Goal: Task Accomplishment & Management: Use online tool/utility

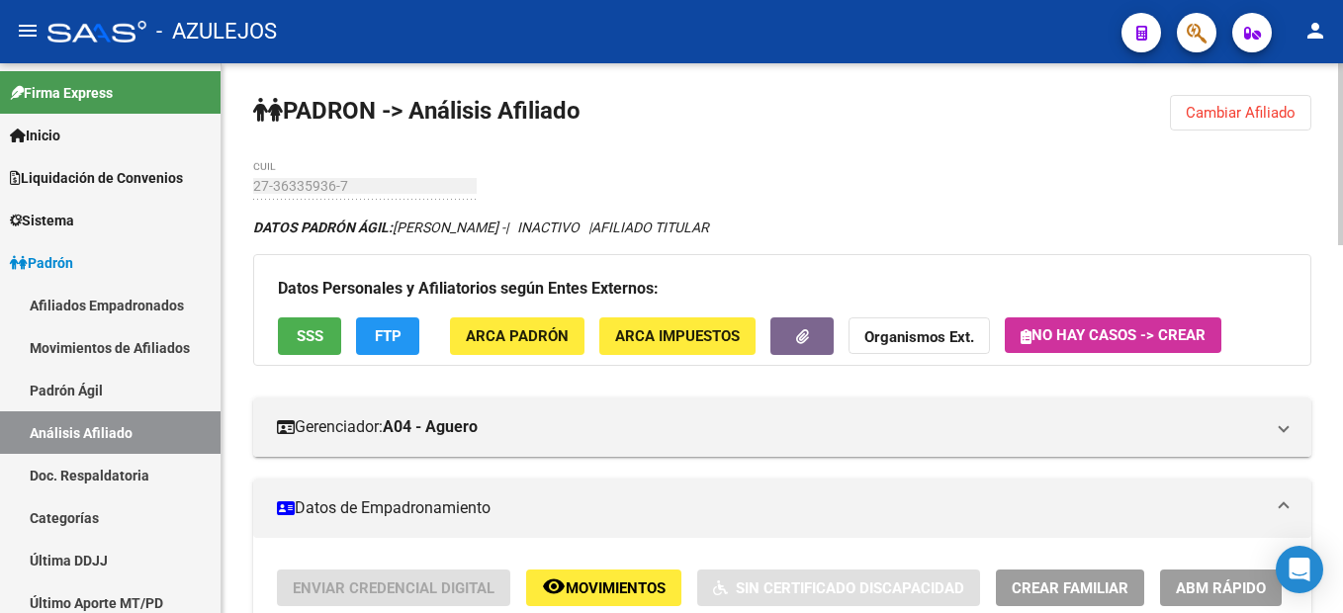
drag, startPoint x: 1217, startPoint y: 128, endPoint x: 1212, endPoint y: 91, distance: 36.9
click at [1220, 107] on span "Cambiar Afiliado" at bounding box center [1241, 113] width 110 height 18
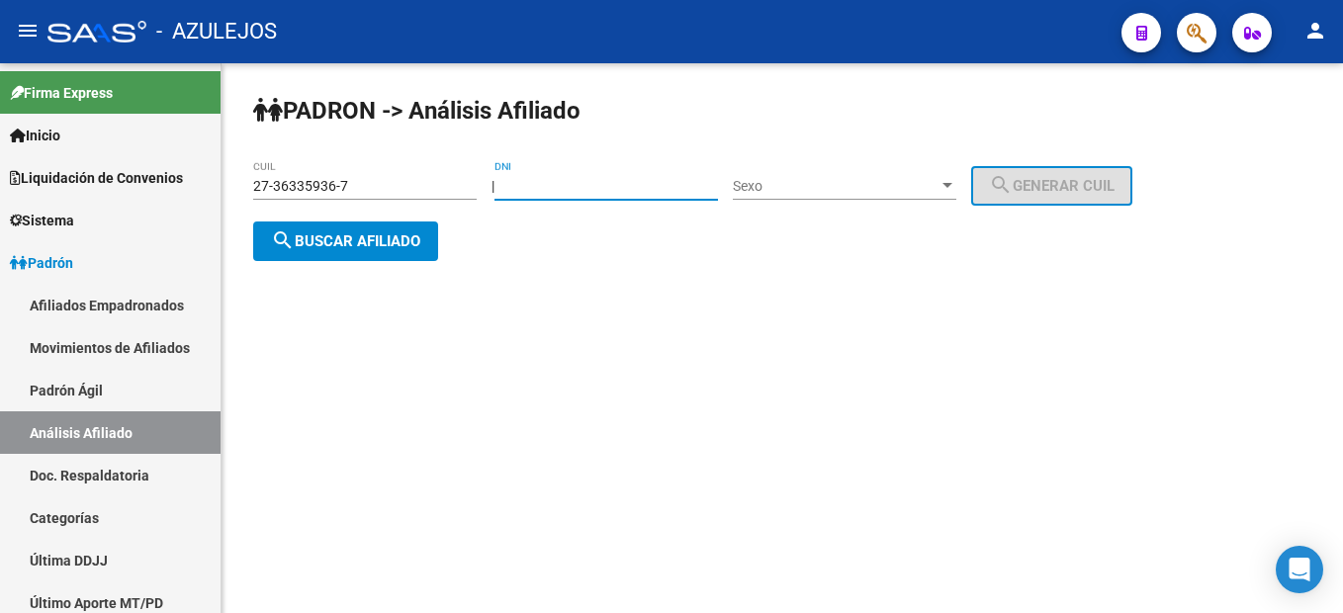
drag, startPoint x: 647, startPoint y: 186, endPoint x: 325, endPoint y: 175, distance: 321.6
click at [325, 178] on app-analisis-afiliado "PADRON -> Análisis Afiliado 27-36335936-7 CUIL | DNI Sexo Sexo search Generar C…" at bounding box center [700, 213] width 894 height 71
type input "27452560"
click at [919, 199] on div "Sexo Sexo" at bounding box center [844, 180] width 223 height 40
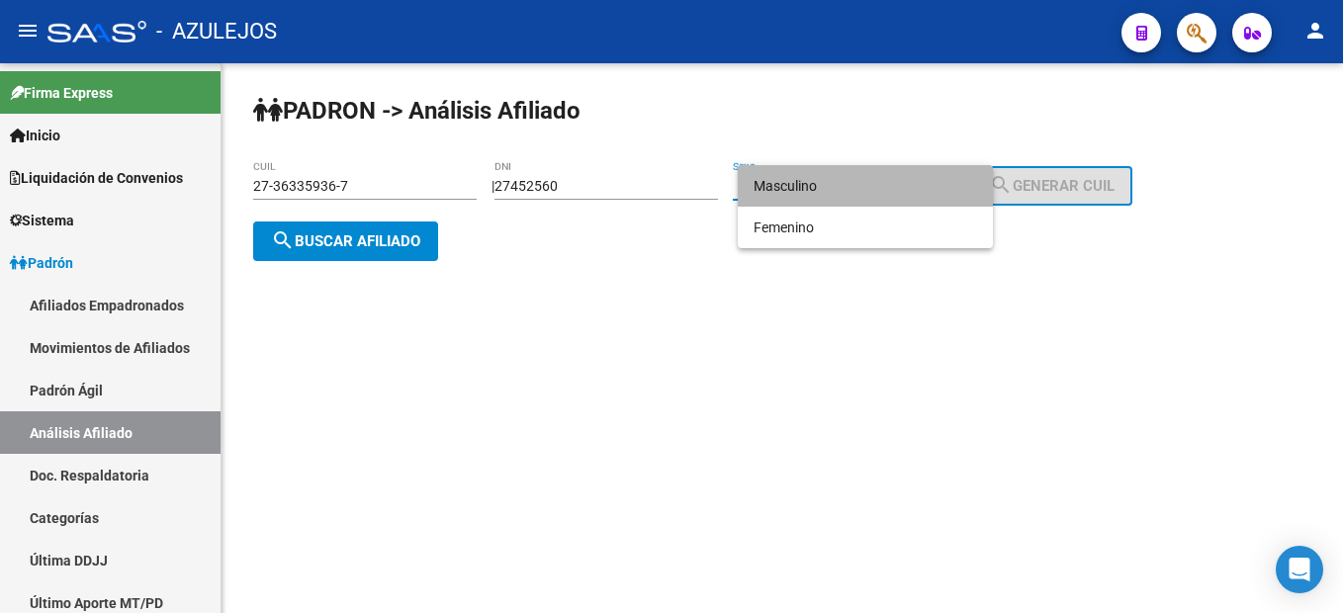
click at [826, 185] on span "Masculino" at bounding box center [864, 186] width 223 height 42
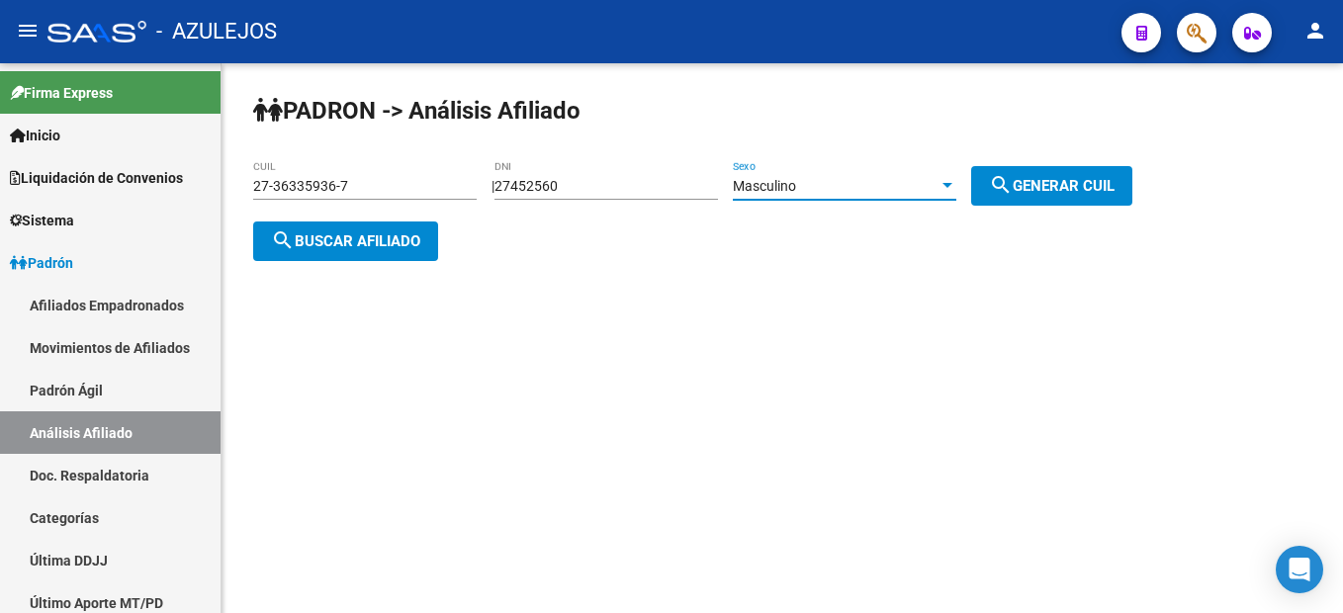
click at [1013, 179] on mat-icon "search" at bounding box center [1001, 185] width 24 height 24
type input "20-27452560-7"
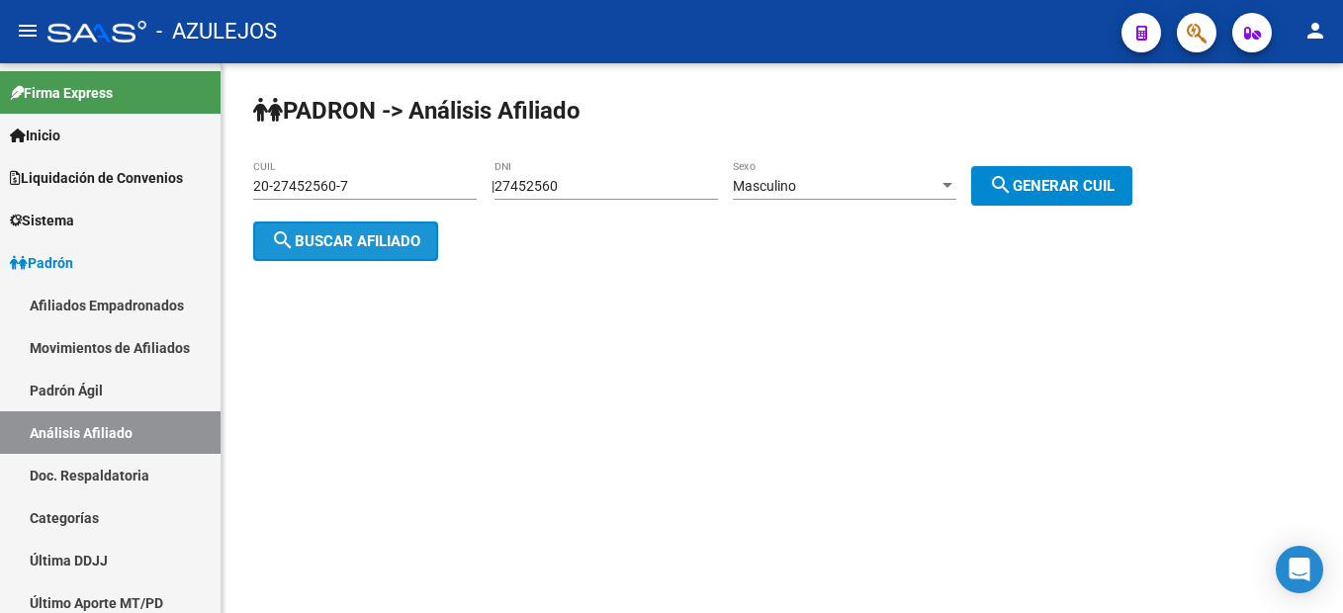
click at [379, 237] on span "search Buscar afiliado" at bounding box center [345, 241] width 149 height 18
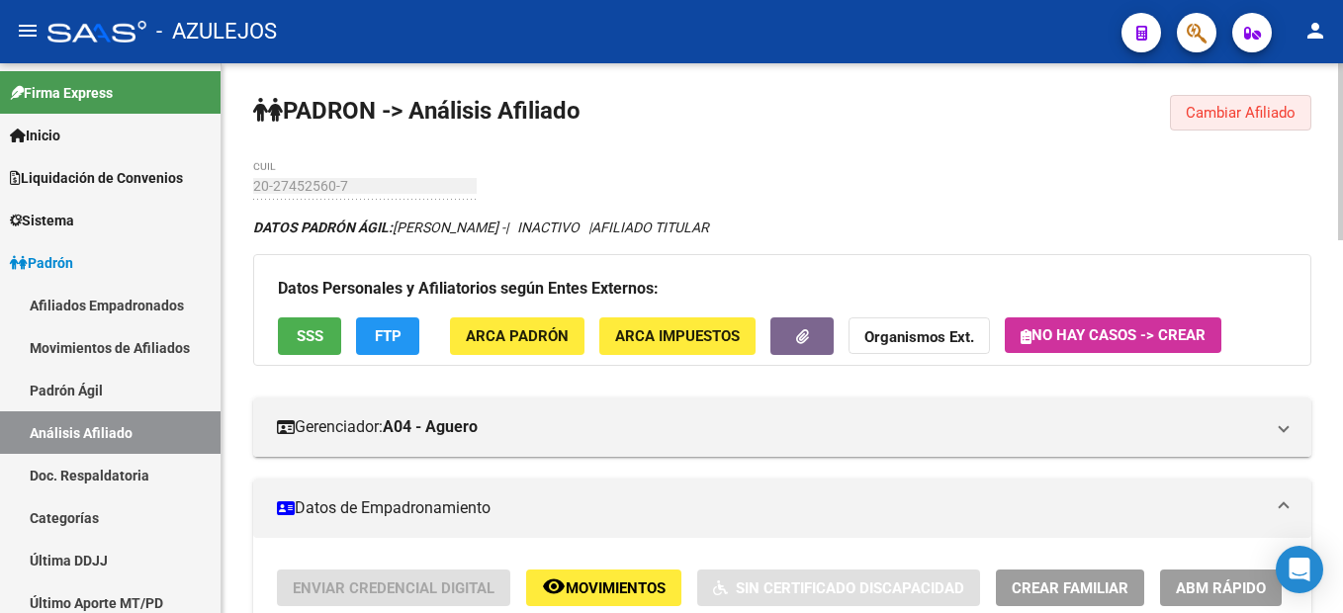
click at [1277, 110] on span "Cambiar Afiliado" at bounding box center [1241, 113] width 110 height 18
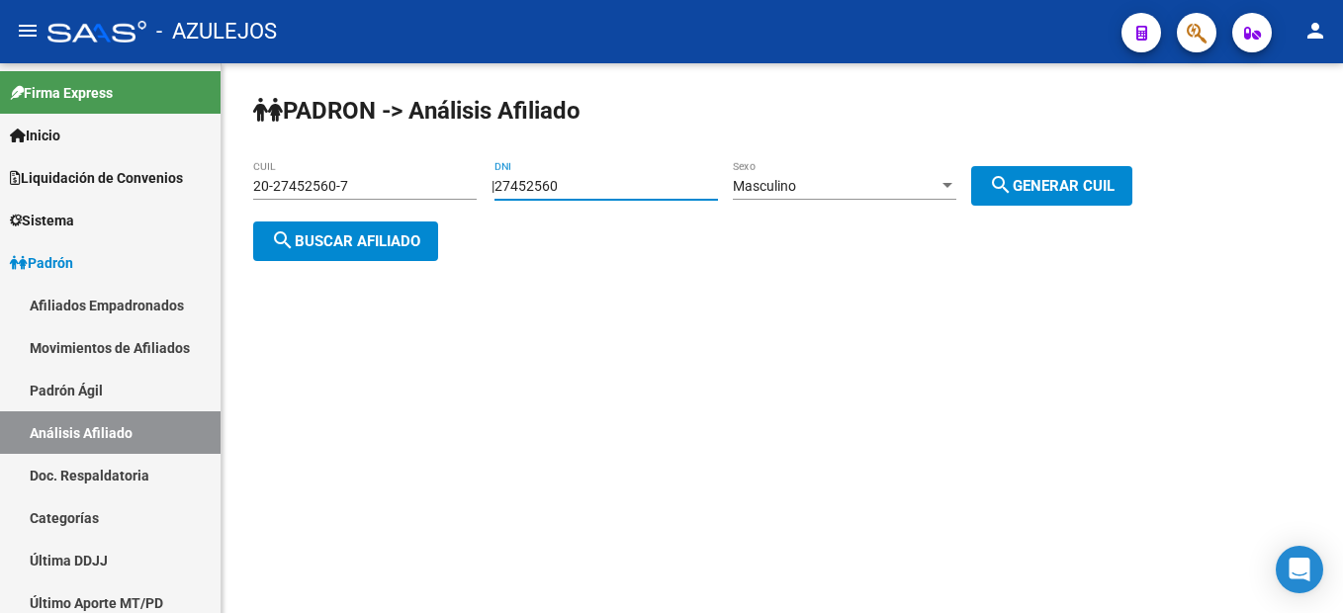
drag, startPoint x: 637, startPoint y: 184, endPoint x: 269, endPoint y: 111, distance: 375.1
click at [269, 178] on app-analisis-afiliado "PADRON -> Análisis Afiliado 20-27452560-7 CUIL | 27452560 DNI Masculino Sexo se…" at bounding box center [700, 213] width 894 height 71
type input "20762701"
click at [1075, 177] on span "search Generar CUIL" at bounding box center [1052, 186] width 126 height 18
type input "20-20762701-2"
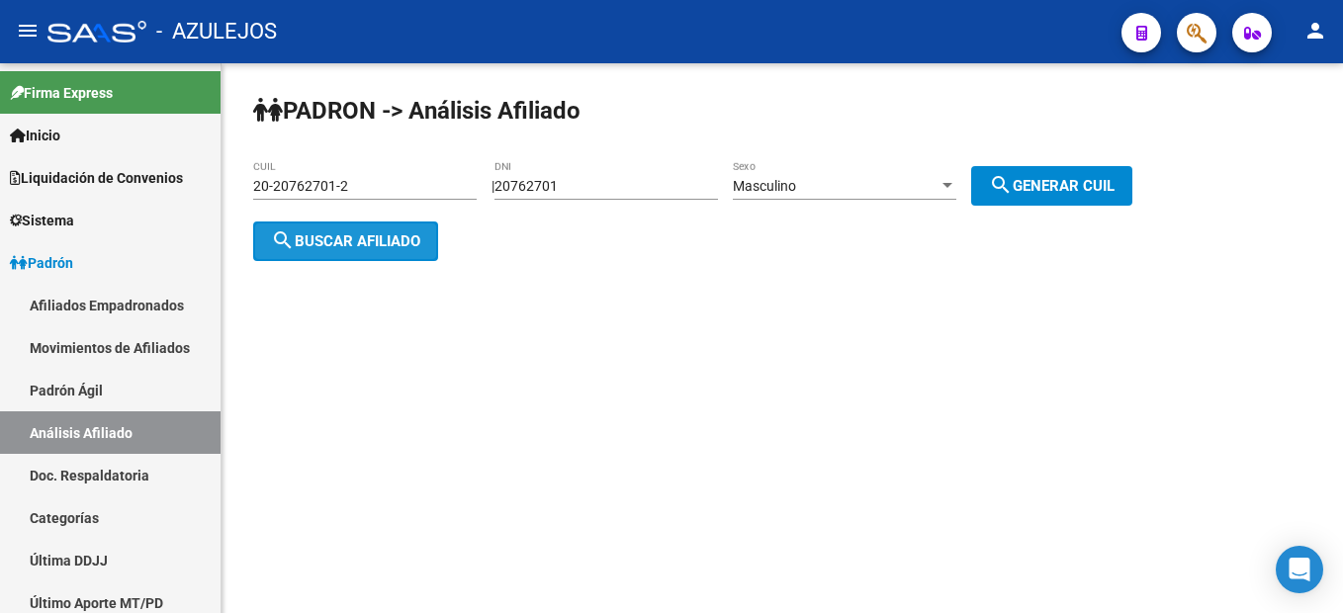
click at [388, 243] on span "search Buscar afiliado" at bounding box center [345, 241] width 149 height 18
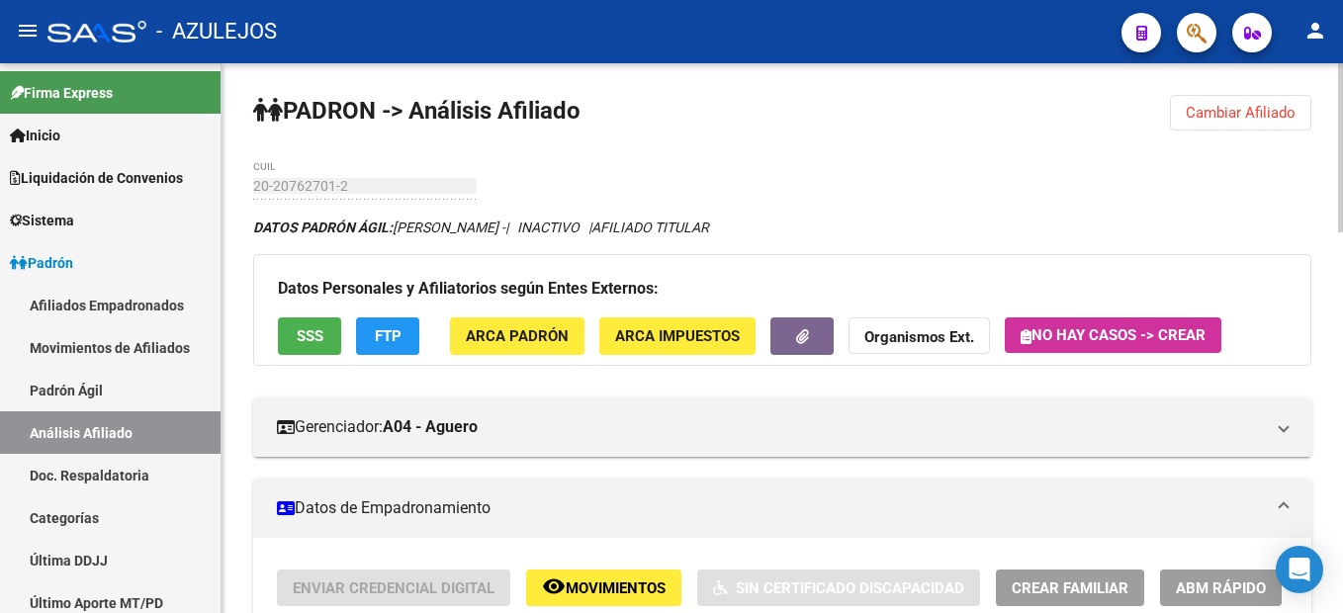
click at [1253, 111] on span "Cambiar Afiliado" at bounding box center [1241, 113] width 110 height 18
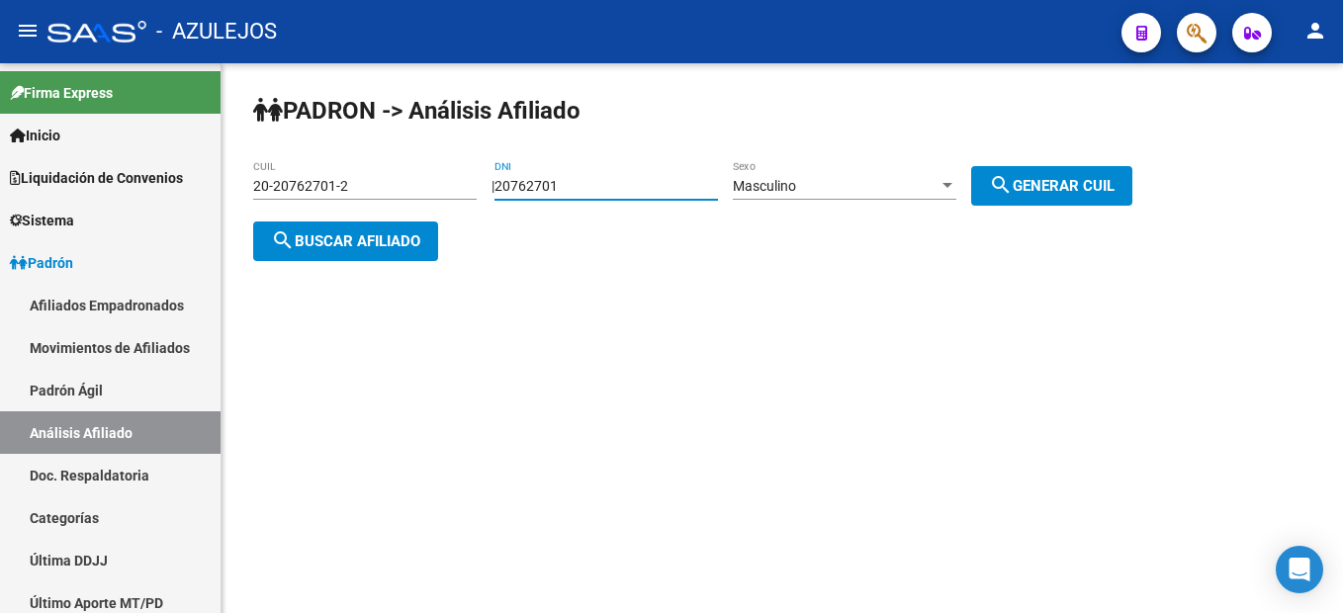
drag, startPoint x: 594, startPoint y: 190, endPoint x: 449, endPoint y: 184, distance: 145.5
click at [449, 184] on app-analisis-afiliado "PADRON -> Análisis Afiliado 20-20762701-2 CUIL | 20762701 DNI Masculino Sexo se…" at bounding box center [700, 213] width 894 height 71
type input "16449417"
drag, startPoint x: 586, startPoint y: 184, endPoint x: 488, endPoint y: 168, distance: 99.2
click at [488, 168] on div "PADRON -> Análisis Afiliado 20-20762701-2 CUIL | 16449417 DNI Masculino Sexo se…" at bounding box center [781, 193] width 1121 height 261
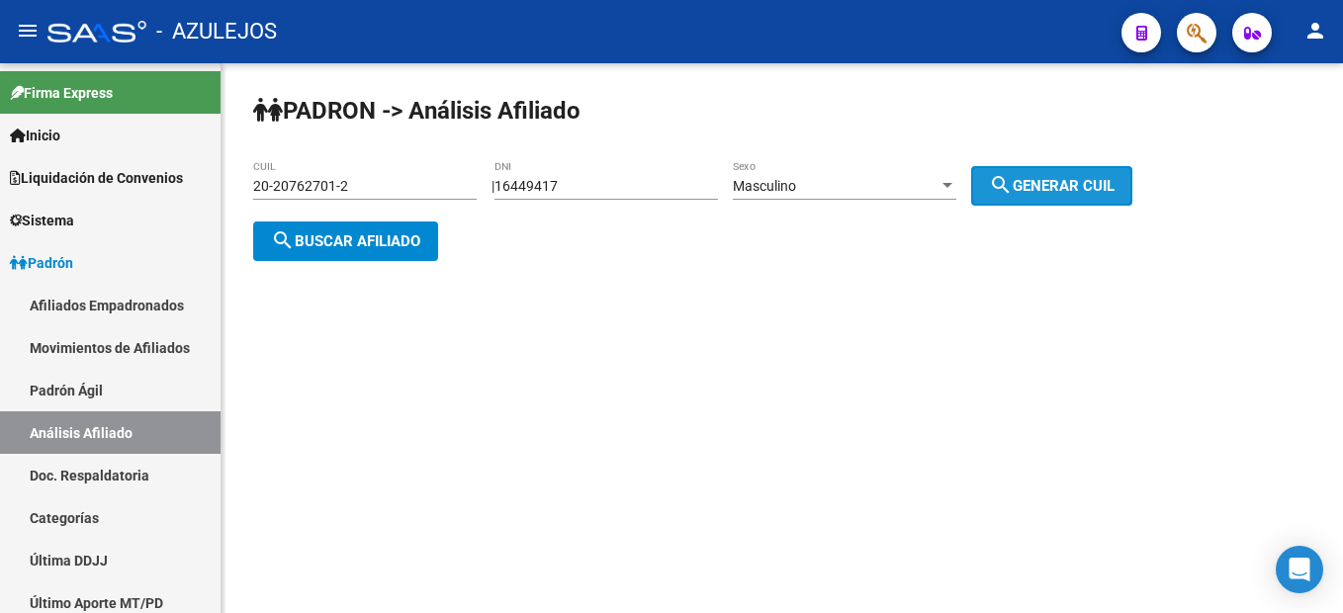
click at [1047, 184] on span "search Generar CUIL" at bounding box center [1052, 186] width 126 height 18
type input "23-16449417-9"
click at [1047, 184] on span "search Generar CUIL" at bounding box center [1052, 186] width 126 height 18
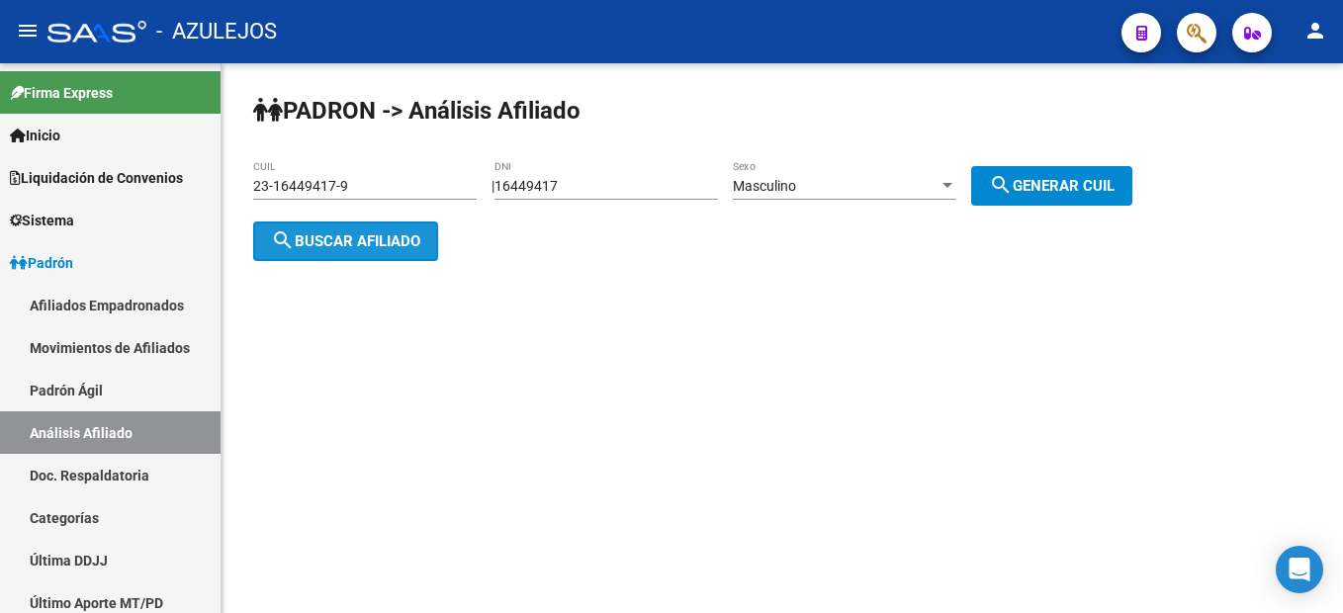
click at [333, 256] on button "search Buscar afiliado" at bounding box center [345, 241] width 185 height 40
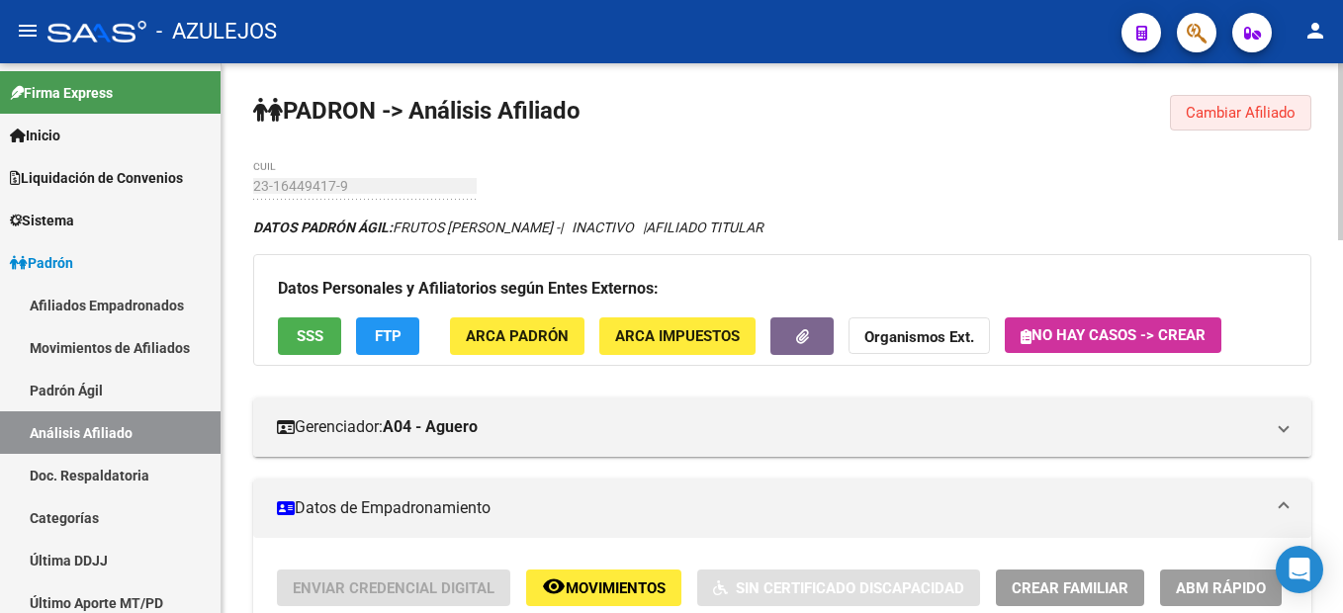
click at [1255, 109] on span "Cambiar Afiliado" at bounding box center [1241, 113] width 110 height 18
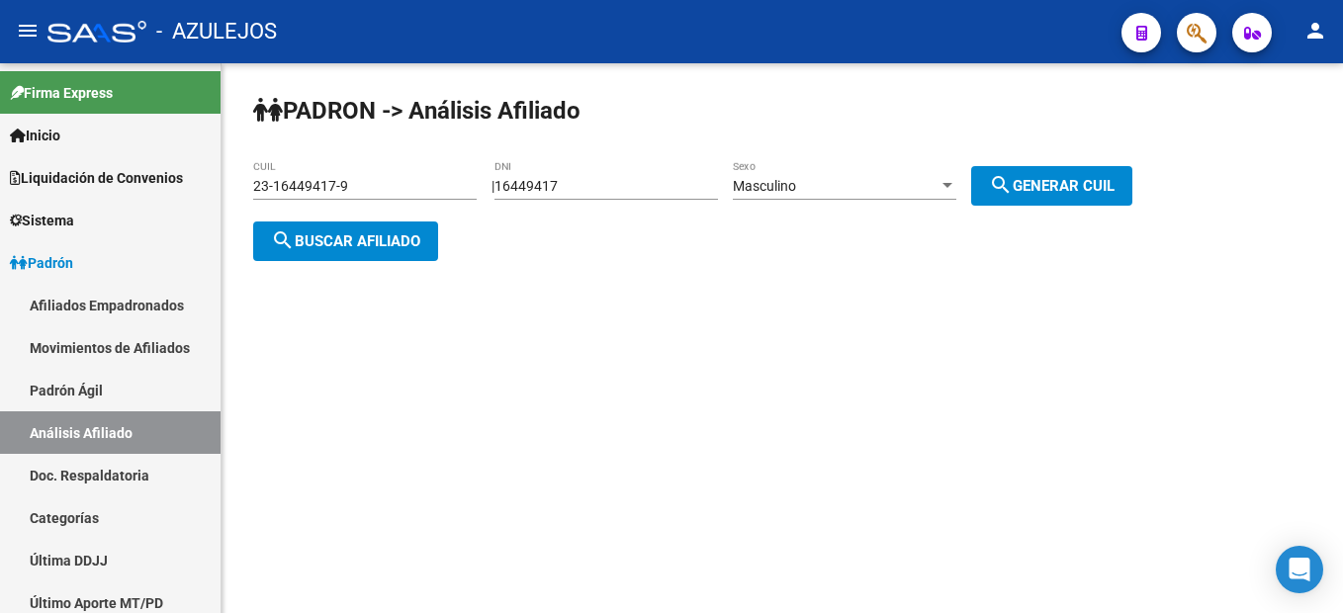
drag, startPoint x: 649, startPoint y: 165, endPoint x: 634, endPoint y: 175, distance: 17.8
click at [634, 175] on div "16449417 DNI" at bounding box center [605, 180] width 223 height 40
drag, startPoint x: 632, startPoint y: 178, endPoint x: 514, endPoint y: 139, distance: 123.8
click at [514, 139] on div "PADRON -> Análisis Afiliado 23-16449417-9 CUIL | 16449417 DNI Masculino Sexo se…" at bounding box center [781, 193] width 1121 height 261
type input "17852994"
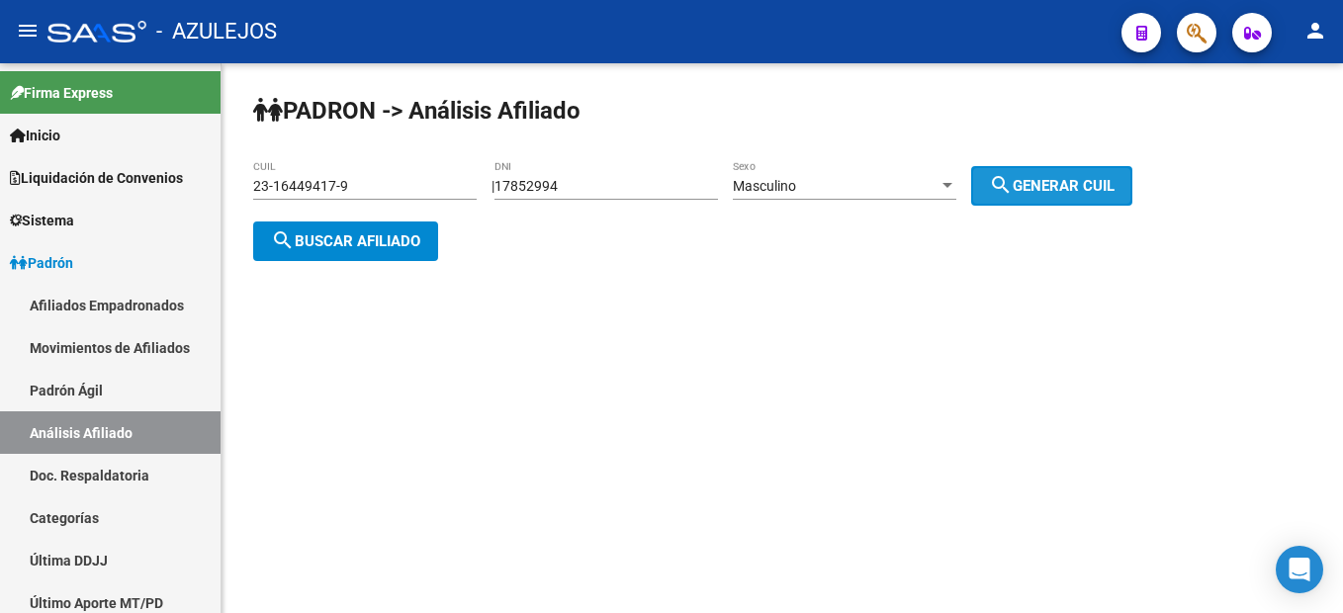
click at [1033, 199] on button "search Generar CUIL" at bounding box center [1051, 186] width 161 height 40
type input "20-17852994-4"
click at [433, 248] on button "search Buscar afiliado" at bounding box center [345, 241] width 185 height 40
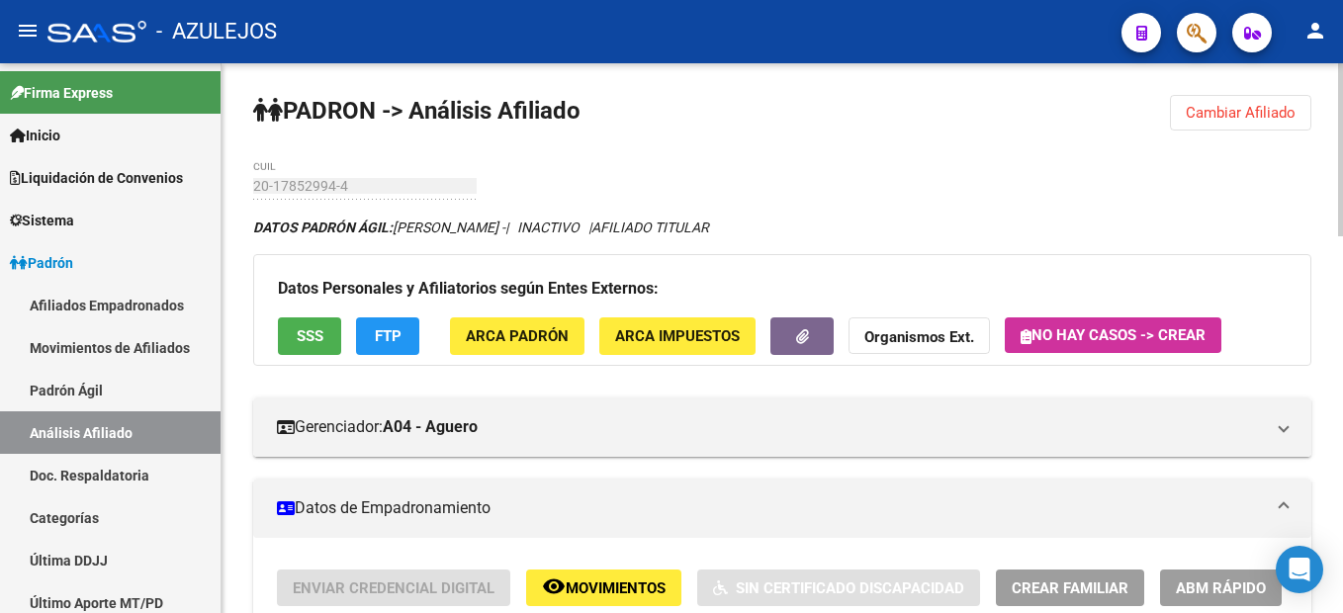
click at [320, 328] on span "SSS" at bounding box center [310, 337] width 27 height 18
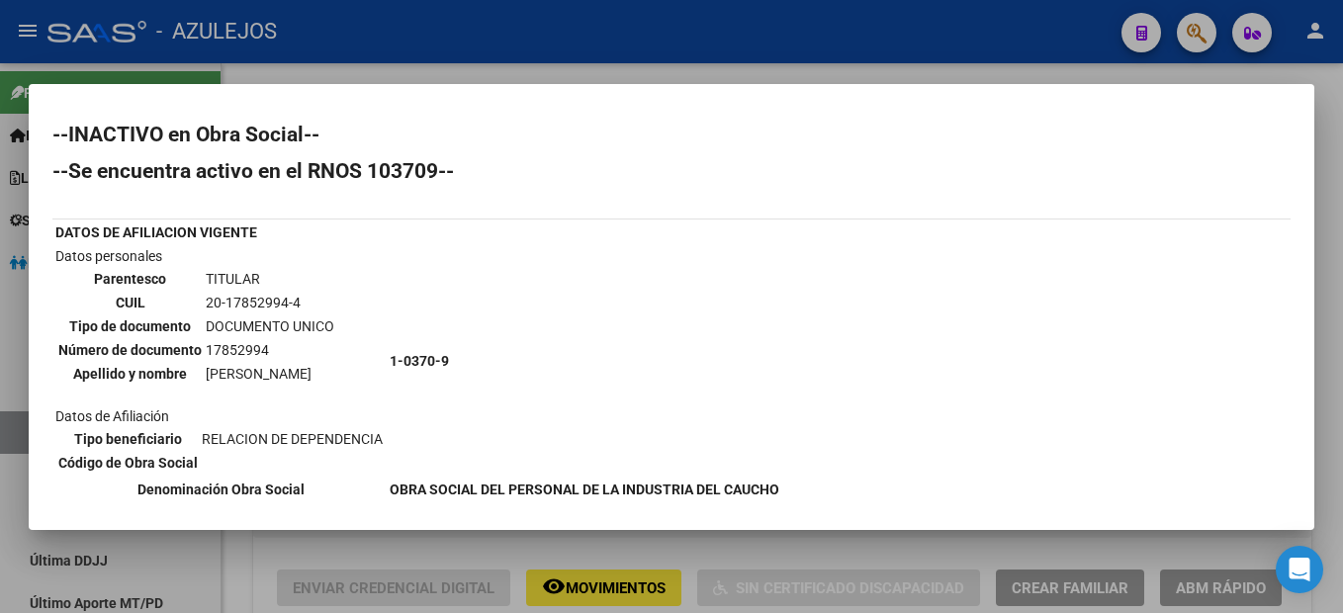
click at [1322, 121] on div at bounding box center [671, 306] width 1343 height 613
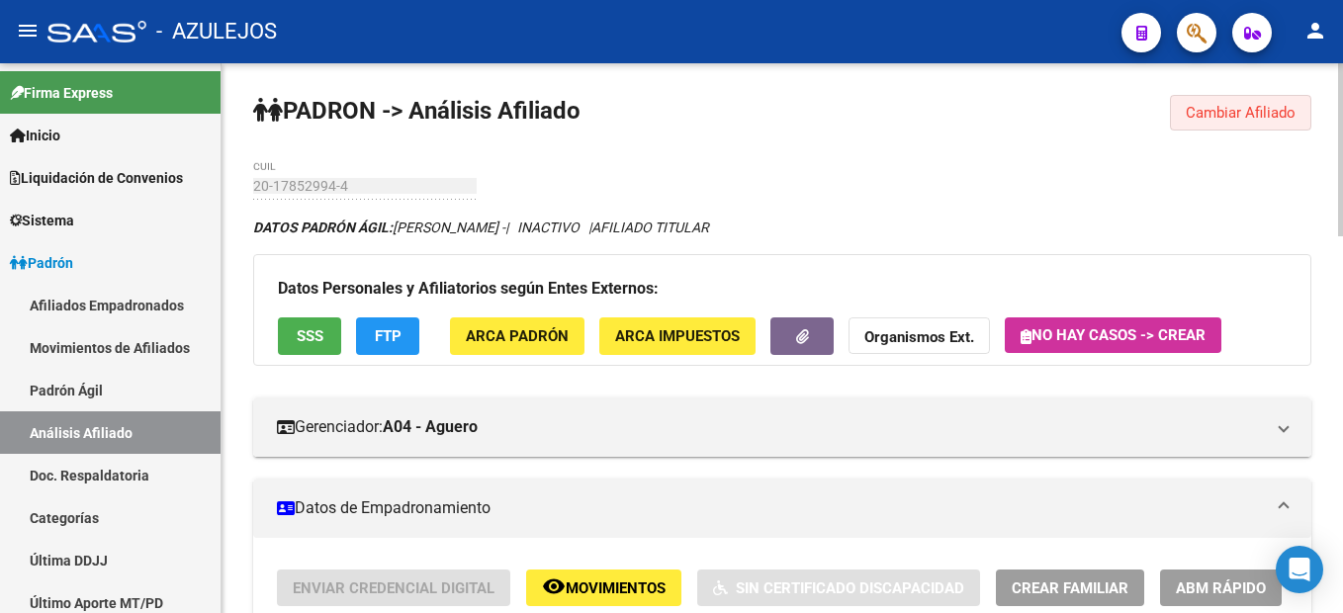
click at [1209, 118] on span "Cambiar Afiliado" at bounding box center [1241, 113] width 110 height 18
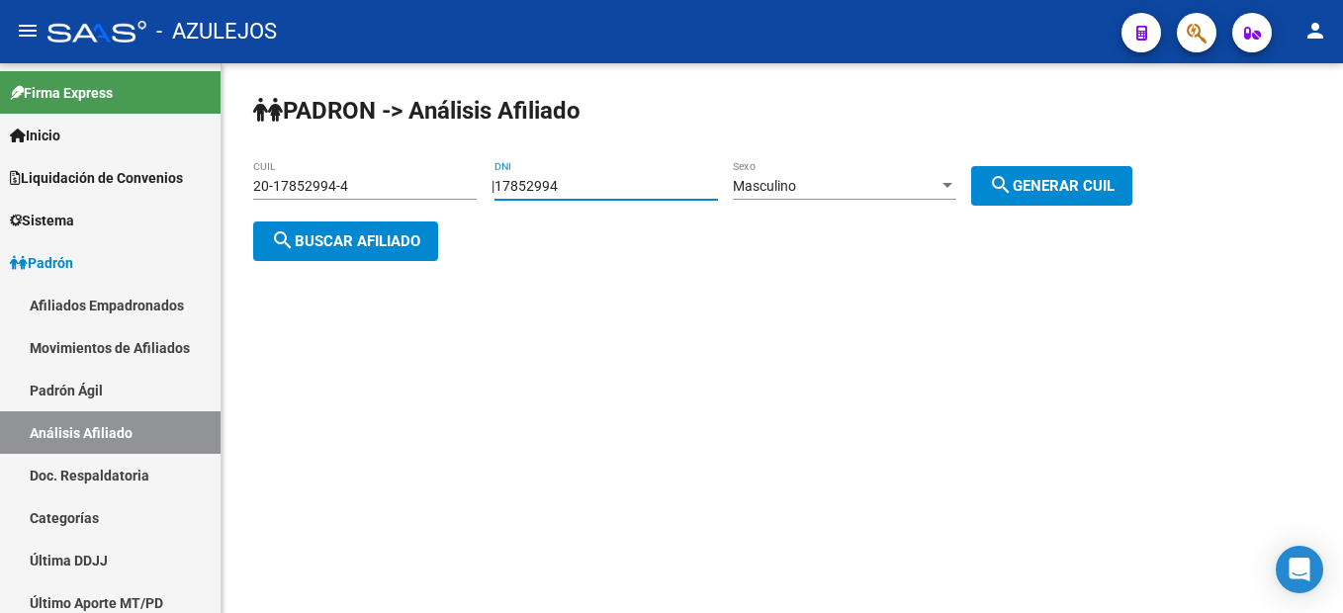
drag, startPoint x: 663, startPoint y: 191, endPoint x: 424, endPoint y: 158, distance: 240.5
click at [424, 158] on div "PADRON -> Análisis Afiliado 20-17852994-4 CUIL | 17852994 DNI Masculino Sexo se…" at bounding box center [781, 193] width 1121 height 261
type input "40252899"
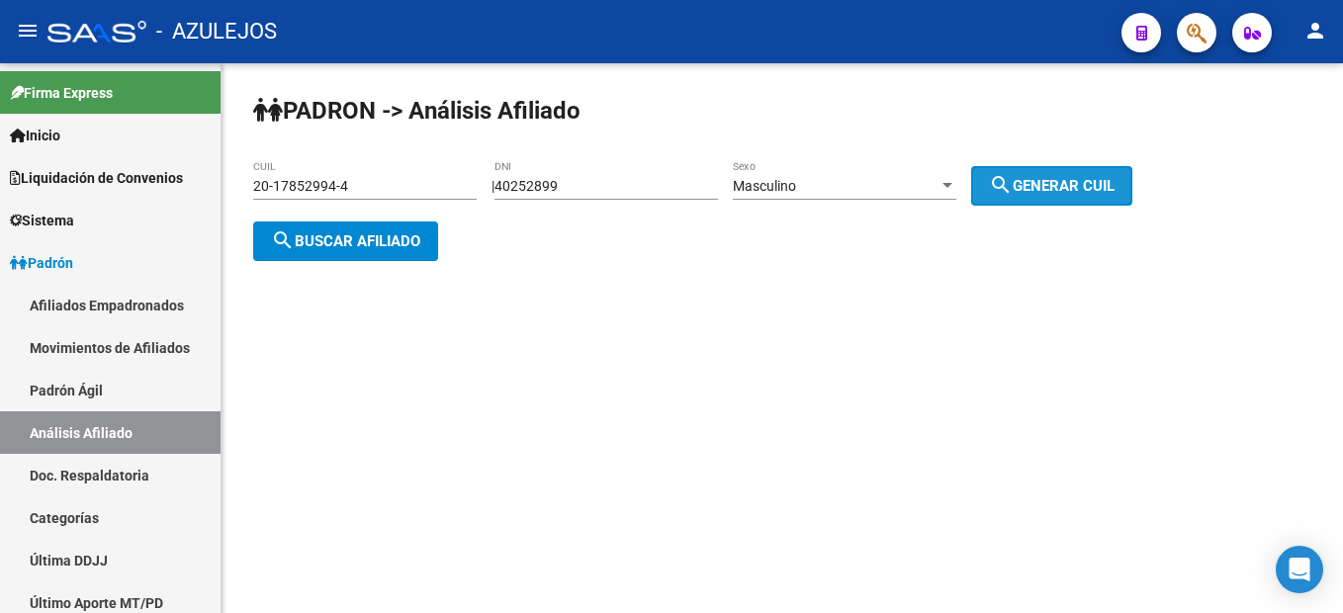
click at [1013, 173] on mat-icon "search" at bounding box center [1001, 185] width 24 height 24
type input "20-40252899-1"
click at [300, 244] on span "search Buscar afiliado" at bounding box center [345, 241] width 149 height 18
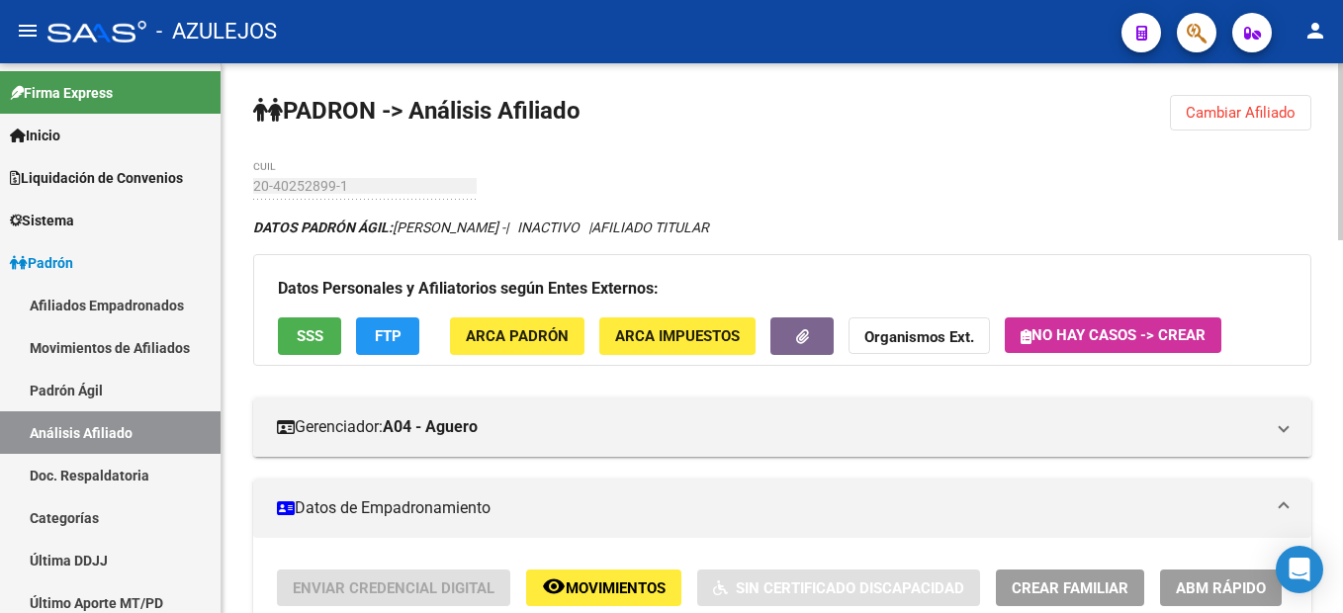
click at [309, 338] on span "SSS" at bounding box center [310, 337] width 27 height 18
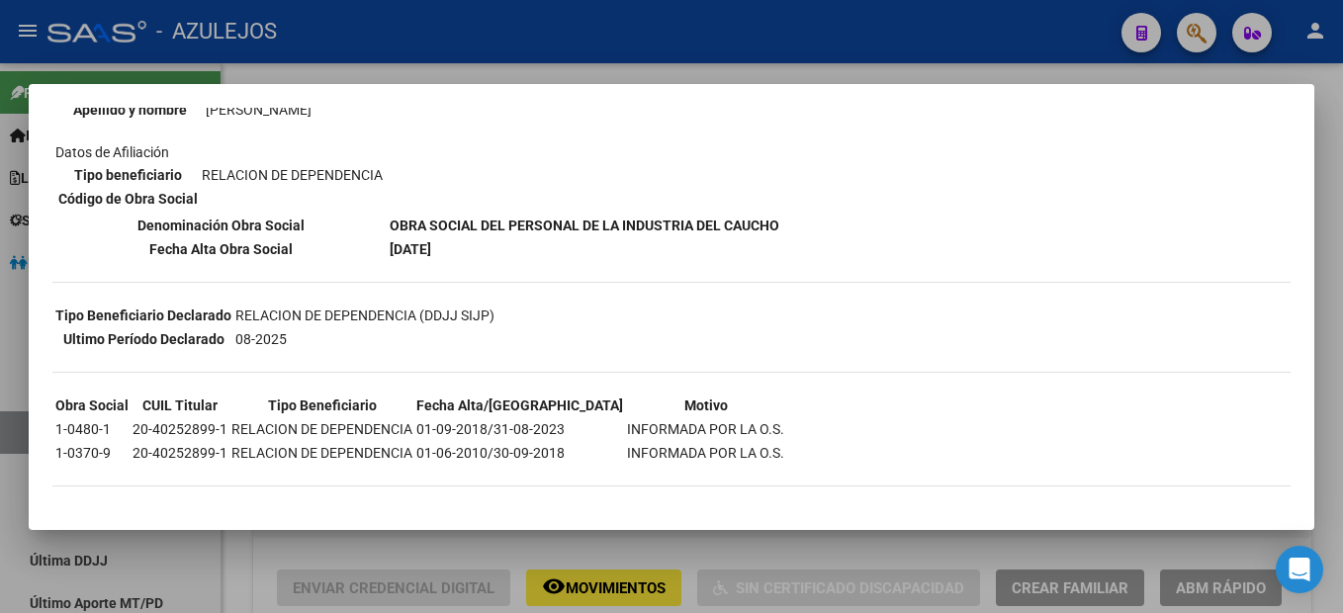
scroll to position [66, 0]
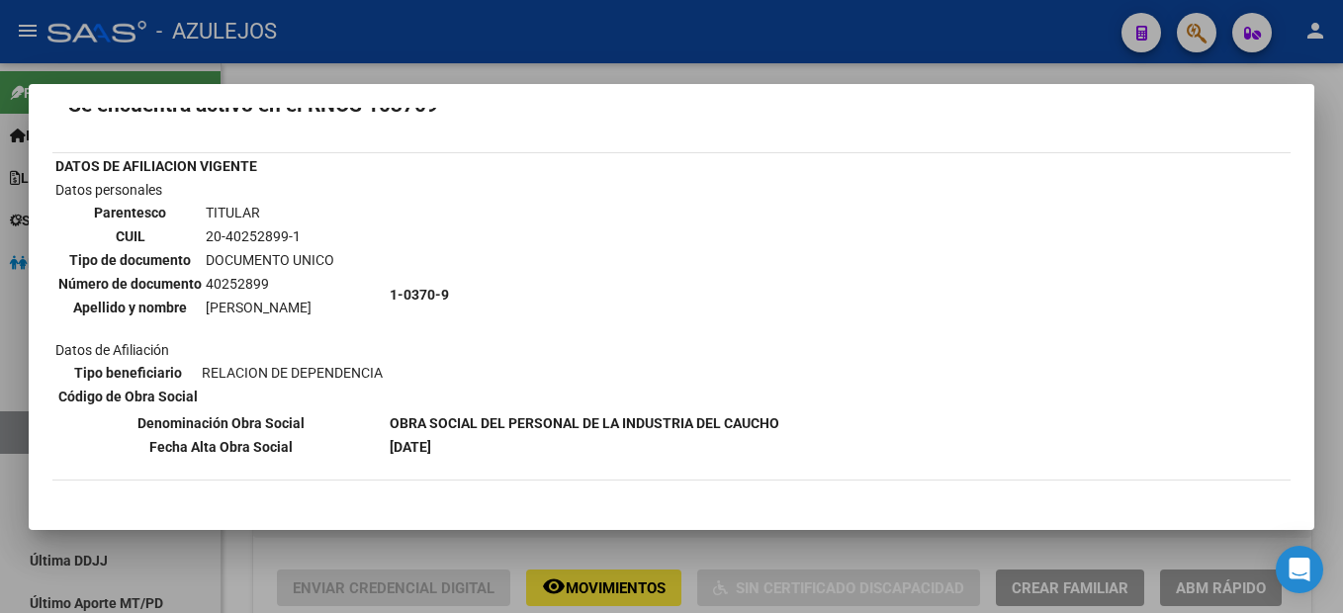
click at [1315, 115] on div at bounding box center [671, 306] width 1343 height 613
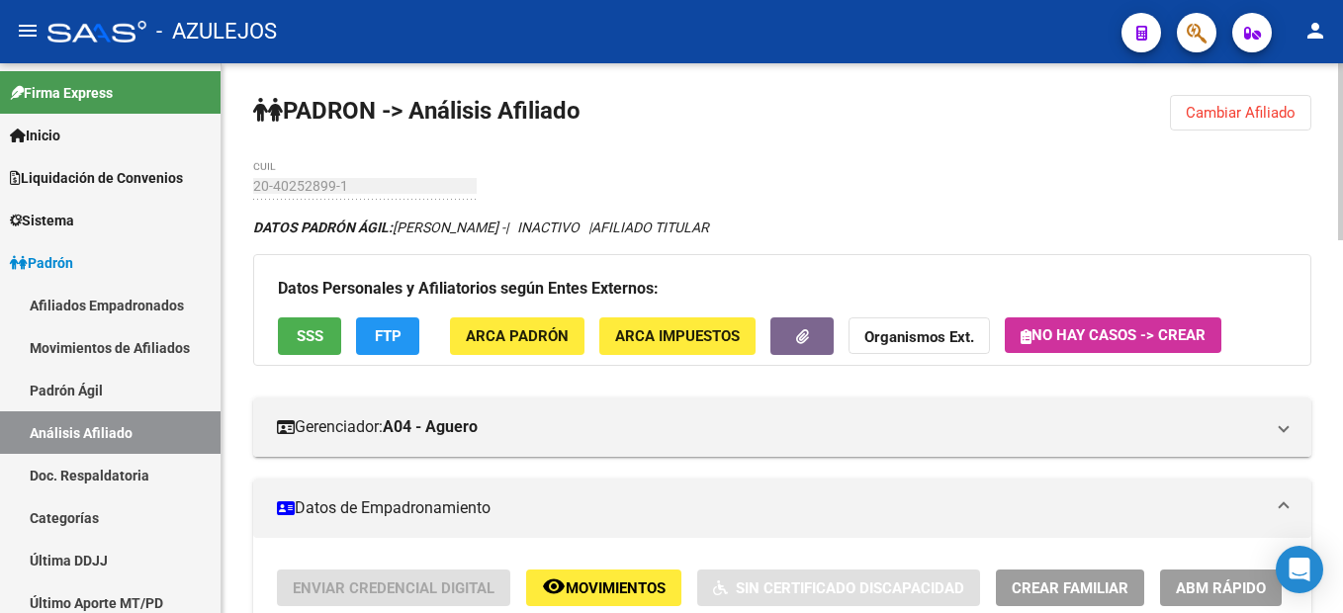
click at [1172, 108] on button "Cambiar Afiliado" at bounding box center [1240, 113] width 141 height 36
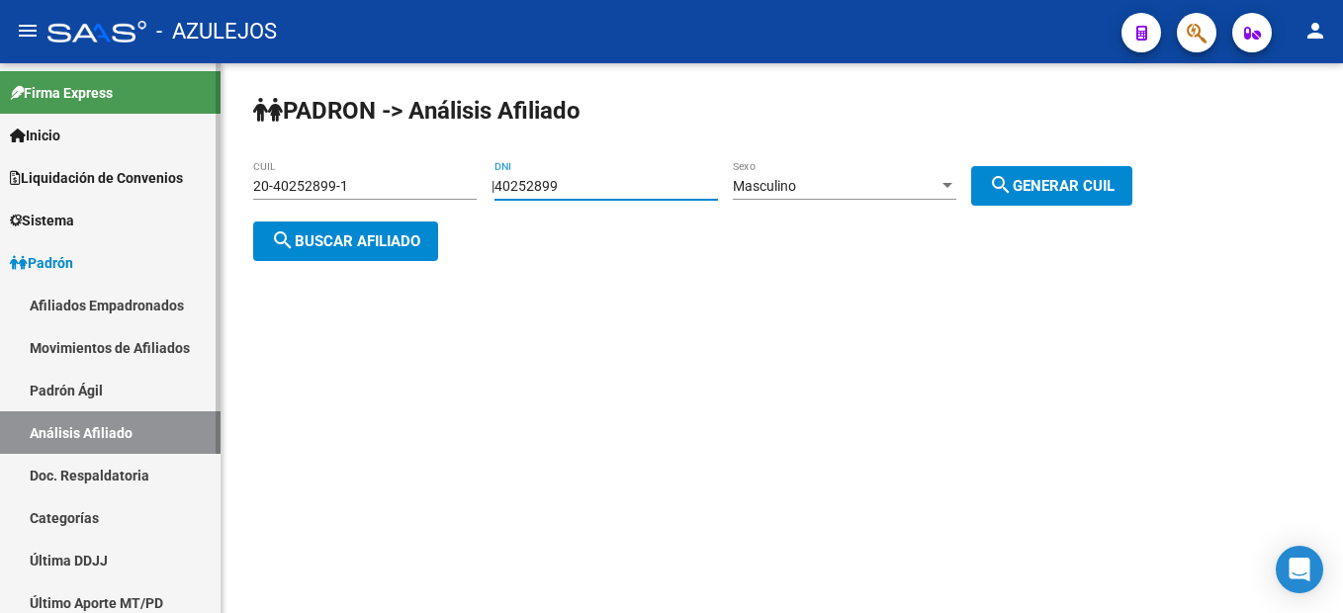
drag, startPoint x: 689, startPoint y: 188, endPoint x: 210, endPoint y: 128, distance: 483.4
click at [210, 128] on mat-sidenav-container "Firma Express Inicio Instructivos Contacto OS Liquidación de Convenios Liquidac…" at bounding box center [671, 338] width 1343 height 550
type input "16243726"
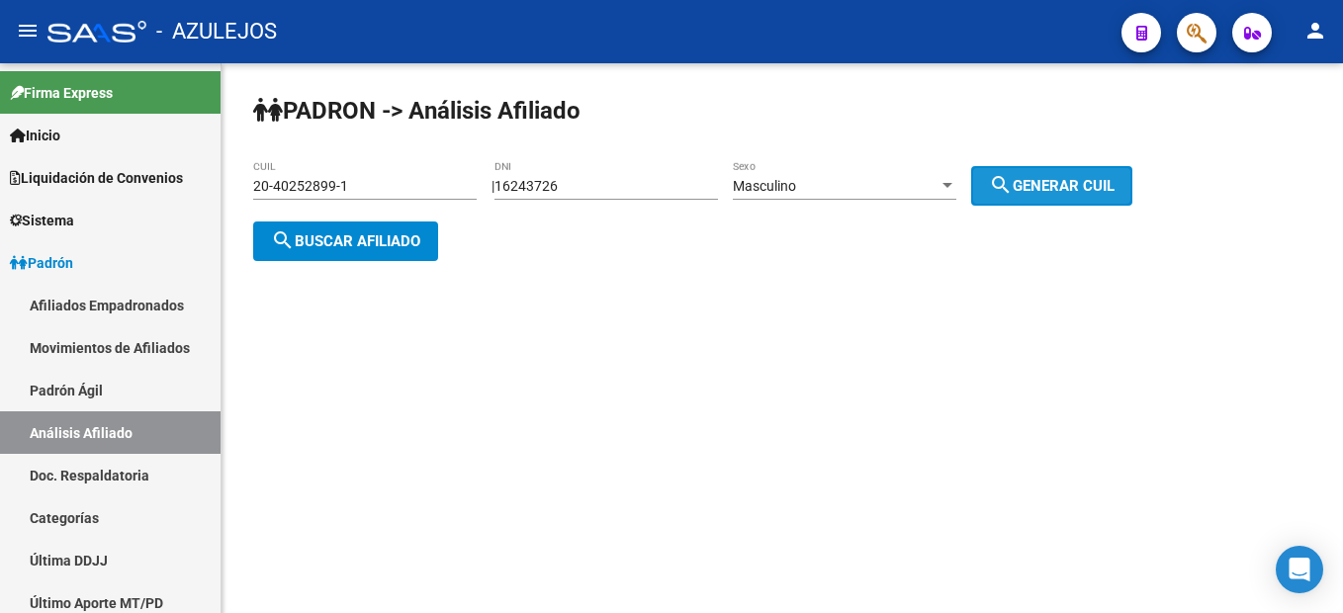
click at [1100, 193] on span "search Generar CUIL" at bounding box center [1052, 186] width 126 height 18
type input "20-16243726-8"
click at [1100, 193] on span "search Generar CUIL" at bounding box center [1052, 186] width 126 height 18
click at [1088, 200] on button "search Generar CUIL" at bounding box center [1051, 186] width 161 height 40
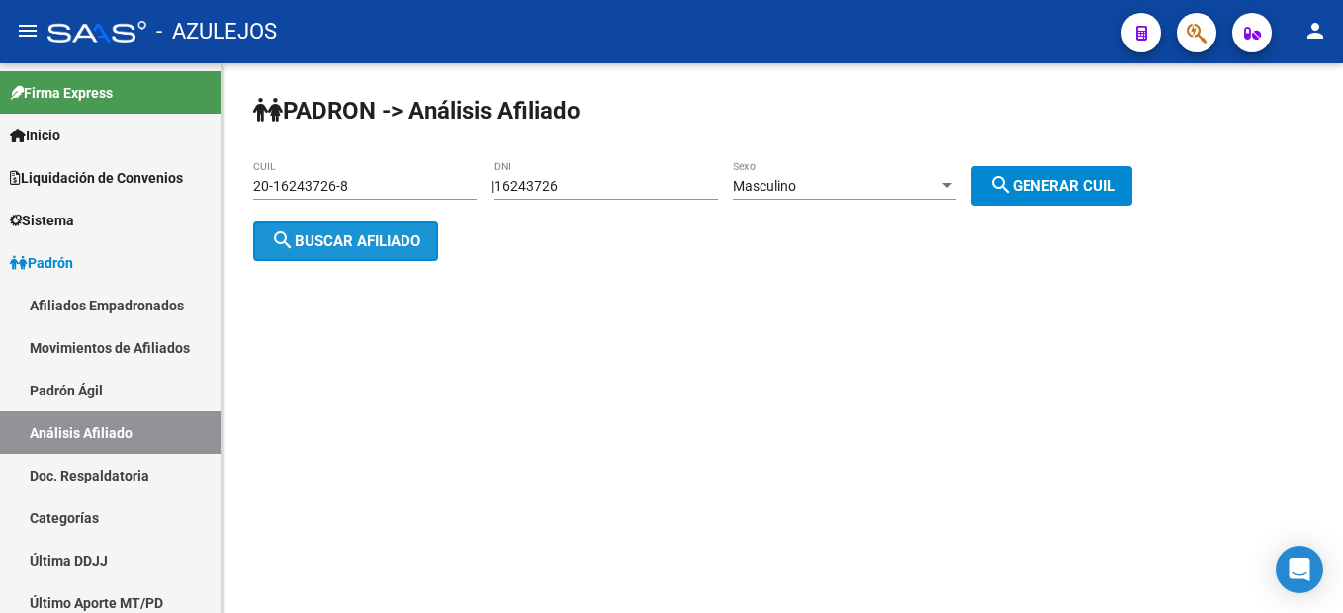
click at [385, 256] on button "search Buscar afiliado" at bounding box center [345, 241] width 185 height 40
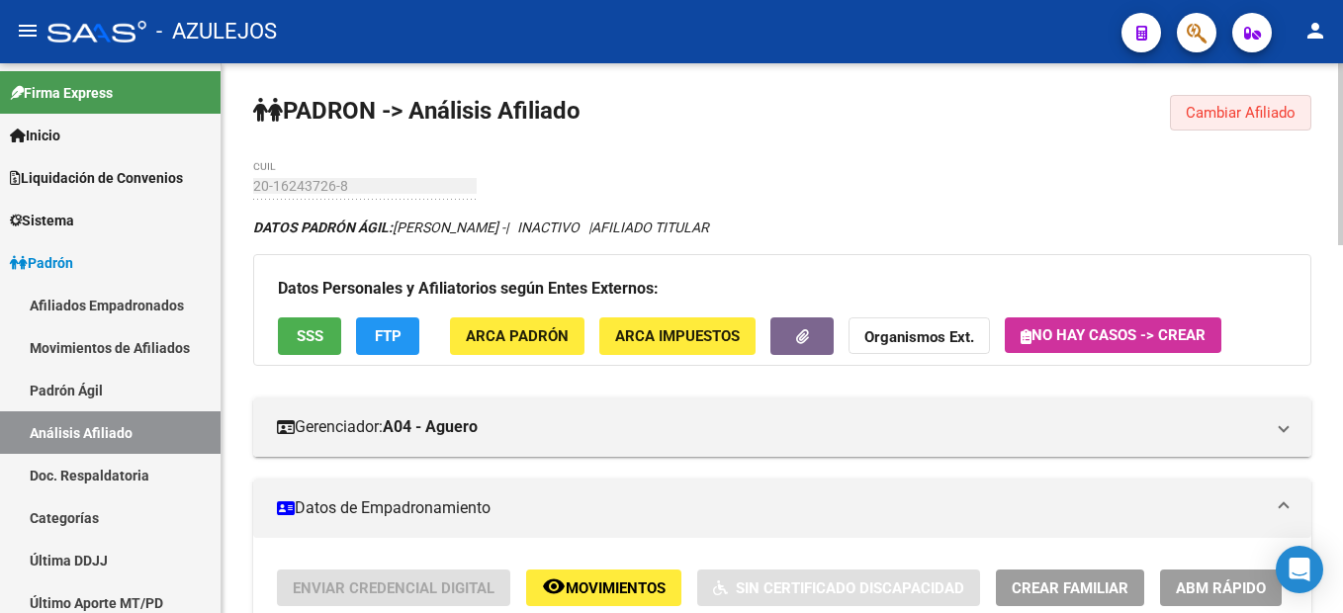
click at [1237, 100] on button "Cambiar Afiliado" at bounding box center [1240, 113] width 141 height 36
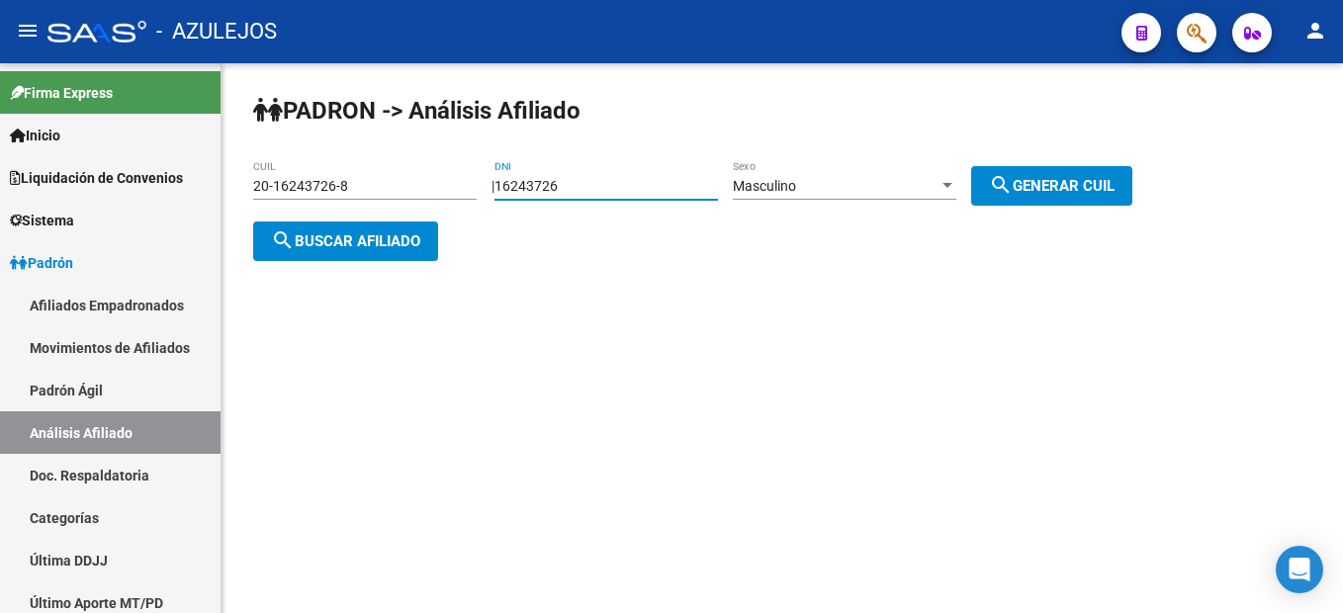
drag, startPoint x: 639, startPoint y: 189, endPoint x: 376, endPoint y: 132, distance: 269.2
click at [376, 132] on div "PADRON -> Análisis Afiliado 20-16243726-8 CUIL | 16243726 DNI Masculino Sexo se…" at bounding box center [781, 193] width 1121 height 261
type input "1"
type input "22134456"
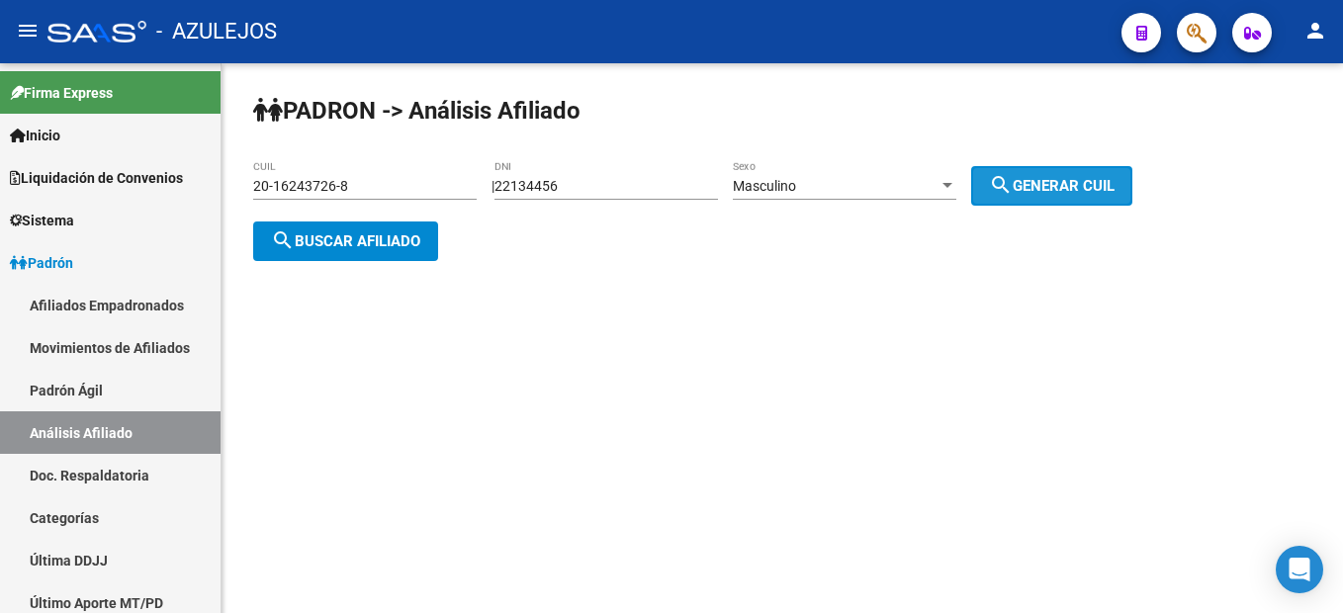
click at [1013, 180] on mat-icon "search" at bounding box center [1001, 185] width 24 height 24
type input "20-22134456-2"
click at [296, 238] on span "search Buscar afiliado" at bounding box center [345, 241] width 149 height 18
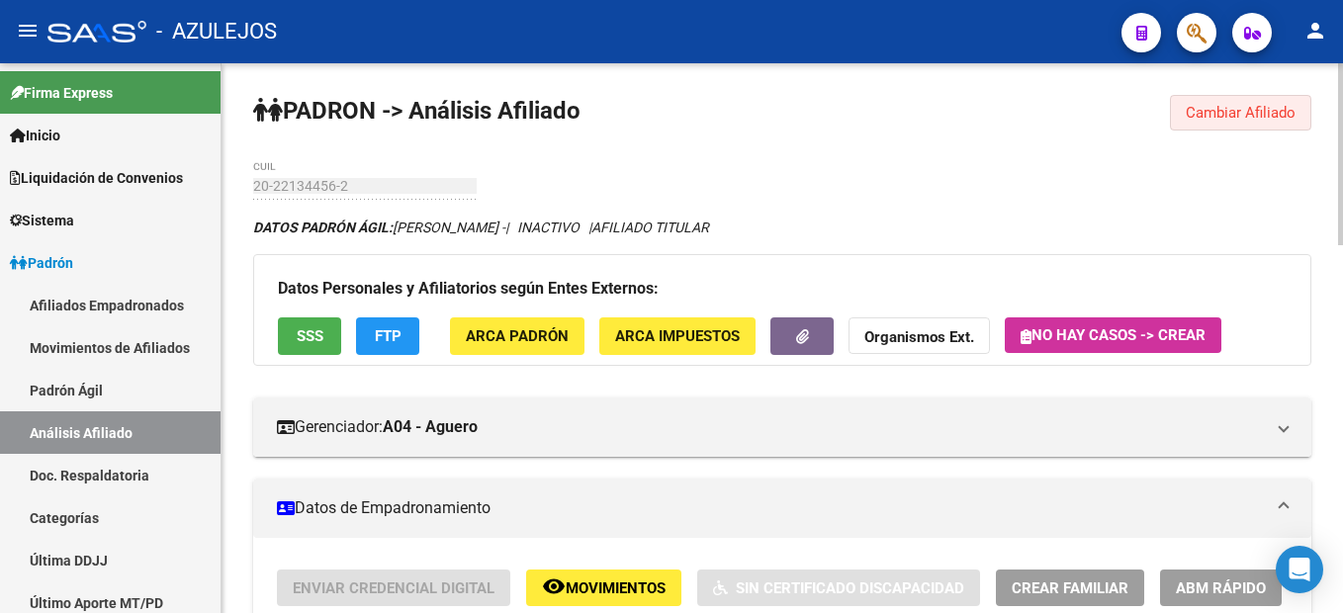
click at [1269, 125] on button "Cambiar Afiliado" at bounding box center [1240, 113] width 141 height 36
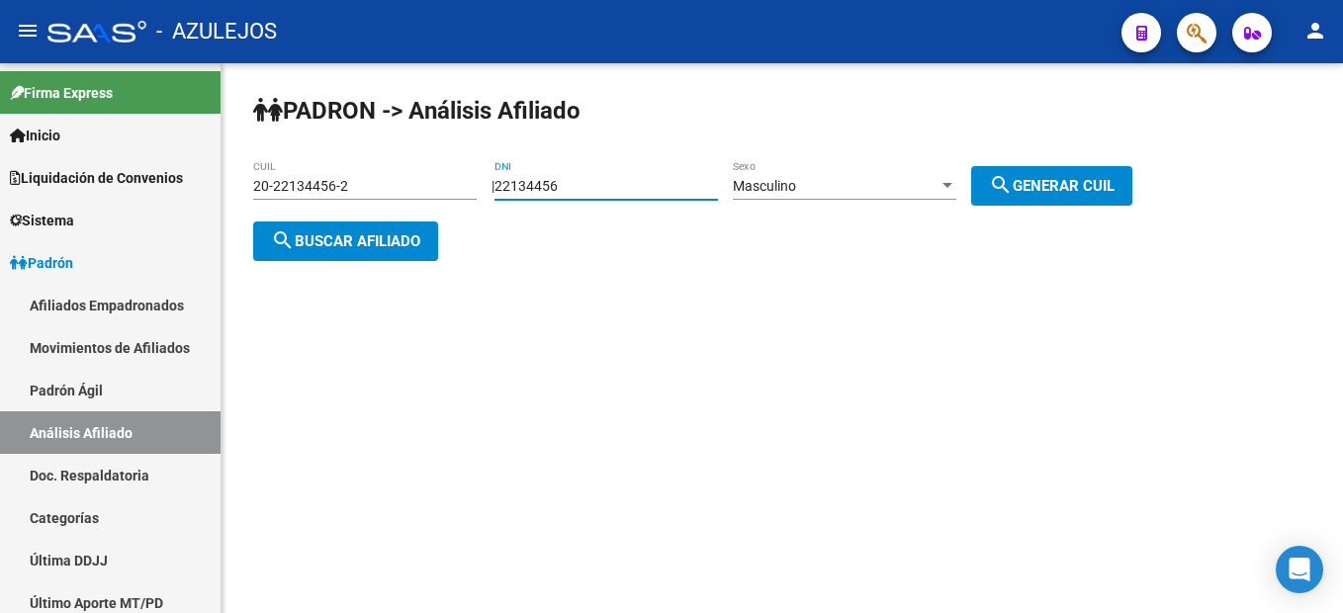
drag, startPoint x: 599, startPoint y: 188, endPoint x: 444, endPoint y: 135, distance: 163.9
click at [444, 135] on div "PADRON -> Análisis Afiliado 20-22134456-2 CUIL | 22134456 DNI Masculino Sexo se…" at bounding box center [781, 193] width 1121 height 261
type input "23373860"
click at [1094, 198] on button "search Generar CUIL" at bounding box center [1051, 186] width 161 height 40
type input "20-23373860-4"
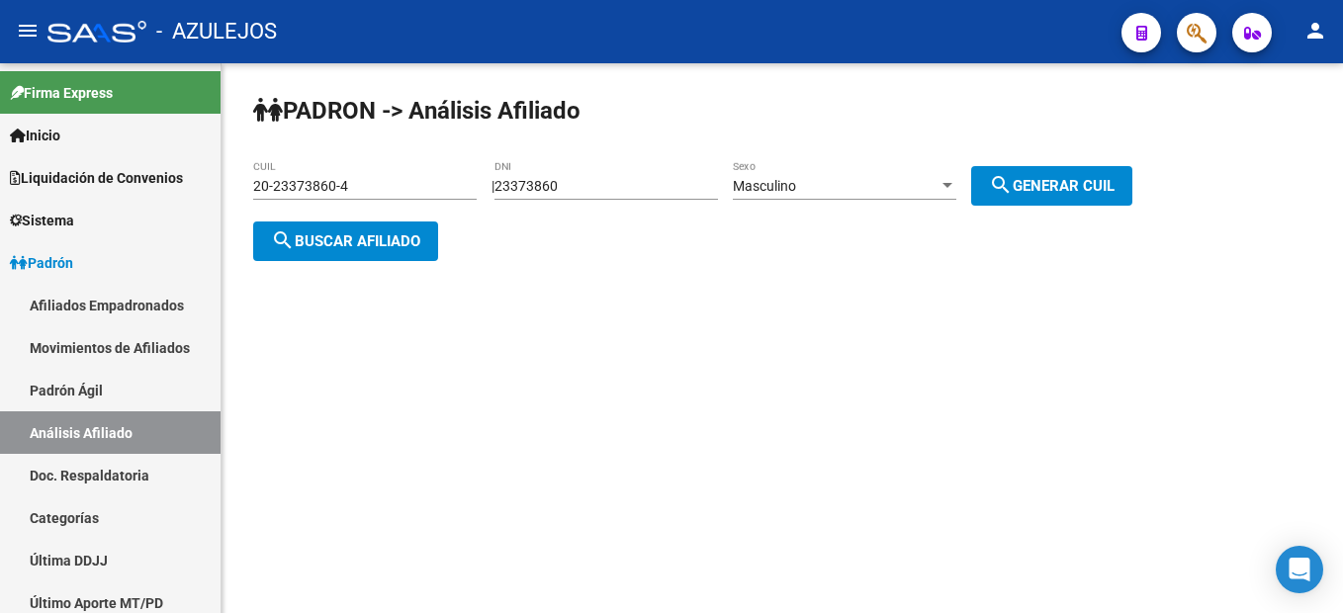
click at [340, 224] on button "search Buscar afiliado" at bounding box center [345, 241] width 185 height 40
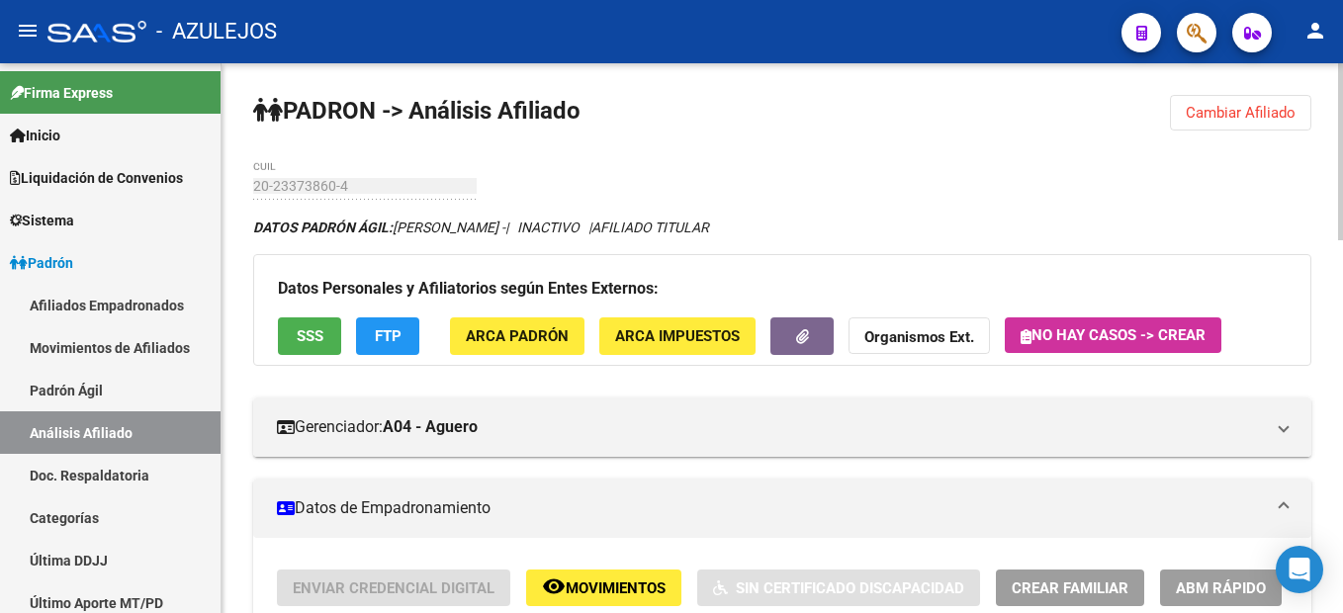
click at [332, 325] on button "SSS" at bounding box center [309, 335] width 63 height 37
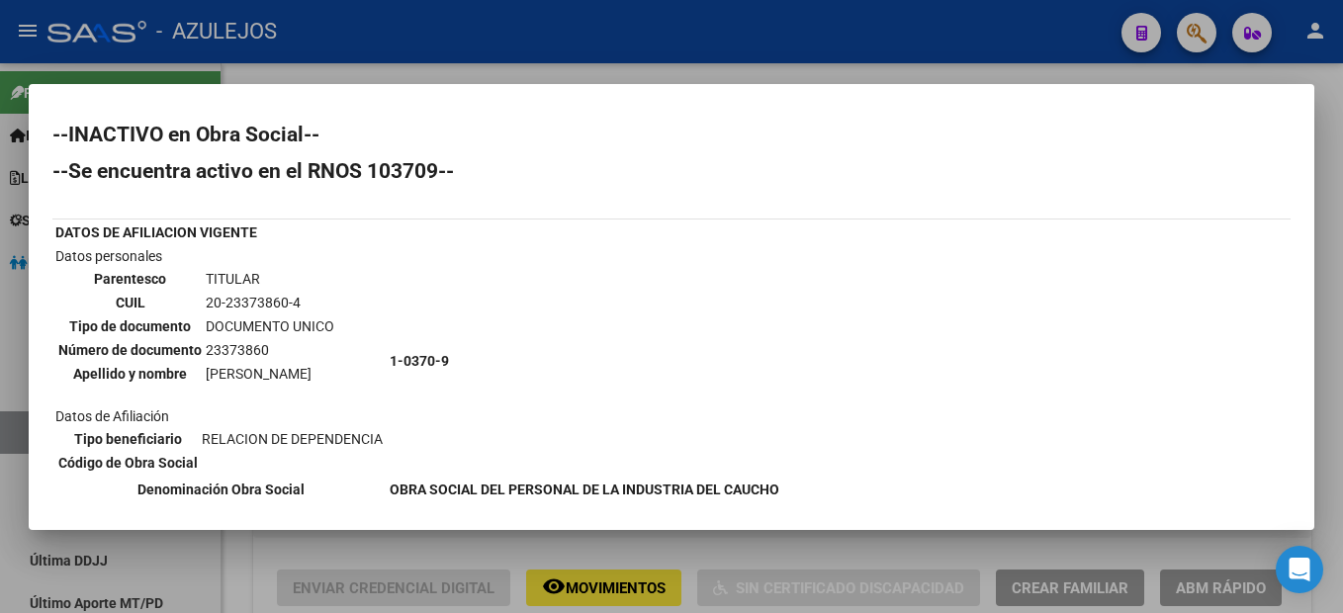
click at [266, 545] on div at bounding box center [671, 306] width 1343 height 613
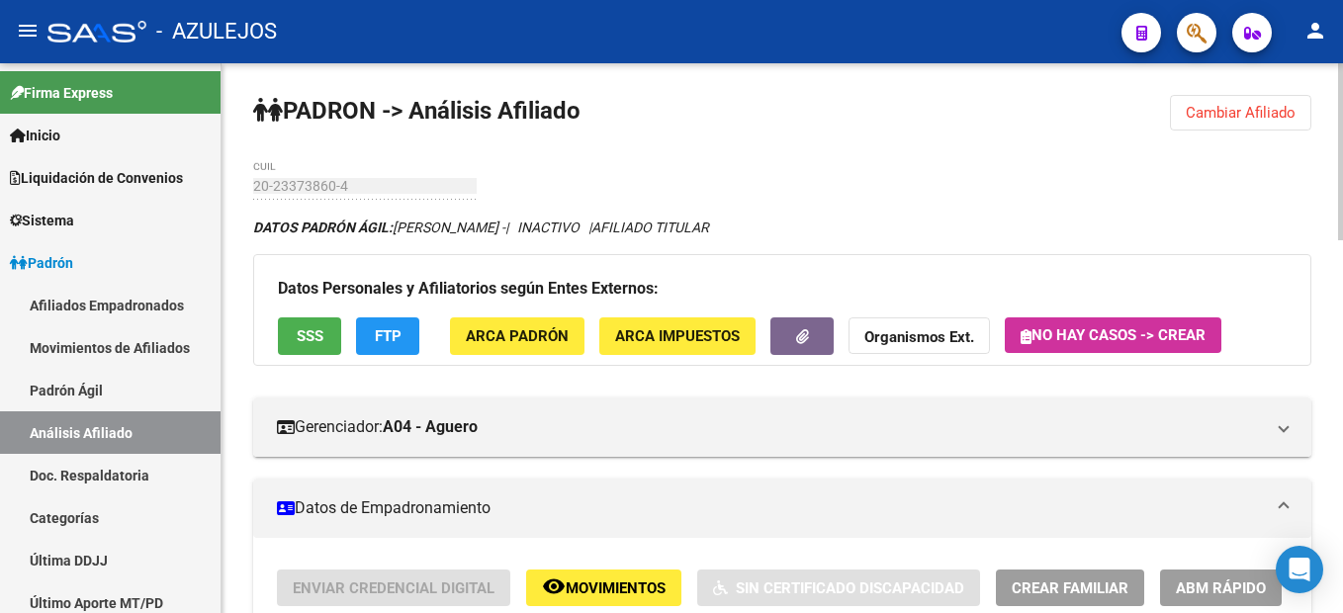
click at [1267, 101] on button "Cambiar Afiliado" at bounding box center [1240, 113] width 141 height 36
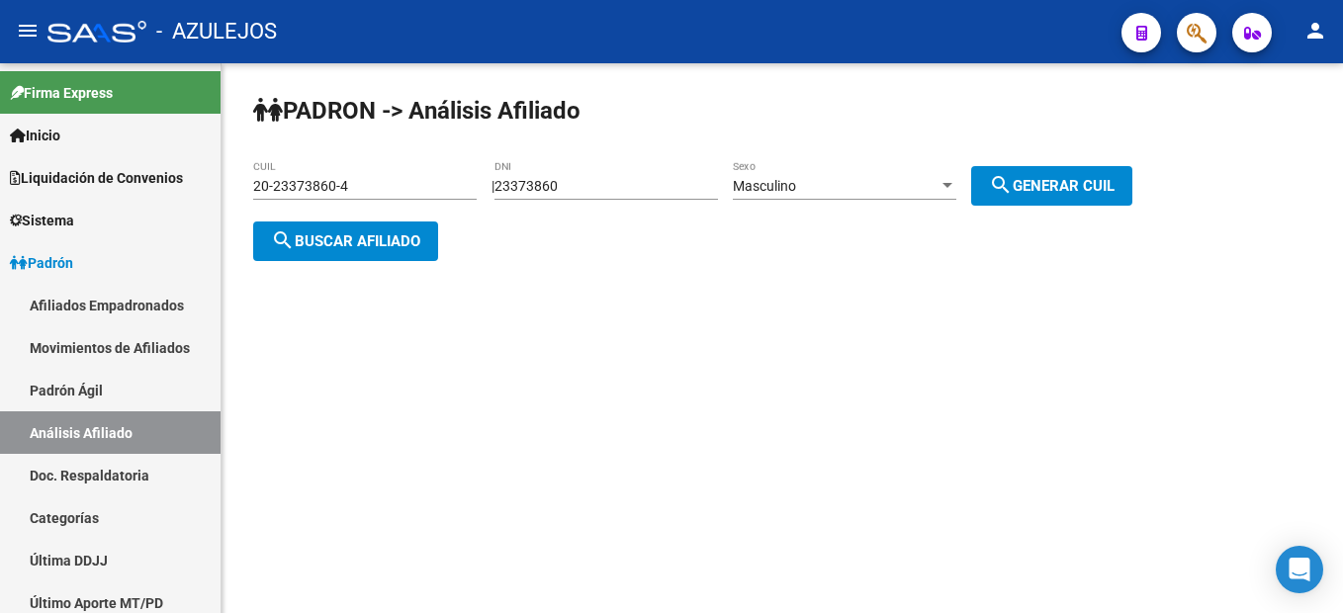
click at [684, 198] on div "23373860 DNI" at bounding box center [605, 180] width 223 height 40
drag, startPoint x: 673, startPoint y: 190, endPoint x: 292, endPoint y: 127, distance: 386.9
click at [292, 127] on div "PADRON -> Análisis Afiliado 20-23373860-4 CUIL | 23373860 DNI Masculino Sexo se…" at bounding box center [781, 193] width 1121 height 261
type input "29156746"
click at [1013, 193] on mat-icon "search" at bounding box center [1001, 185] width 24 height 24
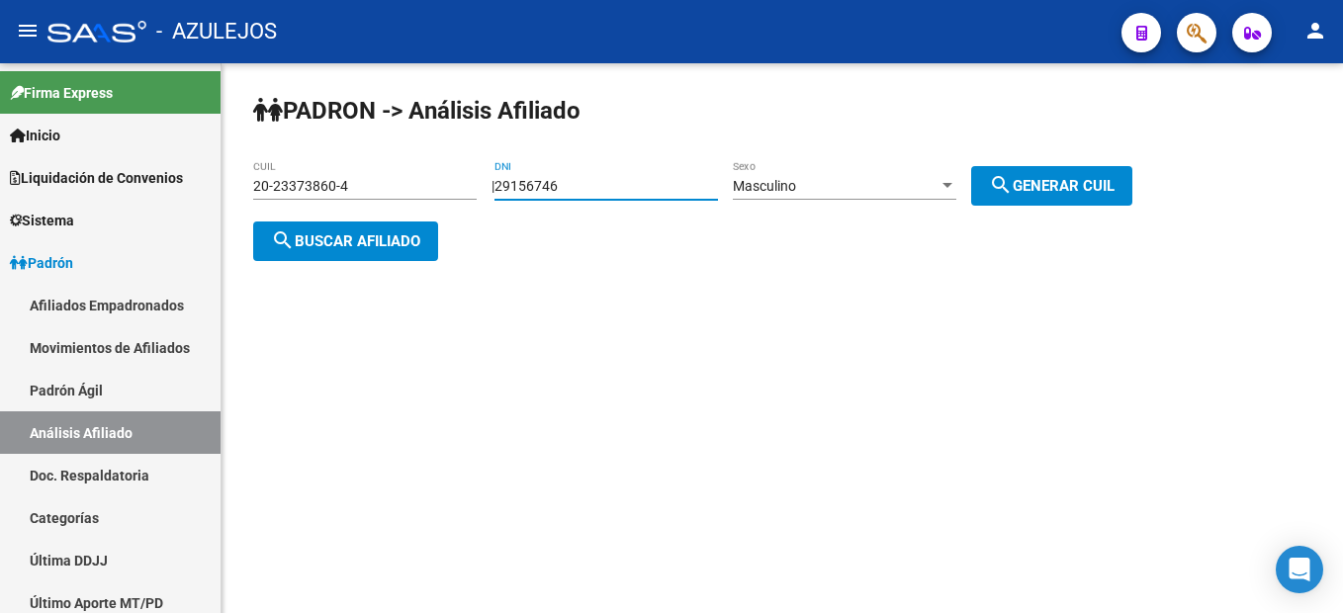
type input "20-29156746-1"
click at [321, 267] on div "PADRON -> Análisis Afiliado 20-29156746-1 CUIL | 29156746 DNI Masculino Sexo se…" at bounding box center [781, 193] width 1121 height 261
click at [346, 241] on span "search Buscar afiliado" at bounding box center [345, 241] width 149 height 18
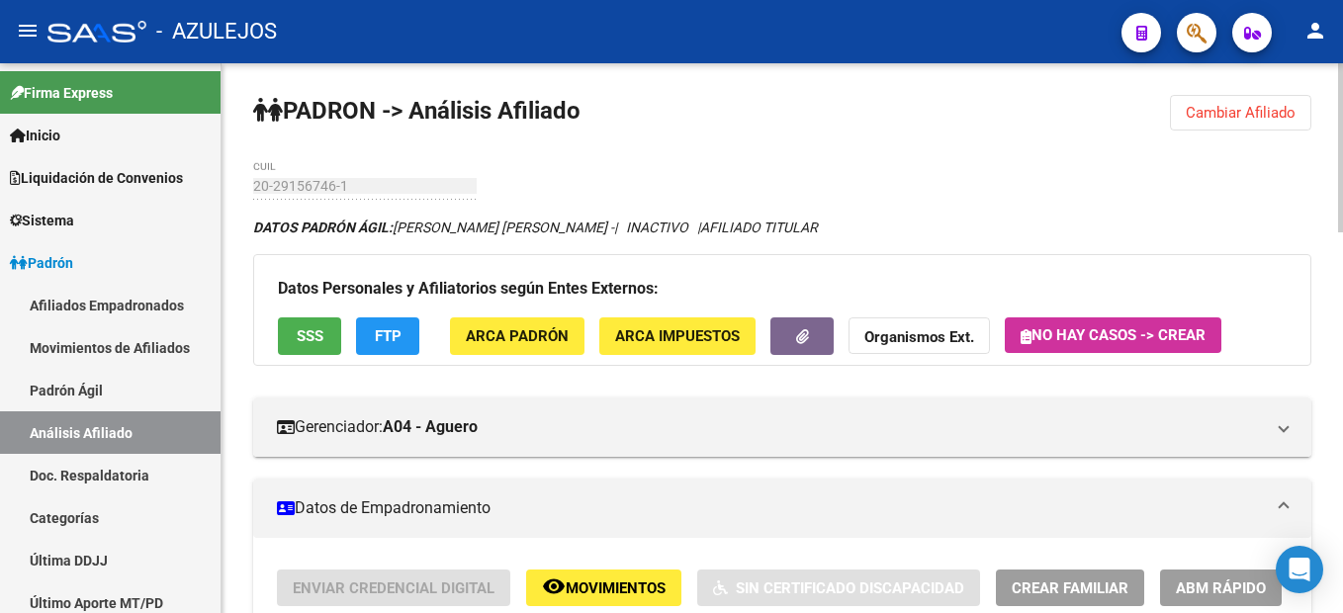
click at [1276, 114] on span "Cambiar Afiliado" at bounding box center [1241, 113] width 110 height 18
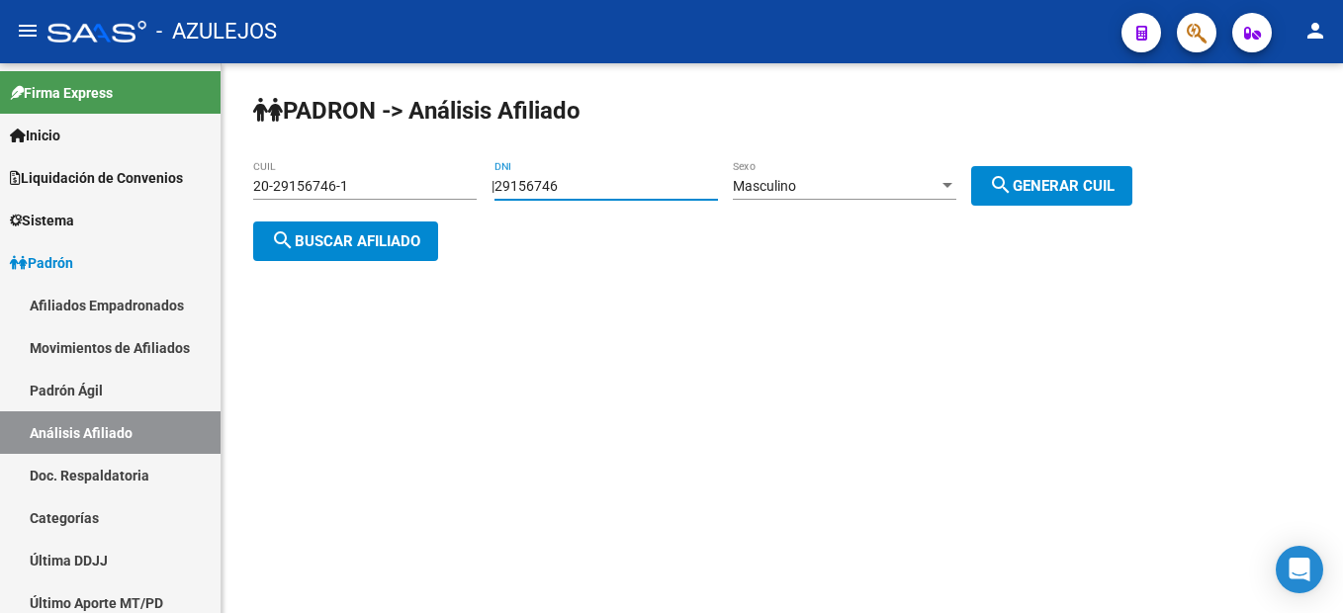
drag, startPoint x: 658, startPoint y: 187, endPoint x: 456, endPoint y: 162, distance: 203.2
click at [451, 178] on app-analisis-afiliado "PADRON -> Análisis Afiliado 20-29156746-1 CUIL | 29156746 DNI Masculino Sexo se…" at bounding box center [700, 213] width 894 height 71
type input "18262202"
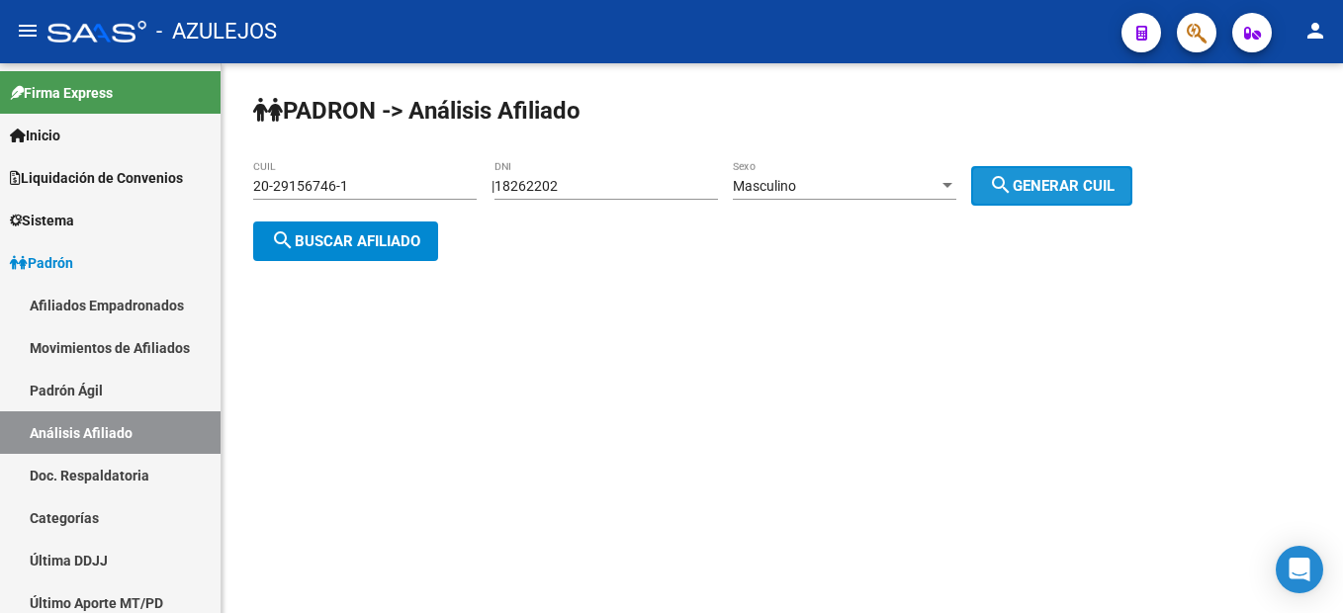
click at [1058, 180] on span "search Generar CUIL" at bounding box center [1052, 186] width 126 height 18
type input "20-18262202-9"
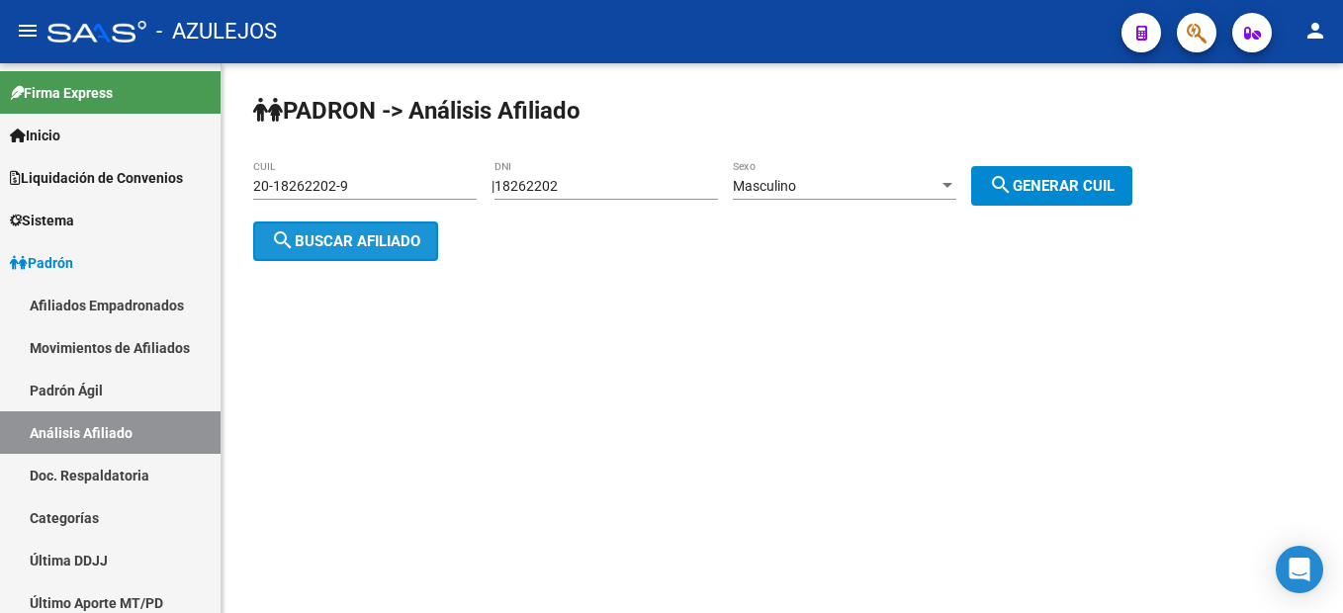
click at [418, 222] on button "search Buscar afiliado" at bounding box center [345, 241] width 185 height 40
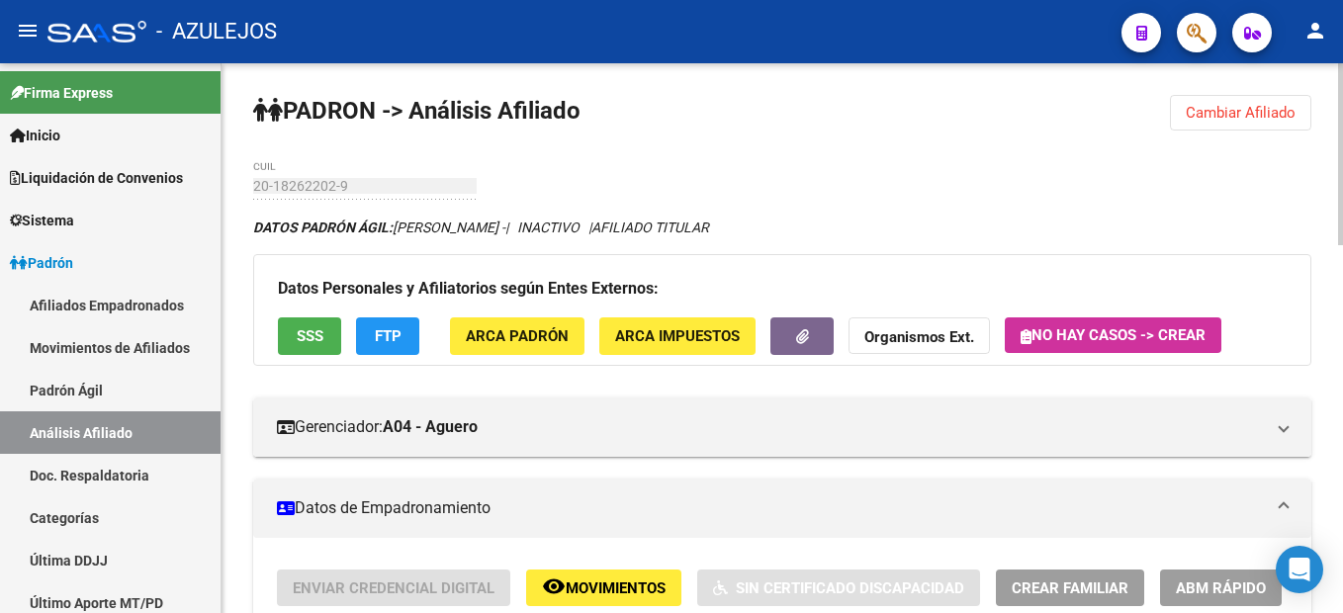
click at [1195, 121] on span "Cambiar Afiliado" at bounding box center [1241, 113] width 110 height 18
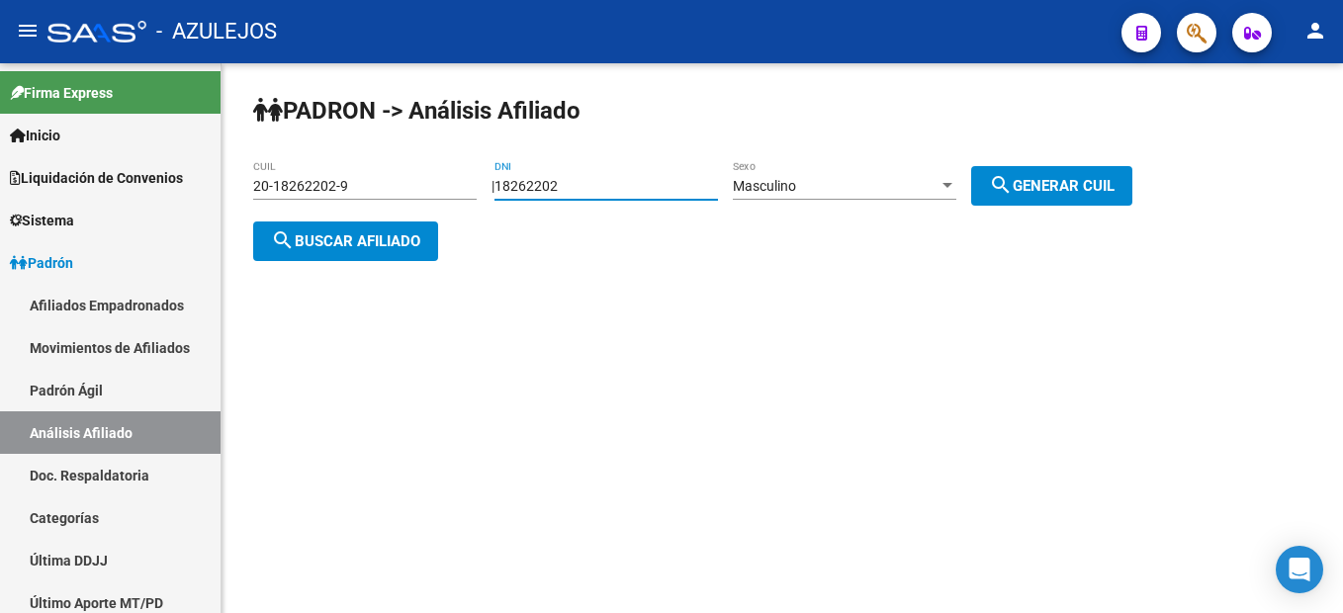
drag, startPoint x: 673, startPoint y: 187, endPoint x: 283, endPoint y: 139, distance: 393.5
click at [283, 139] on div "PADRON -> Análisis Afiliado 20-18262202-9 CUIL | 18262202 DNI Masculino Sexo se…" at bounding box center [781, 193] width 1121 height 261
type input "29541506"
click at [1092, 191] on span "search Generar CUIL" at bounding box center [1052, 186] width 126 height 18
type input "20-29541506-2"
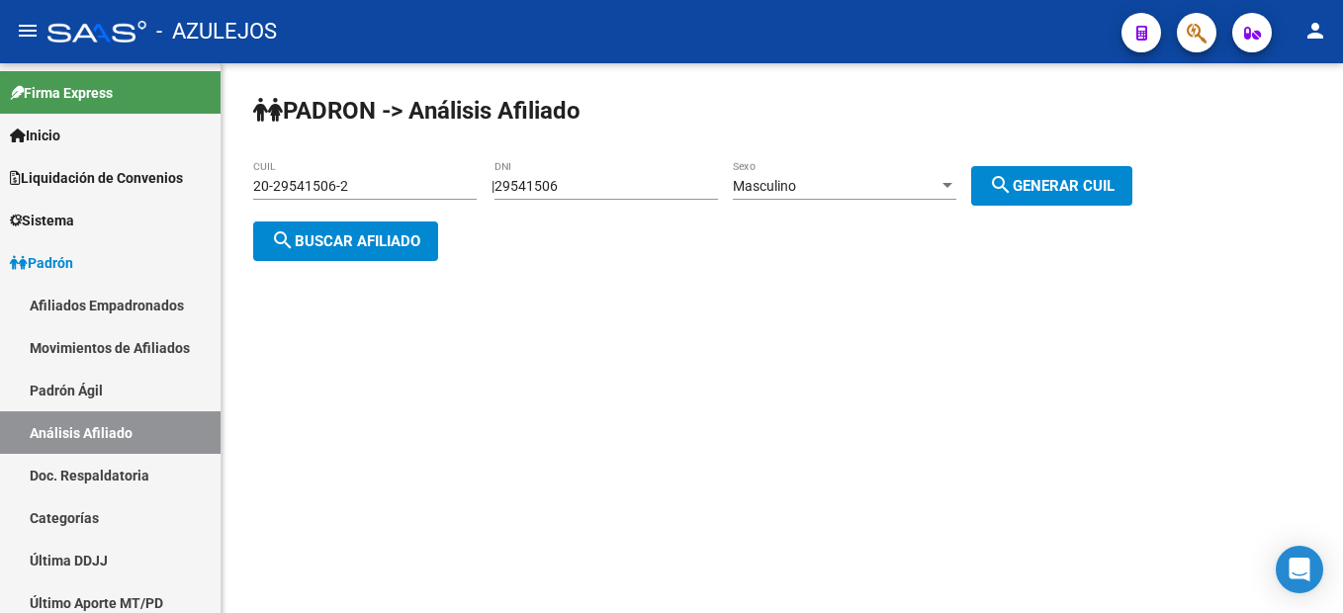
click at [398, 238] on span "search Buscar afiliado" at bounding box center [345, 241] width 149 height 18
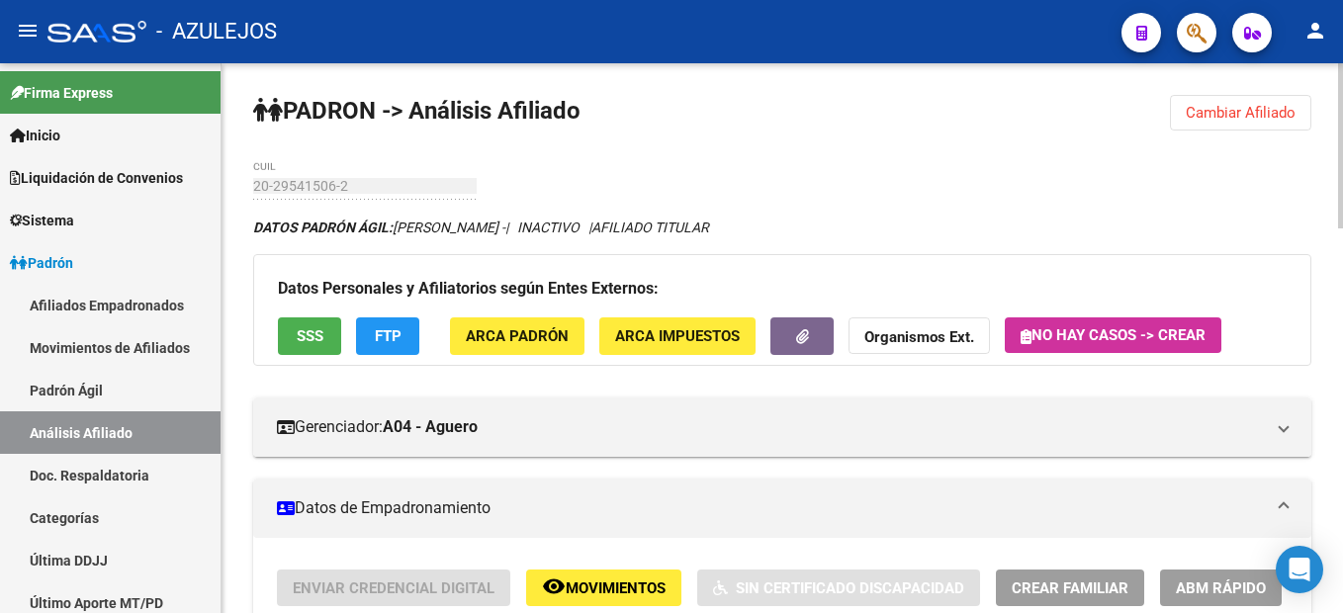
click at [330, 328] on button "SSS" at bounding box center [309, 335] width 63 height 37
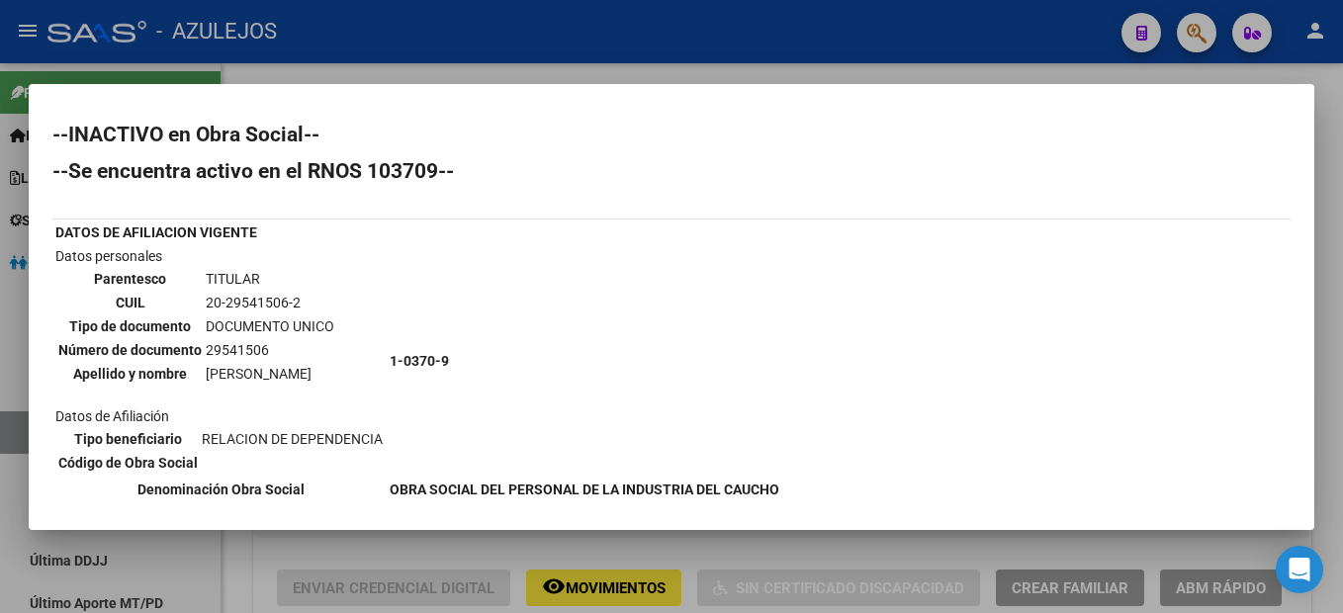
click at [1311, 79] on div at bounding box center [671, 306] width 1343 height 613
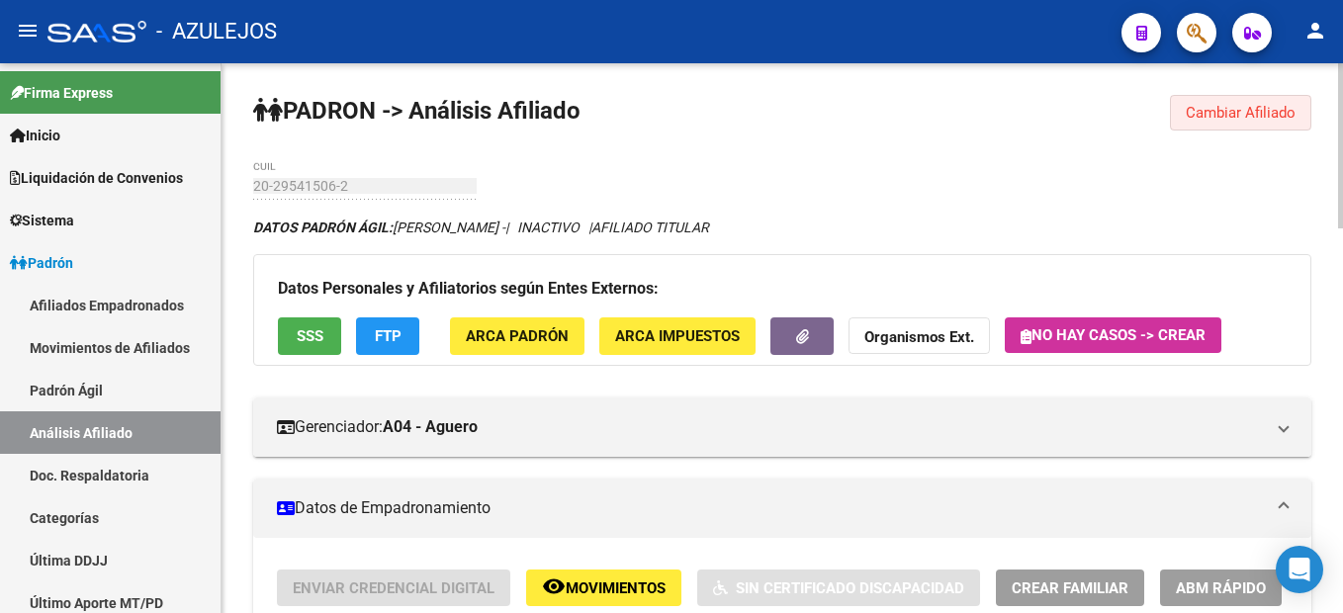
click at [1226, 108] on span "Cambiar Afiliado" at bounding box center [1241, 113] width 110 height 18
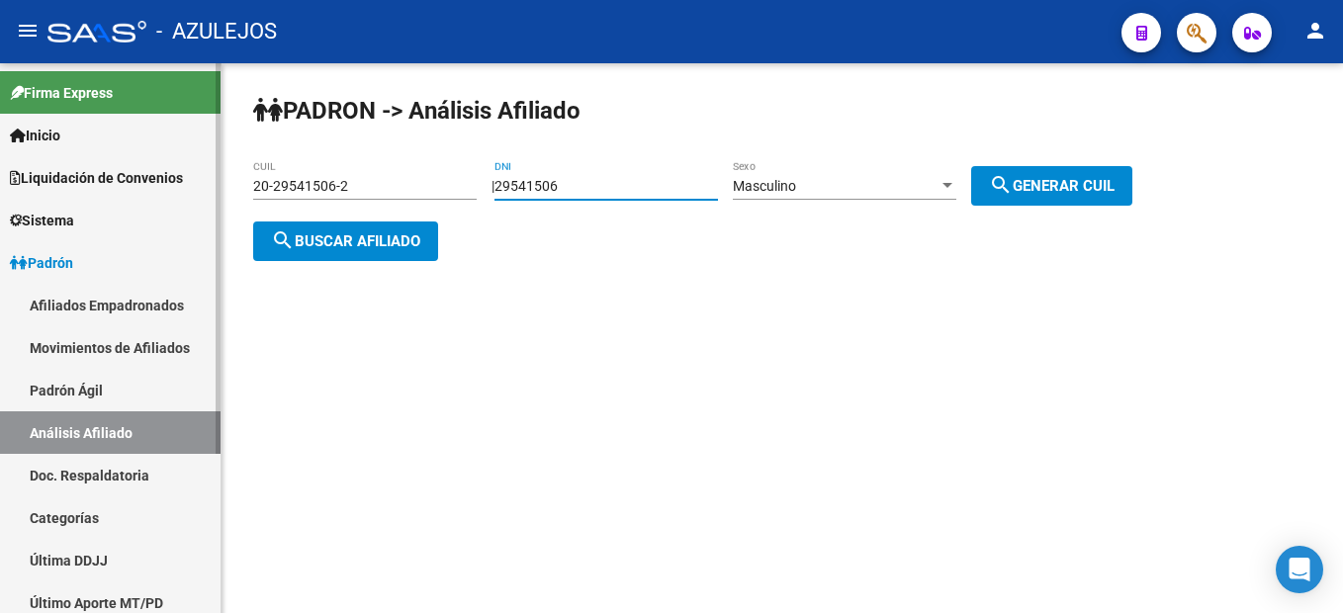
drag, startPoint x: 636, startPoint y: 182, endPoint x: 175, endPoint y: 83, distance: 471.3
click at [175, 83] on mat-sidenav-container "Firma Express Inicio Instructivos Contacto OS Liquidación de Convenios Liquidac…" at bounding box center [671, 338] width 1343 height 550
type input "32733576"
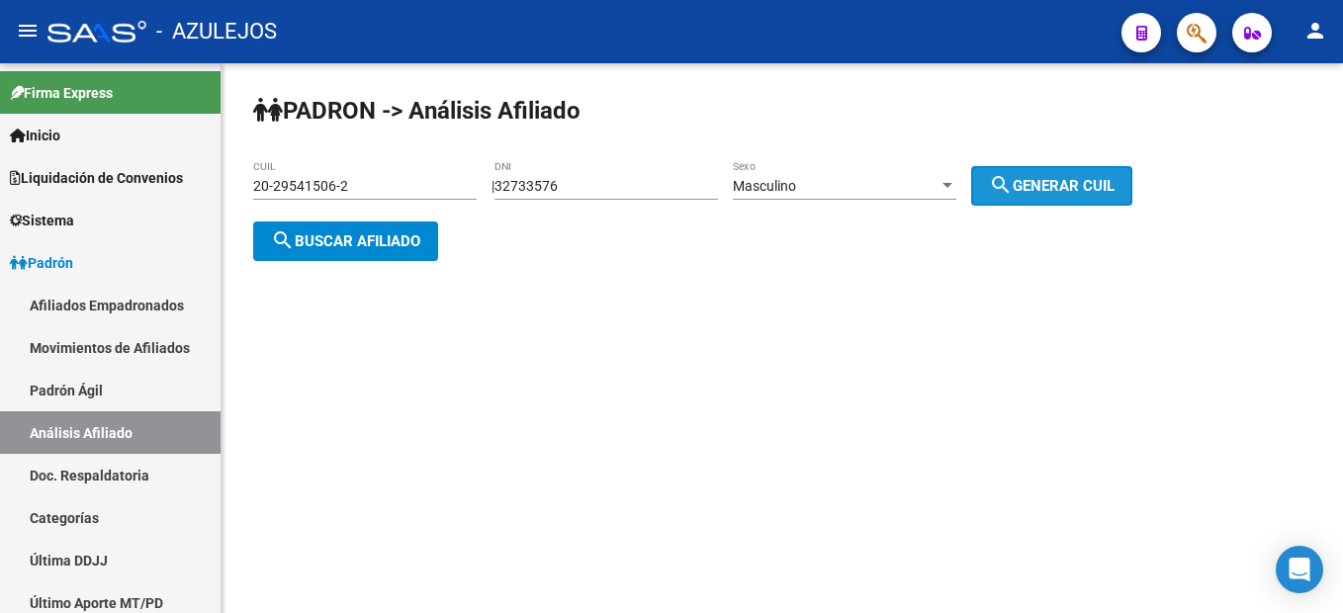
click at [1079, 173] on button "search Generar CUIL" at bounding box center [1051, 186] width 161 height 40
type input "20-32733576-7"
click at [358, 210] on div "20-32733576-7 CUIL" at bounding box center [364, 188] width 223 height 56
click at [358, 228] on button "search Buscar afiliado" at bounding box center [345, 241] width 185 height 40
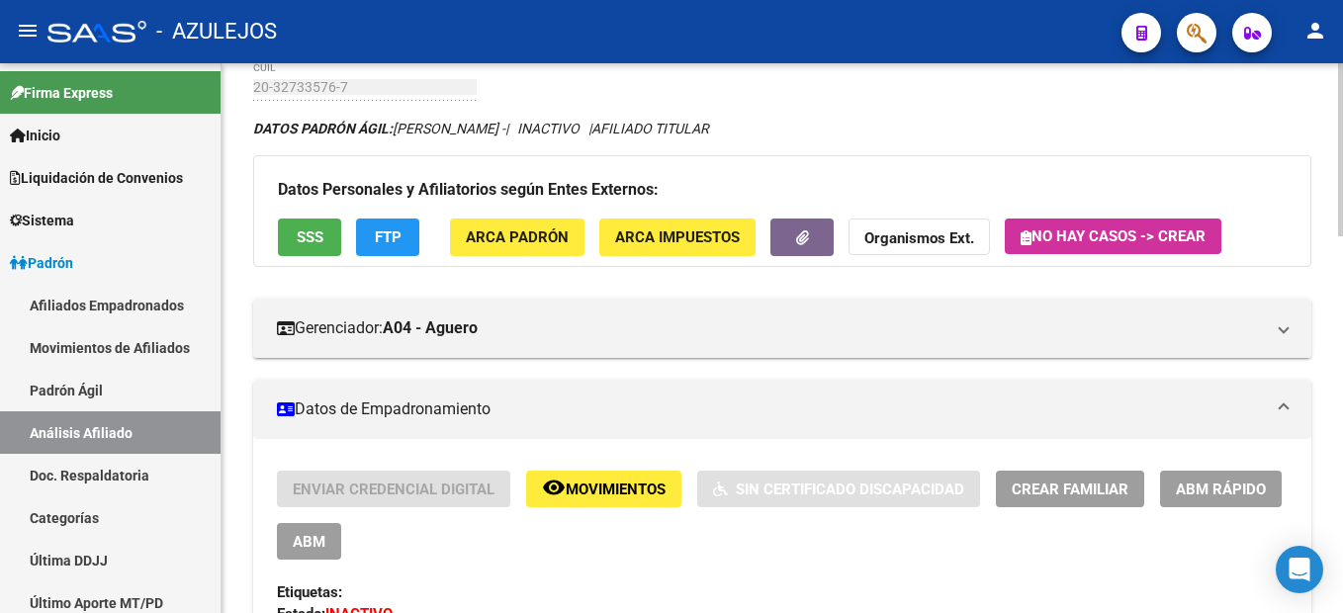
scroll to position [198, 0]
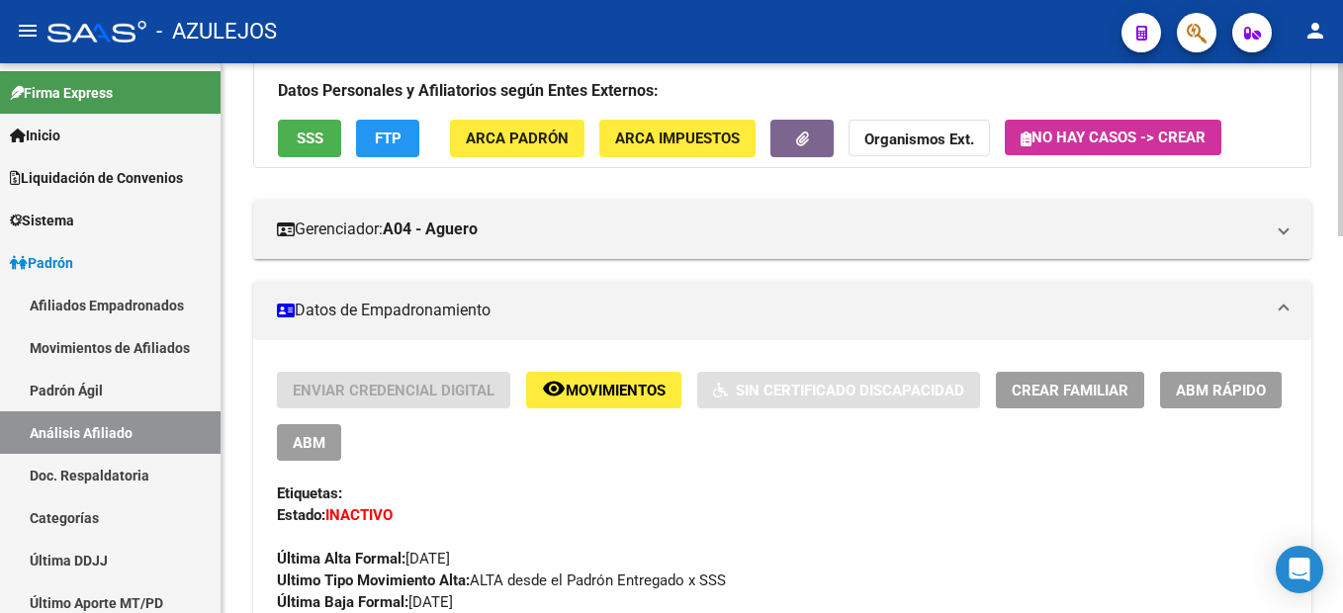
click at [313, 140] on span "SSS" at bounding box center [310, 140] width 27 height 18
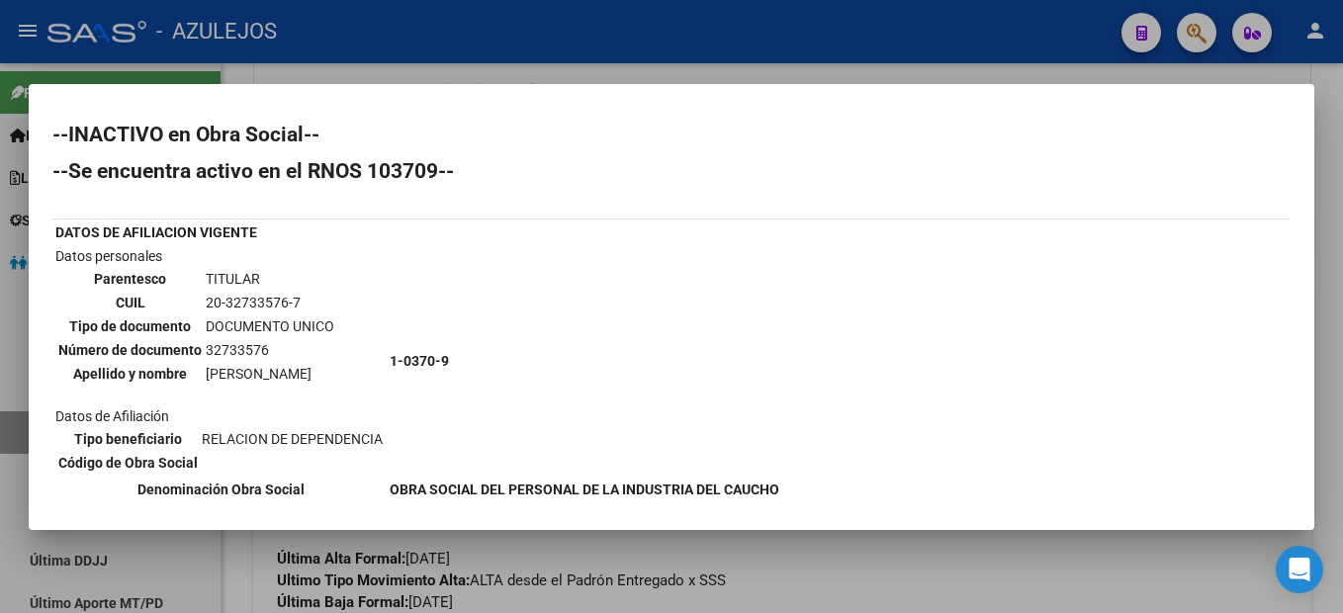
drag, startPoint x: 478, startPoint y: 533, endPoint x: 483, endPoint y: 547, distance: 14.7
click at [479, 535] on div at bounding box center [671, 306] width 1343 height 613
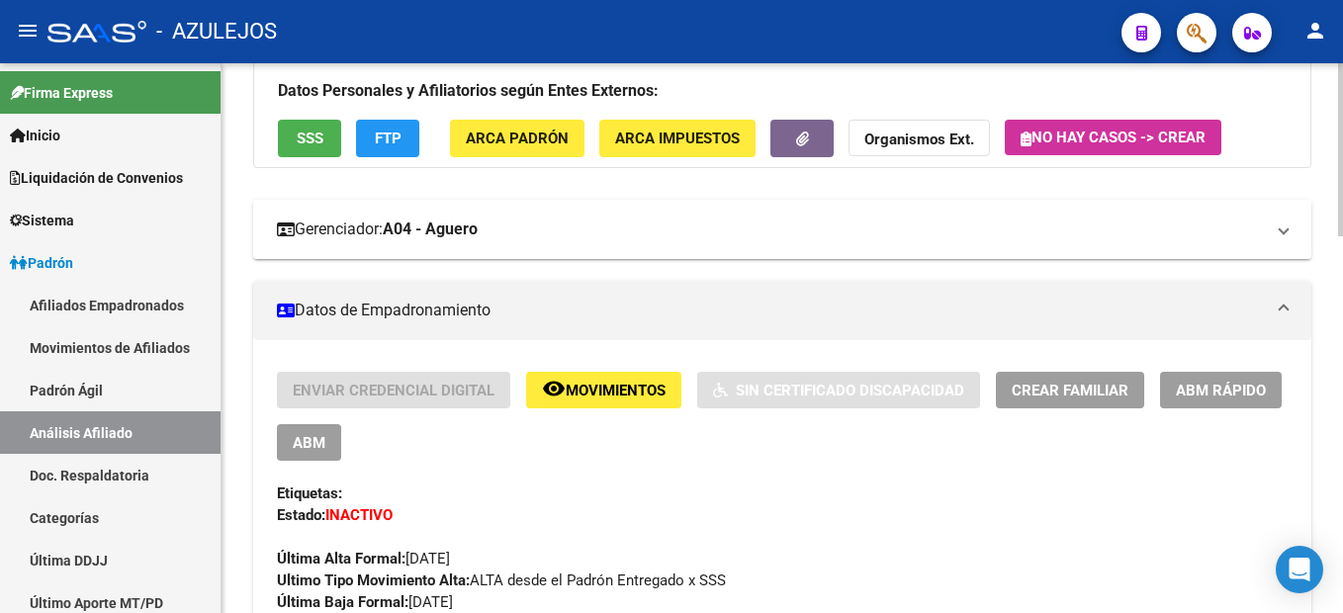
click at [671, 208] on mat-expansion-panel-header "Gerenciador: A04 - [PERSON_NAME]" at bounding box center [782, 229] width 1058 height 59
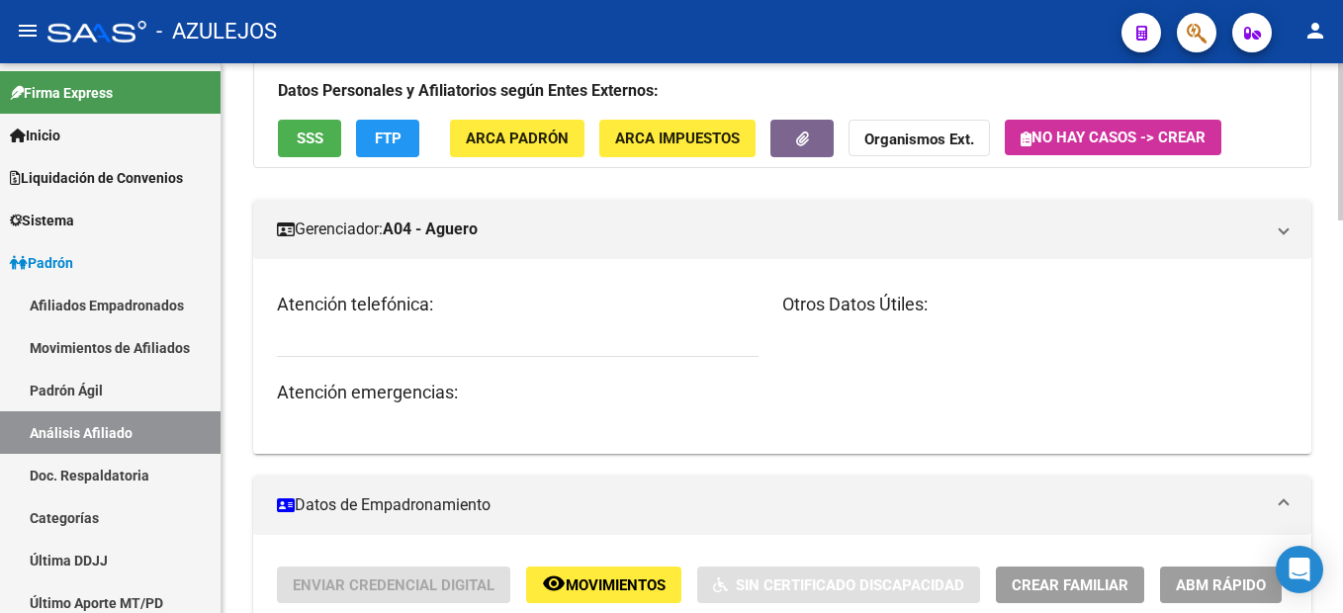
scroll to position [0, 0]
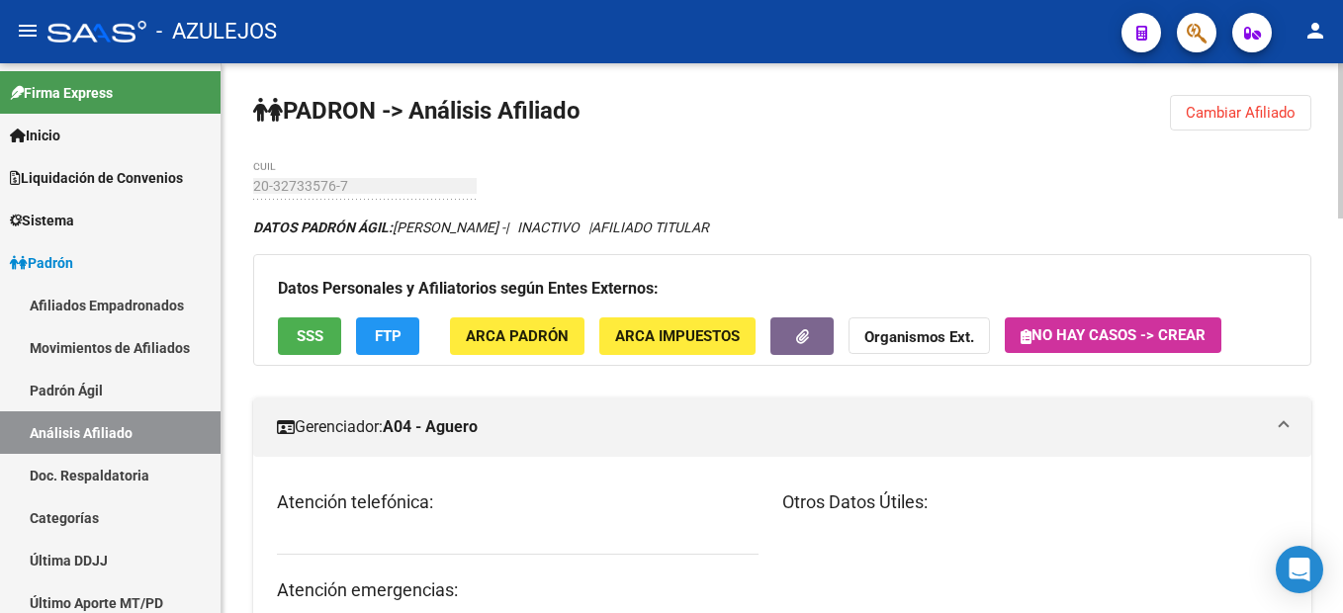
click at [1268, 102] on button "Cambiar Afiliado" at bounding box center [1240, 113] width 141 height 36
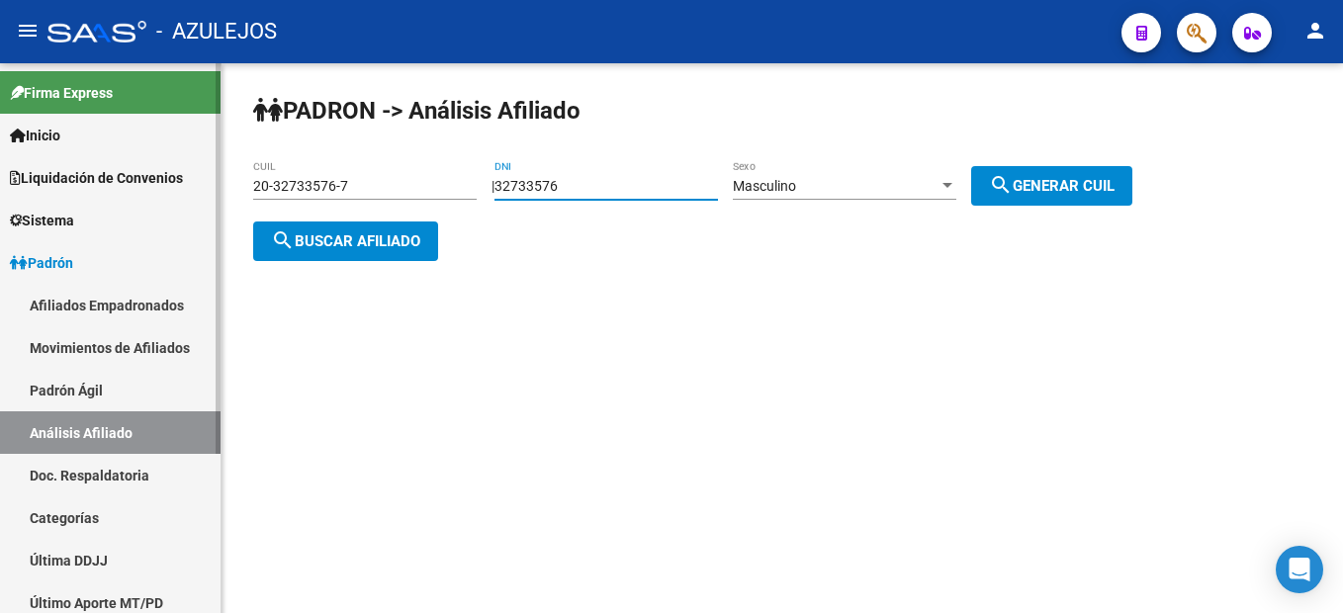
drag, startPoint x: 647, startPoint y: 183, endPoint x: 132, endPoint y: 137, distance: 517.2
click at [132, 137] on mat-sidenav-container "Firma Express Inicio Instructivos Contacto OS Liquidación de Convenios Liquidac…" at bounding box center [671, 338] width 1343 height 550
type input "24267922"
click at [1049, 189] on span "search Generar CUIL" at bounding box center [1052, 186] width 126 height 18
type input "23-24267922-9"
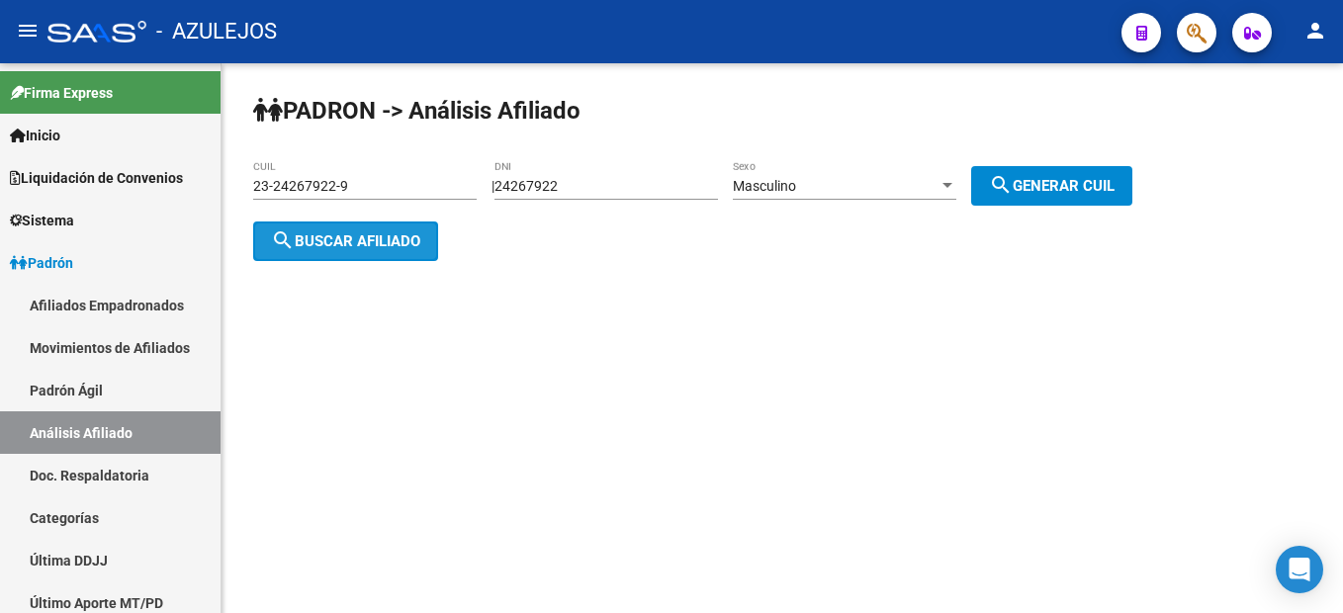
click at [351, 252] on button "search Buscar afiliado" at bounding box center [345, 241] width 185 height 40
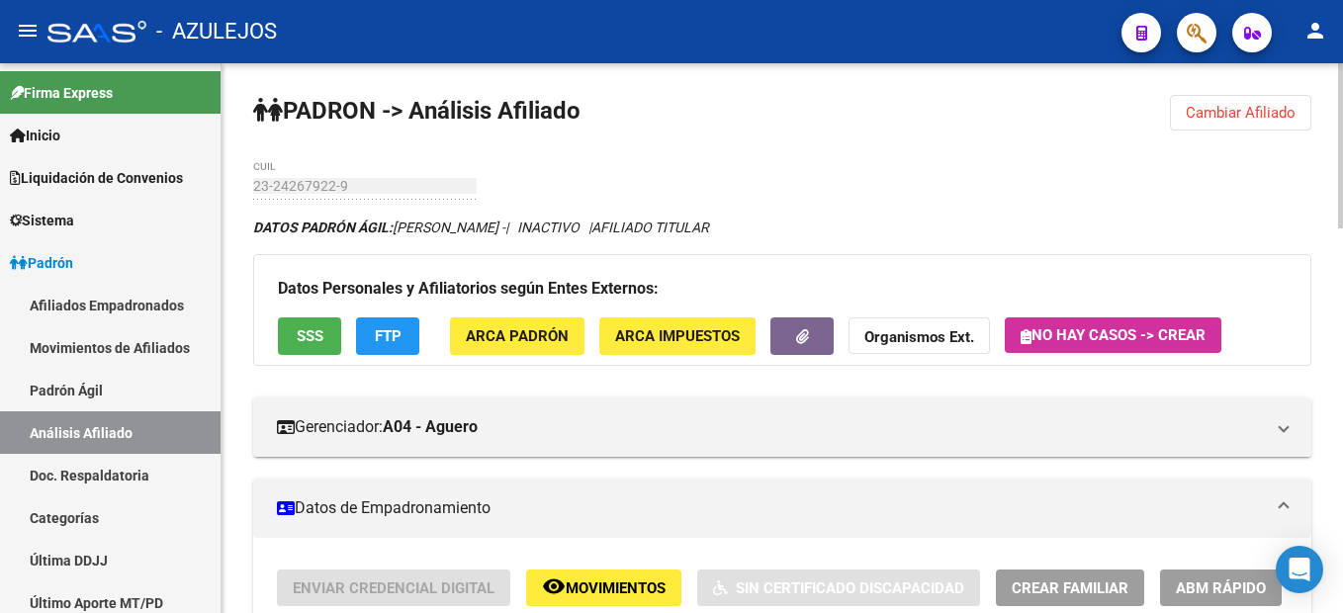
click at [1185, 115] on button "Cambiar Afiliado" at bounding box center [1240, 113] width 141 height 36
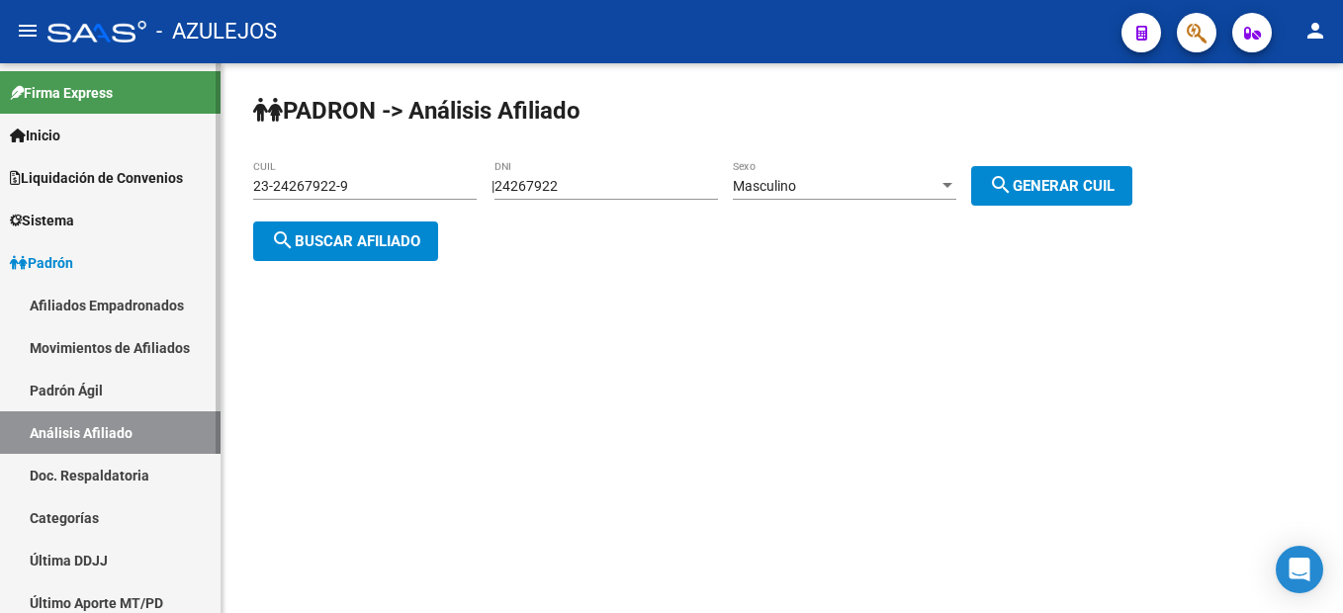
drag, startPoint x: 677, startPoint y: 192, endPoint x: 177, endPoint y: 153, distance: 501.8
click at [177, 153] on mat-sidenav-container "Firma Express Inicio Instructivos Contacto OS Liquidación de Convenios Liquidac…" at bounding box center [671, 338] width 1343 height 550
type input "92336407"
click at [1038, 198] on button "search Generar CUIL" at bounding box center [1051, 186] width 161 height 40
type input "20-92336407-3"
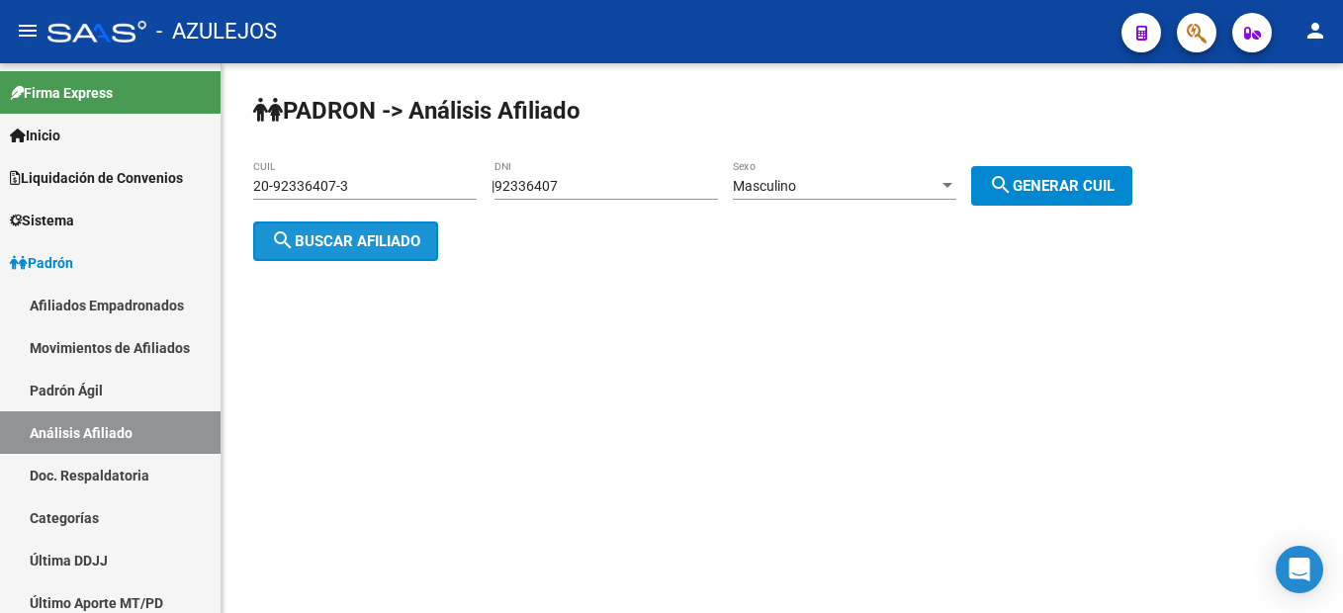
click at [376, 223] on button "search Buscar afiliado" at bounding box center [345, 241] width 185 height 40
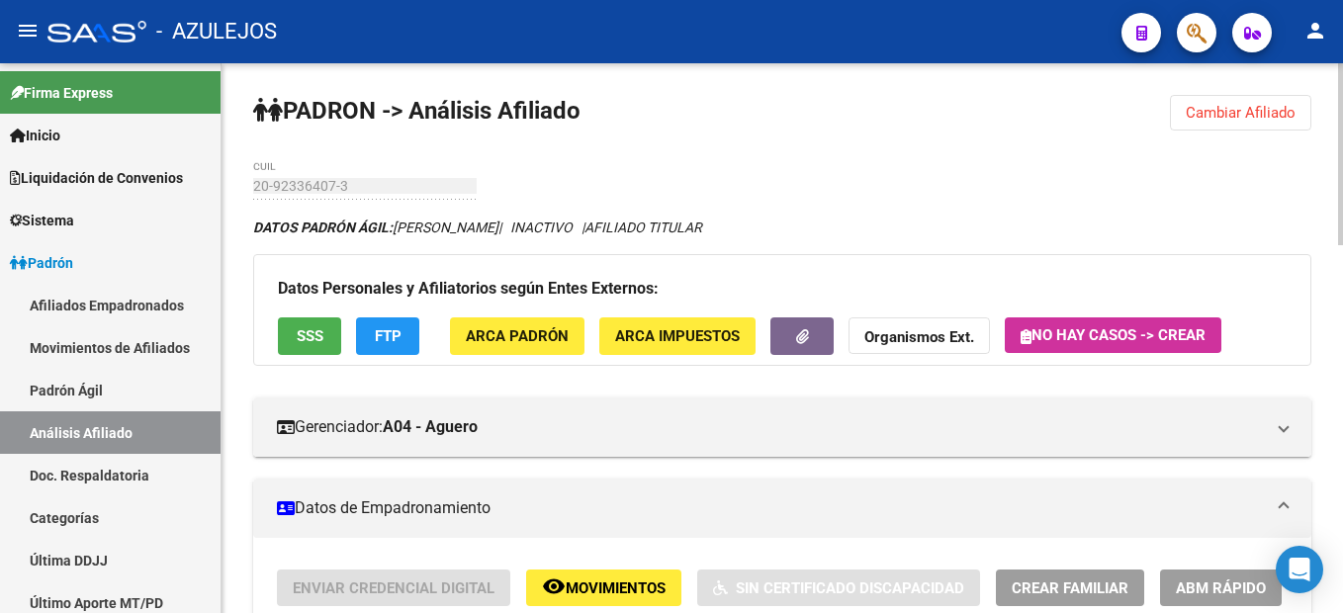
click at [1282, 114] on span "Cambiar Afiliado" at bounding box center [1241, 113] width 110 height 18
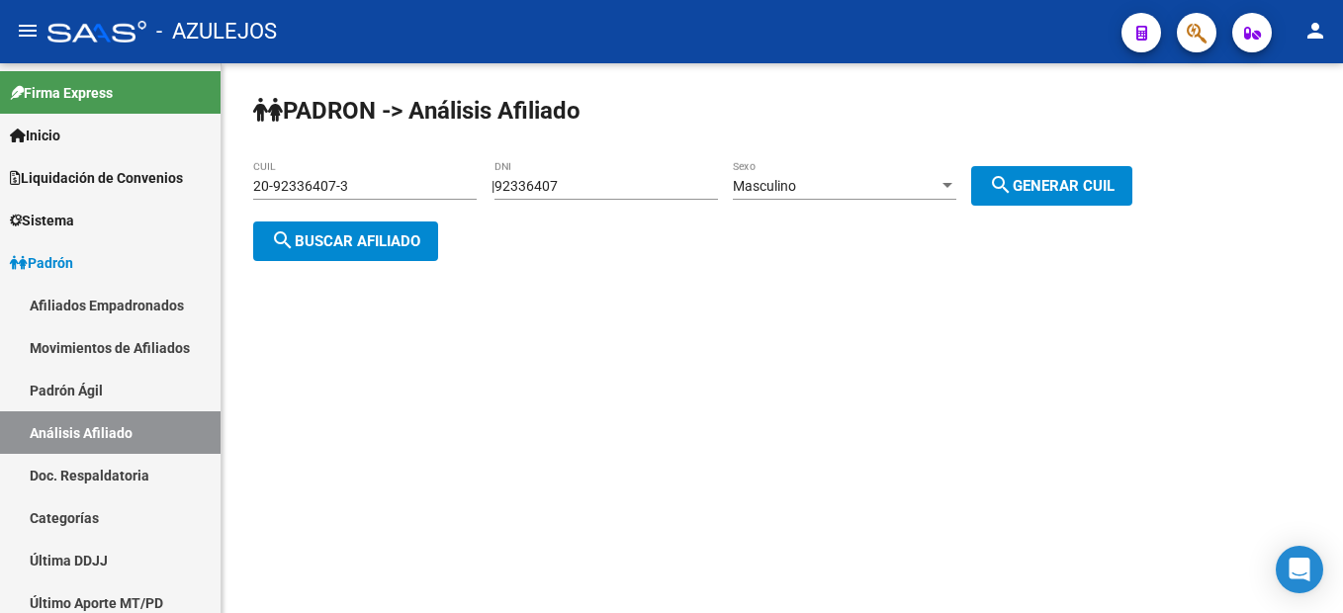
click at [634, 170] on div "92336407 DNI" at bounding box center [605, 180] width 223 height 40
drag, startPoint x: 644, startPoint y: 184, endPoint x: 454, endPoint y: 141, distance: 194.6
click at [454, 141] on div "PADRON -> Análisis Afiliado 20-92336407-3 CUIL | 92336407 DNI Masculino Sexo se…" at bounding box center [781, 193] width 1121 height 261
type input "19051284"
click at [1043, 177] on span "search Generar CUIL" at bounding box center [1052, 186] width 126 height 18
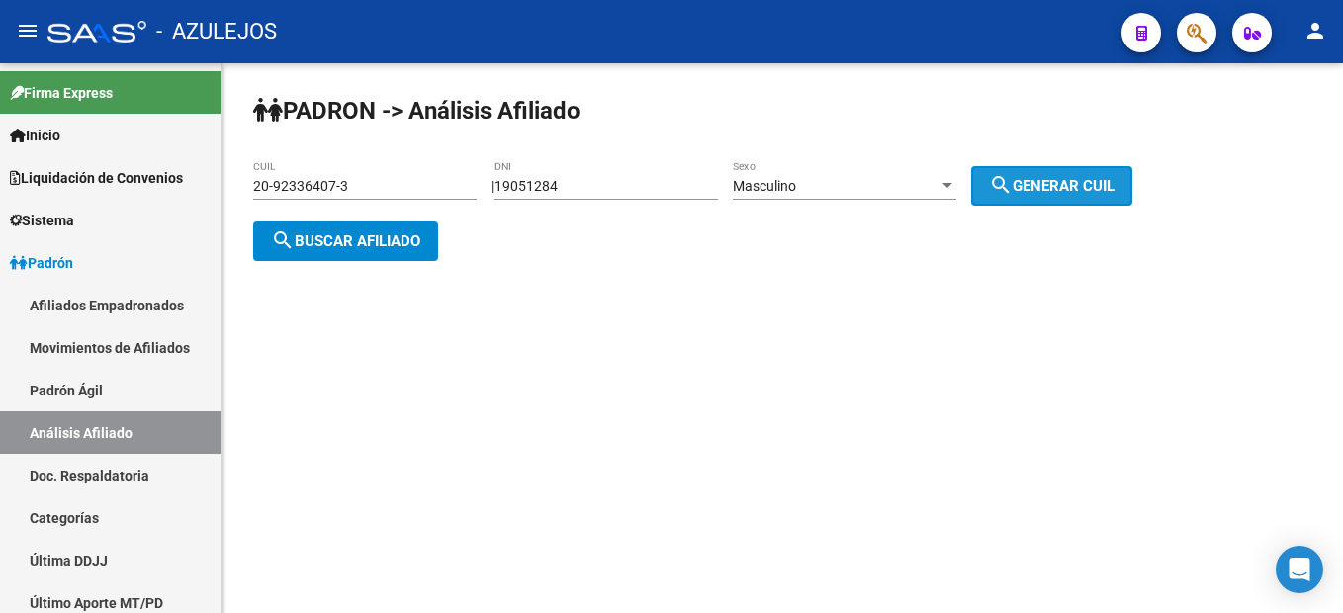
type input "20-19051284-4"
click at [336, 237] on span "search Buscar afiliado" at bounding box center [345, 241] width 149 height 18
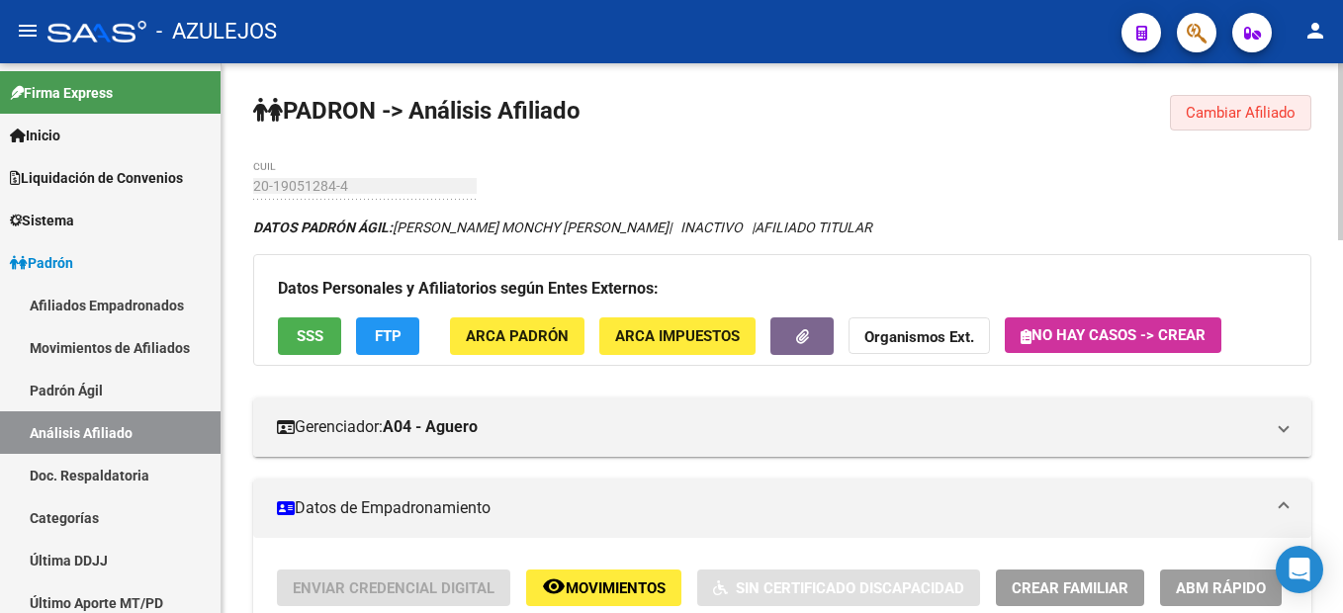
click at [1234, 112] on span "Cambiar Afiliado" at bounding box center [1241, 113] width 110 height 18
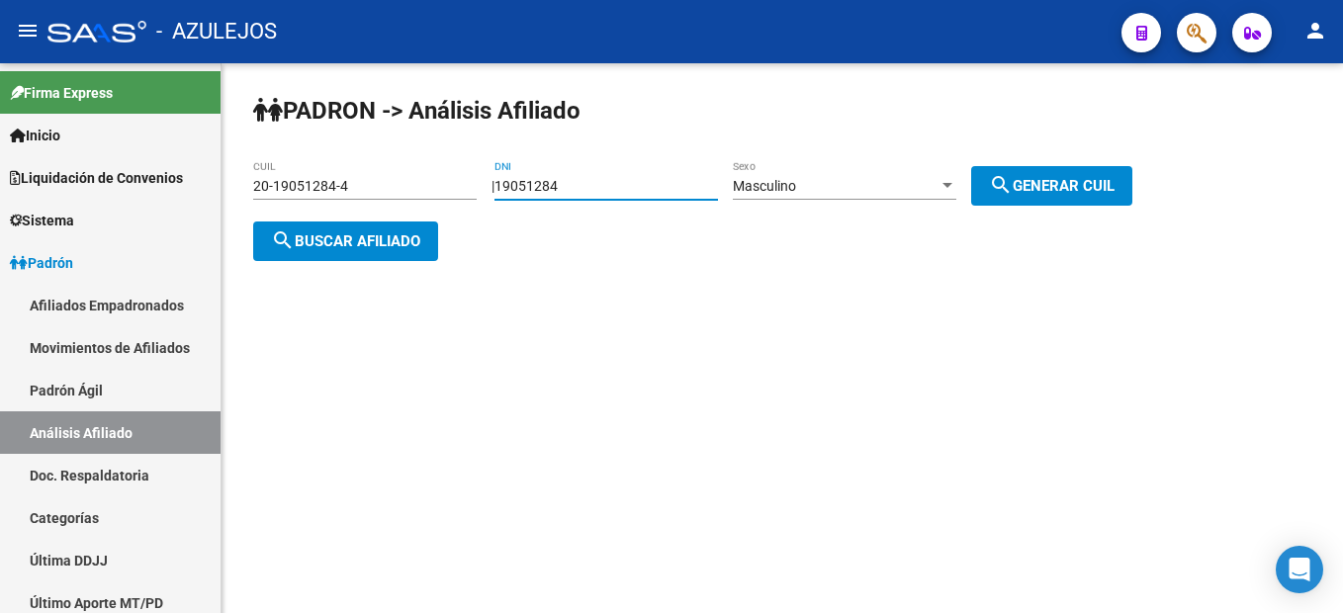
drag, startPoint x: 601, startPoint y: 185, endPoint x: 453, endPoint y: 162, distance: 150.1
click at [453, 178] on app-analisis-afiliado "PADRON -> Análisis Afiliado 20-19051284-4 CUIL | 19051284 DNI Masculino Sexo se…" at bounding box center [700, 213] width 894 height 71
type input "29229276"
click at [1067, 181] on span "search Generar CUIL" at bounding box center [1052, 186] width 126 height 18
type input "20-29229276-8"
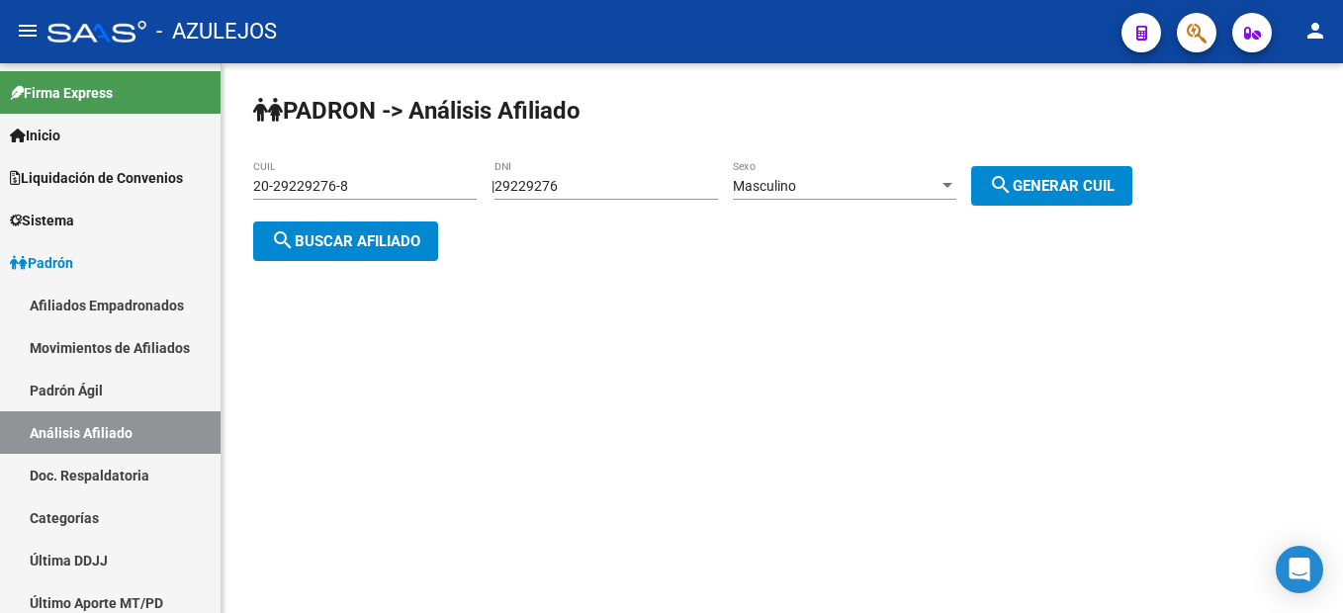
click at [398, 221] on button "search Buscar afiliado" at bounding box center [345, 241] width 185 height 40
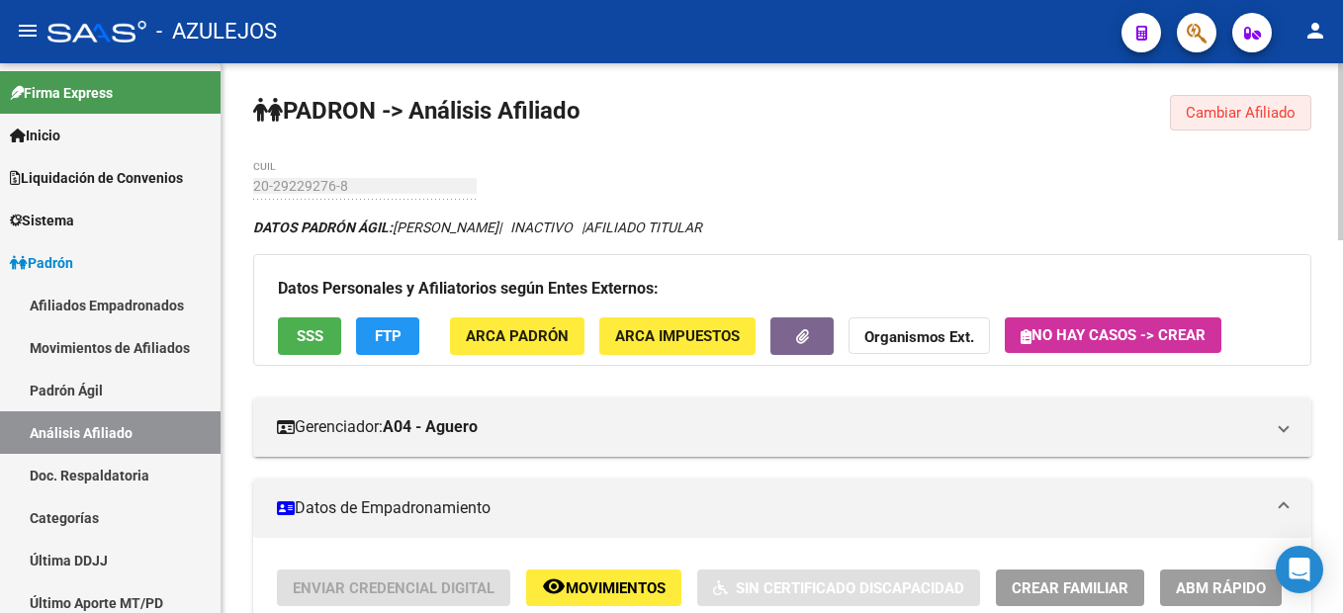
click at [1232, 117] on span "Cambiar Afiliado" at bounding box center [1241, 113] width 110 height 18
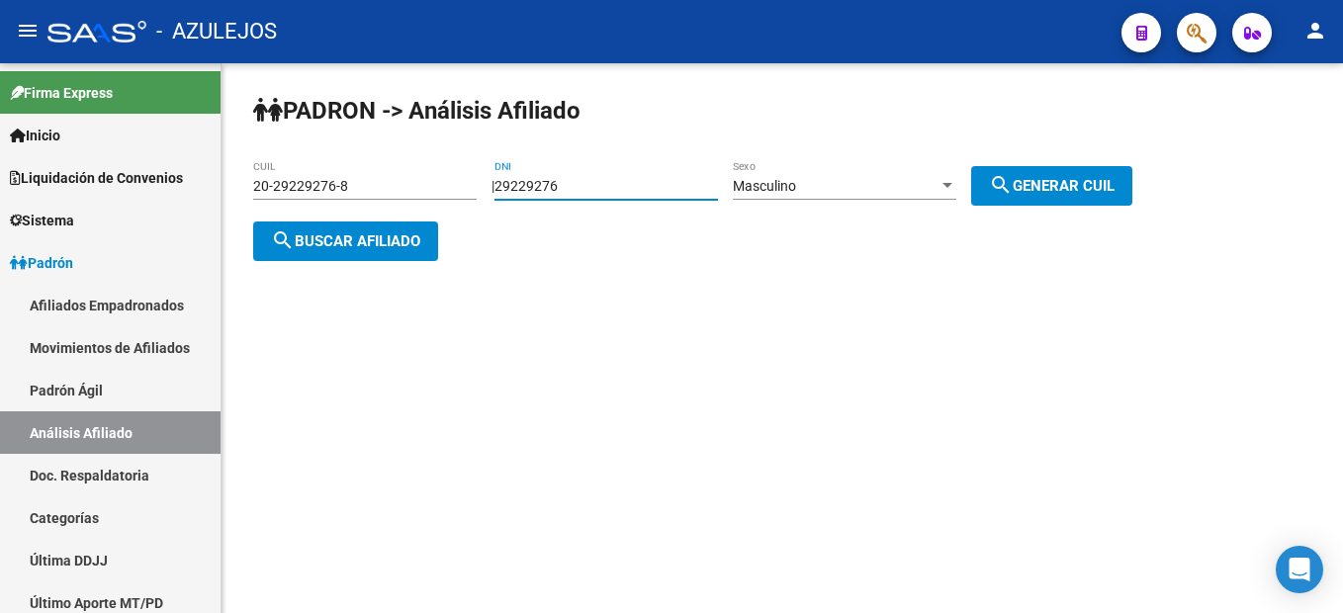
drag, startPoint x: 599, startPoint y: 186, endPoint x: 317, endPoint y: 210, distance: 282.8
click at [317, 210] on app-analisis-afiliado "PADRON -> Análisis Afiliado 20-29229276-8 CUIL | 29229276 DNI Masculino Sexo se…" at bounding box center [700, 213] width 894 height 71
type input "31446722"
click at [1006, 198] on button "search Generar CUIL" at bounding box center [1051, 186] width 161 height 40
type input "20-31446722-2"
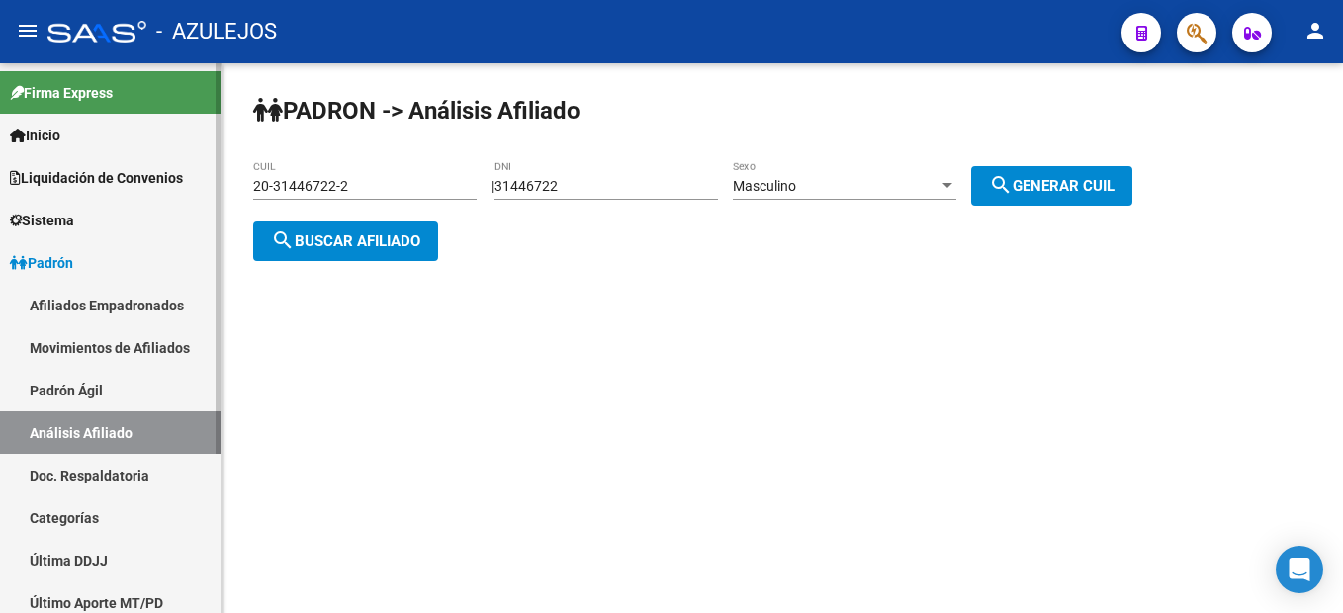
click at [113, 303] on link "Afiliados Empadronados" at bounding box center [110, 305] width 221 height 43
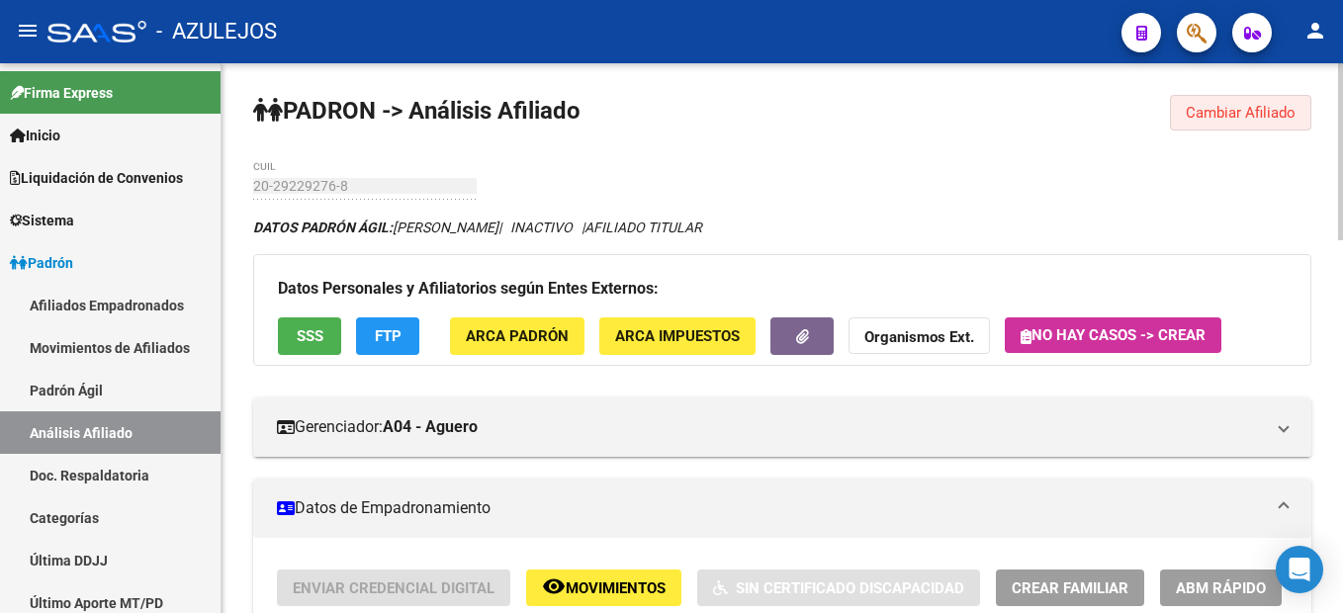
click at [1235, 107] on span "Cambiar Afiliado" at bounding box center [1241, 113] width 110 height 18
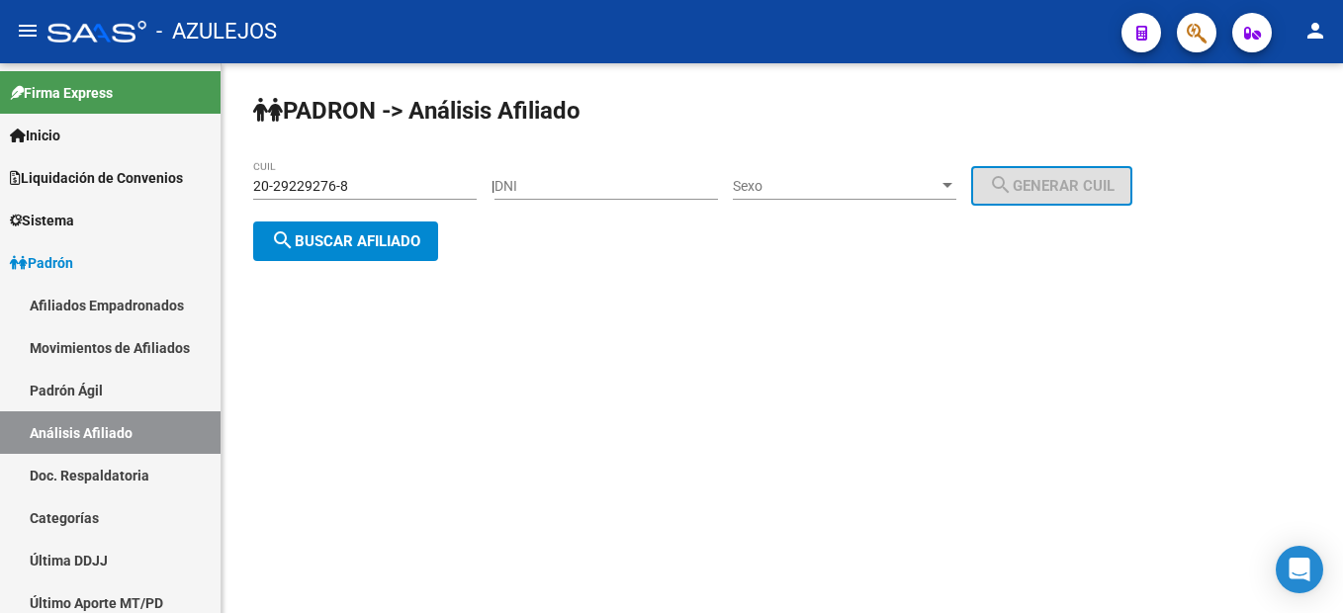
click at [636, 196] on div "DNI" at bounding box center [605, 180] width 223 height 40
type input "31446722"
click at [926, 198] on div "Sexo Sexo" at bounding box center [844, 180] width 223 height 40
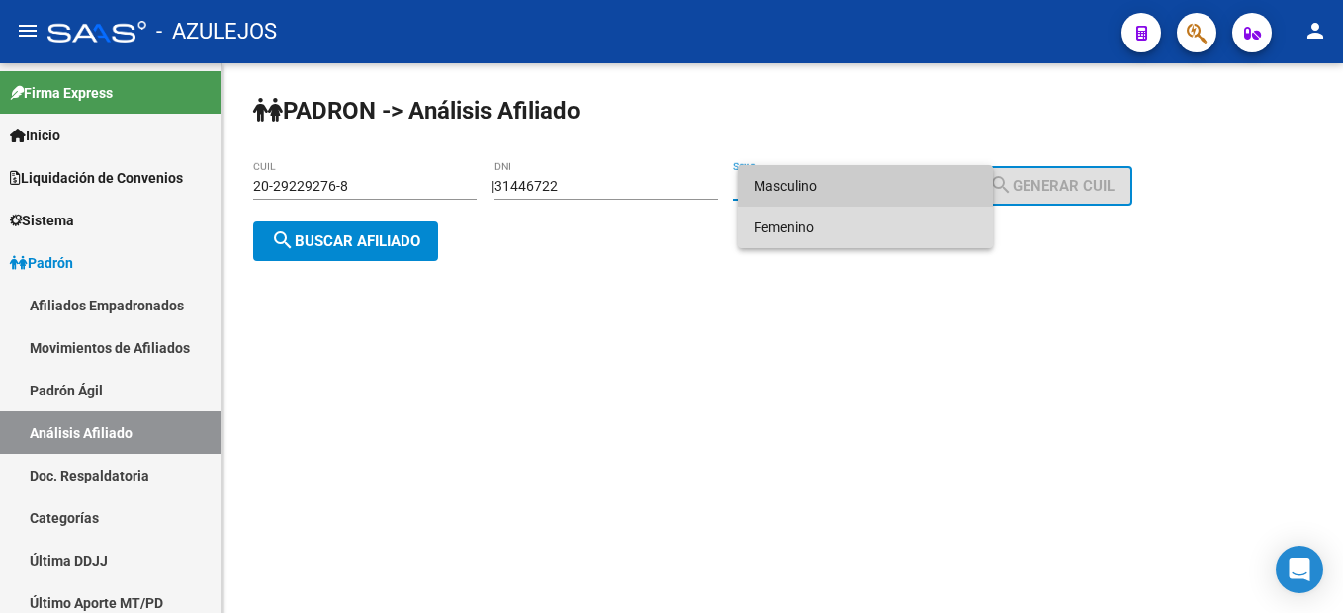
click at [915, 233] on span "Femenino" at bounding box center [864, 228] width 223 height 42
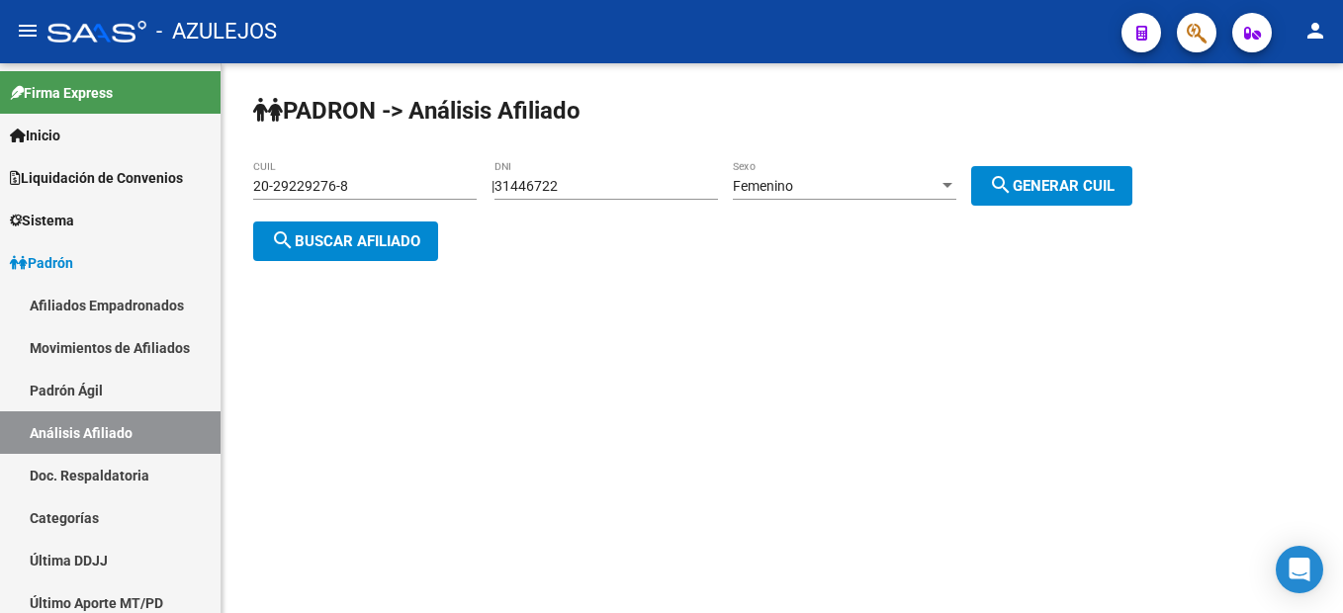
click at [888, 202] on div "Femenino Sexo" at bounding box center [844, 188] width 223 height 56
click at [882, 178] on div "Femenino" at bounding box center [836, 186] width 206 height 17
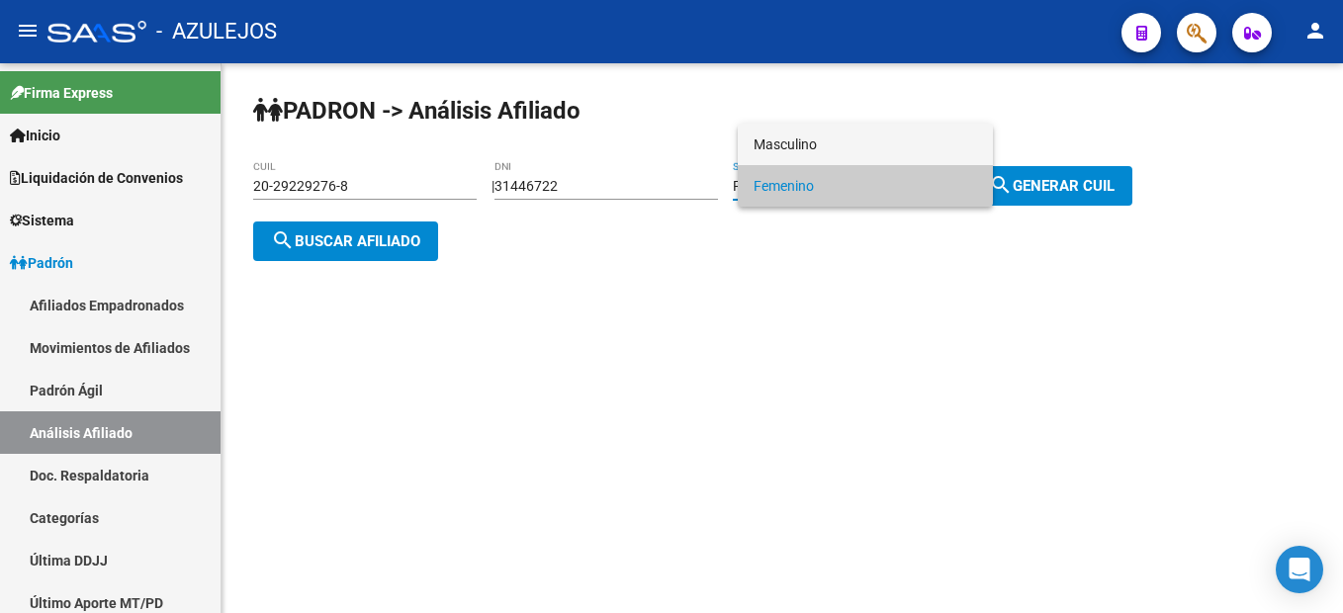
click at [861, 147] on span "Masculino" at bounding box center [864, 145] width 223 height 42
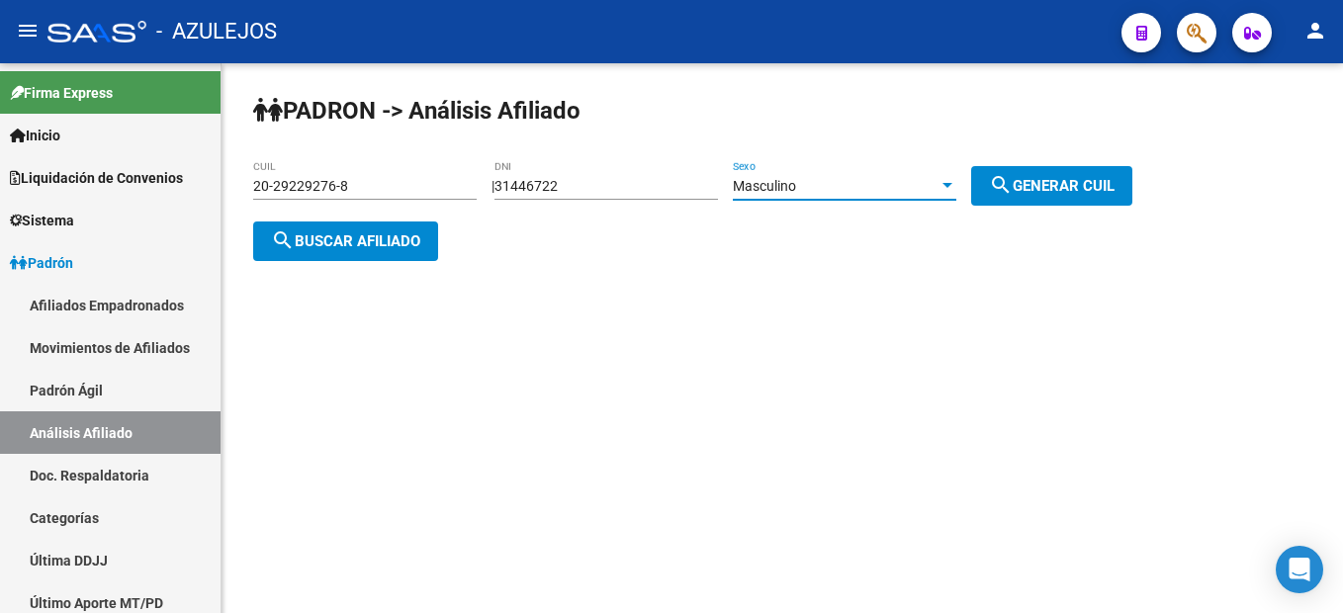
click at [1039, 188] on span "search Generar CUIL" at bounding box center [1052, 186] width 126 height 18
type input "20-31446722-2"
click at [305, 248] on span "search Buscar afiliado" at bounding box center [345, 241] width 149 height 18
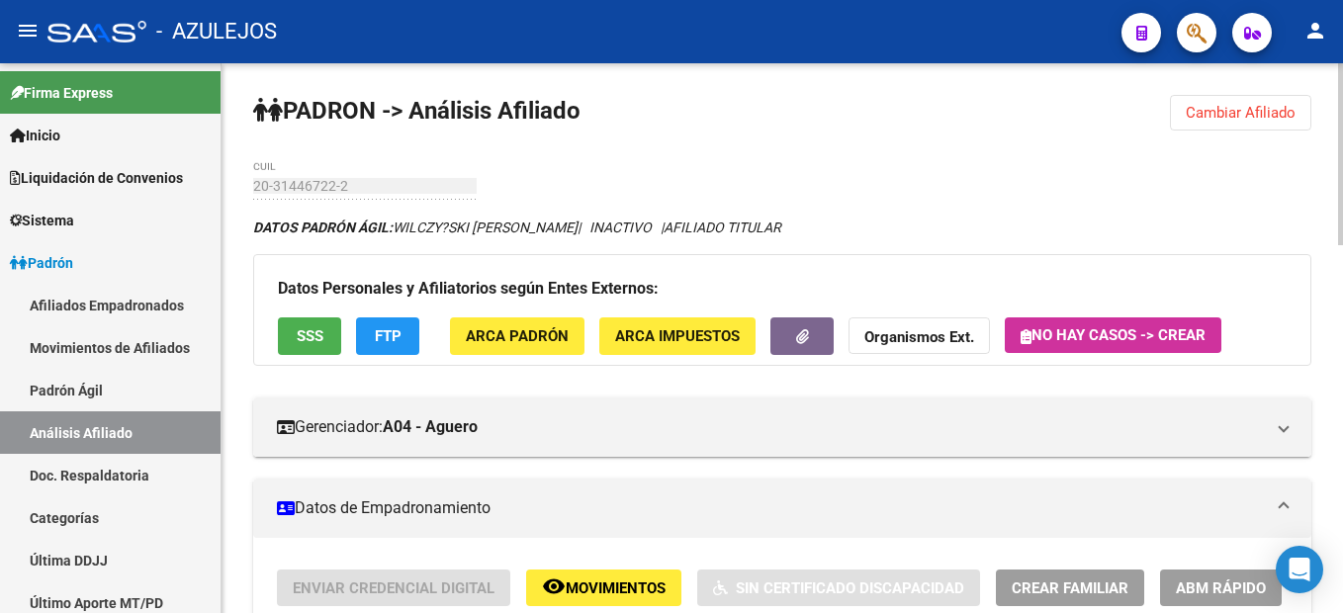
click at [1278, 105] on span "Cambiar Afiliado" at bounding box center [1241, 113] width 110 height 18
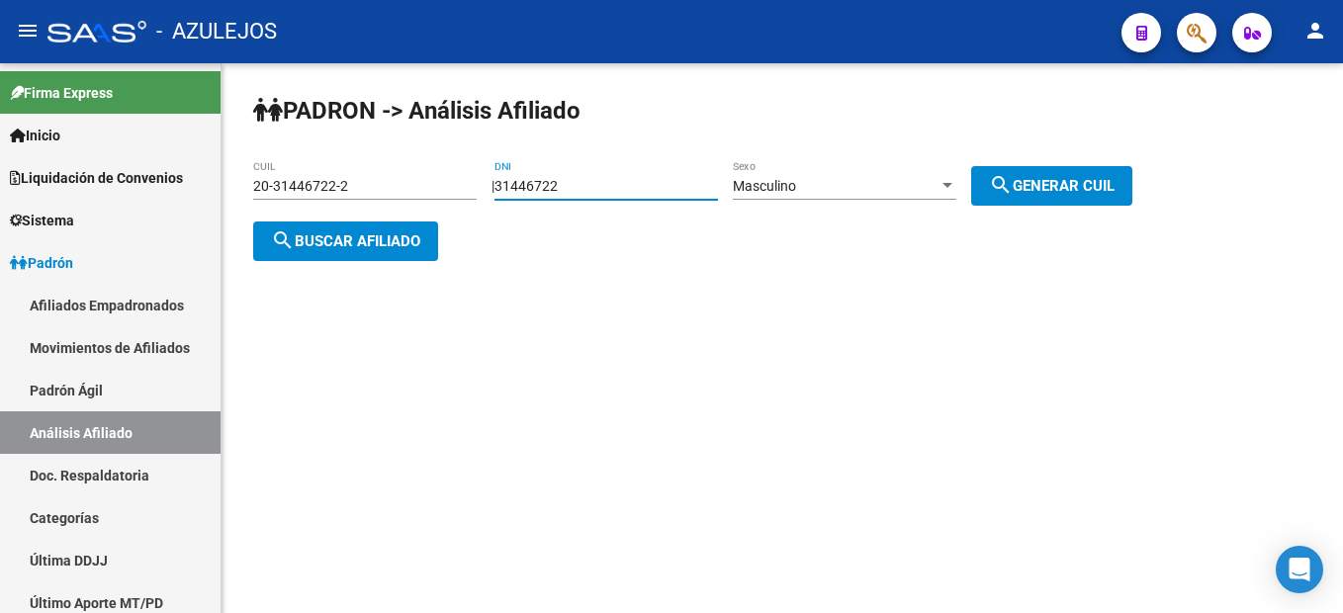
drag, startPoint x: 657, startPoint y: 181, endPoint x: 275, endPoint y: 154, distance: 382.6
click at [275, 154] on div "PADRON -> Análisis Afiliado 20-31446722-2 CUIL | 31446722 DNI Masculino Sexo se…" at bounding box center [781, 193] width 1121 height 261
type input "33244257"
click at [1101, 180] on span "search Generar CUIL" at bounding box center [1052, 186] width 126 height 18
type input "20-33244257-1"
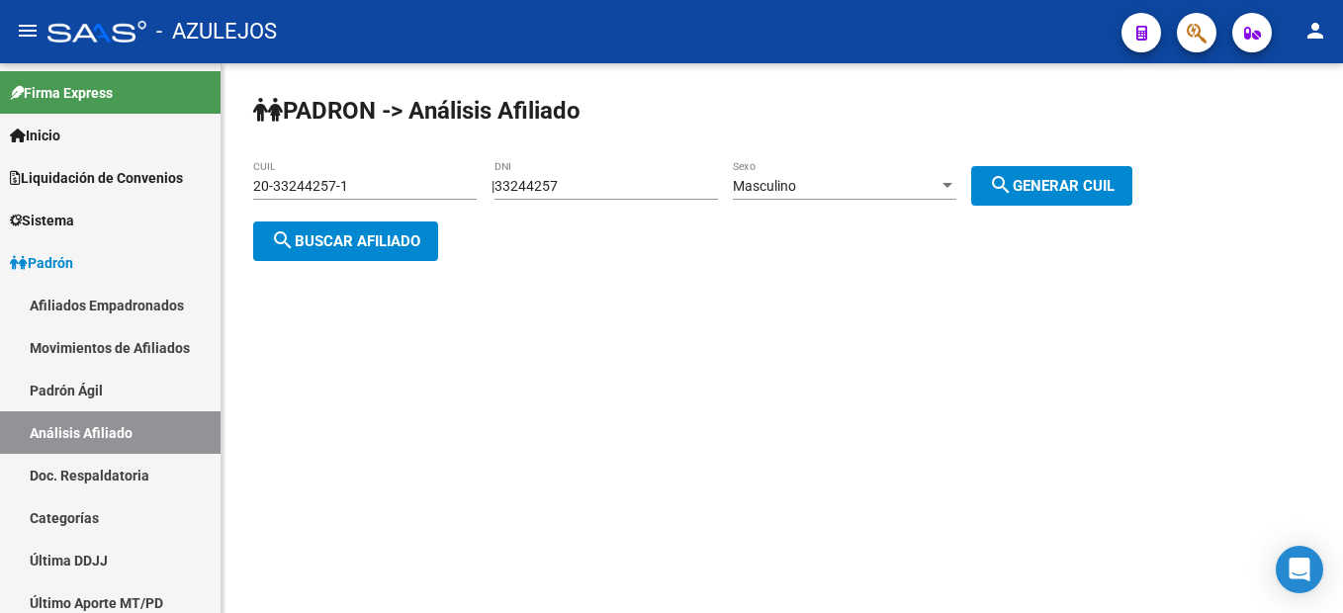
click at [313, 253] on button "search Buscar afiliado" at bounding box center [345, 241] width 185 height 40
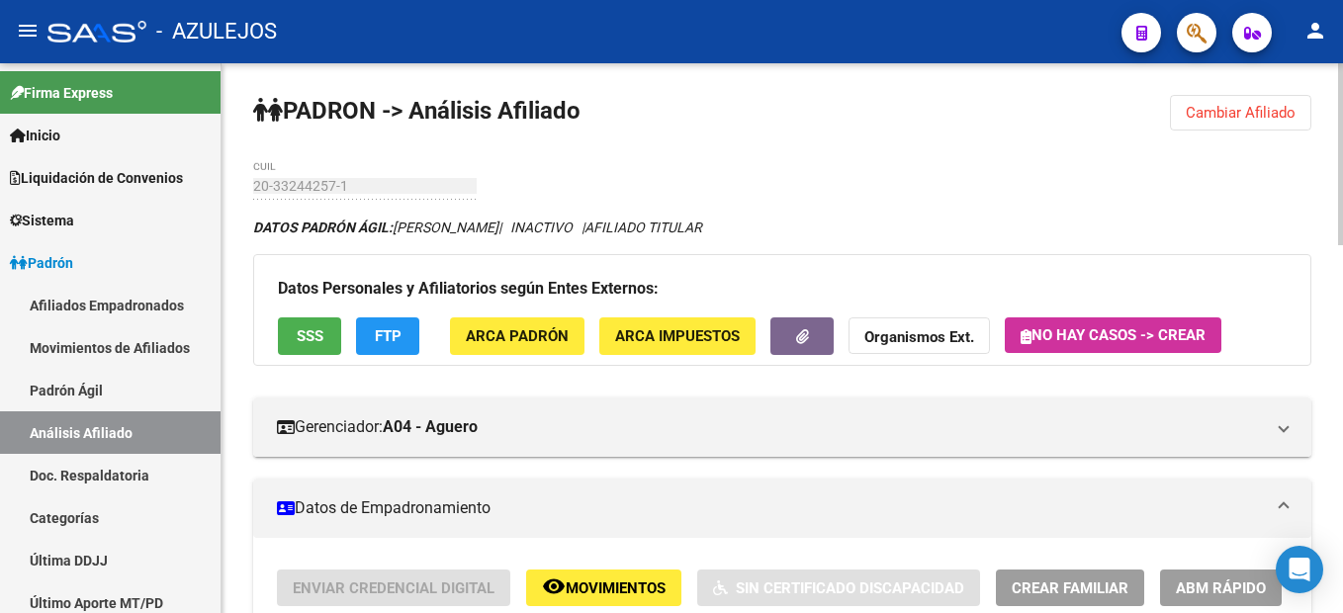
click at [1280, 104] on span "Cambiar Afiliado" at bounding box center [1241, 113] width 110 height 18
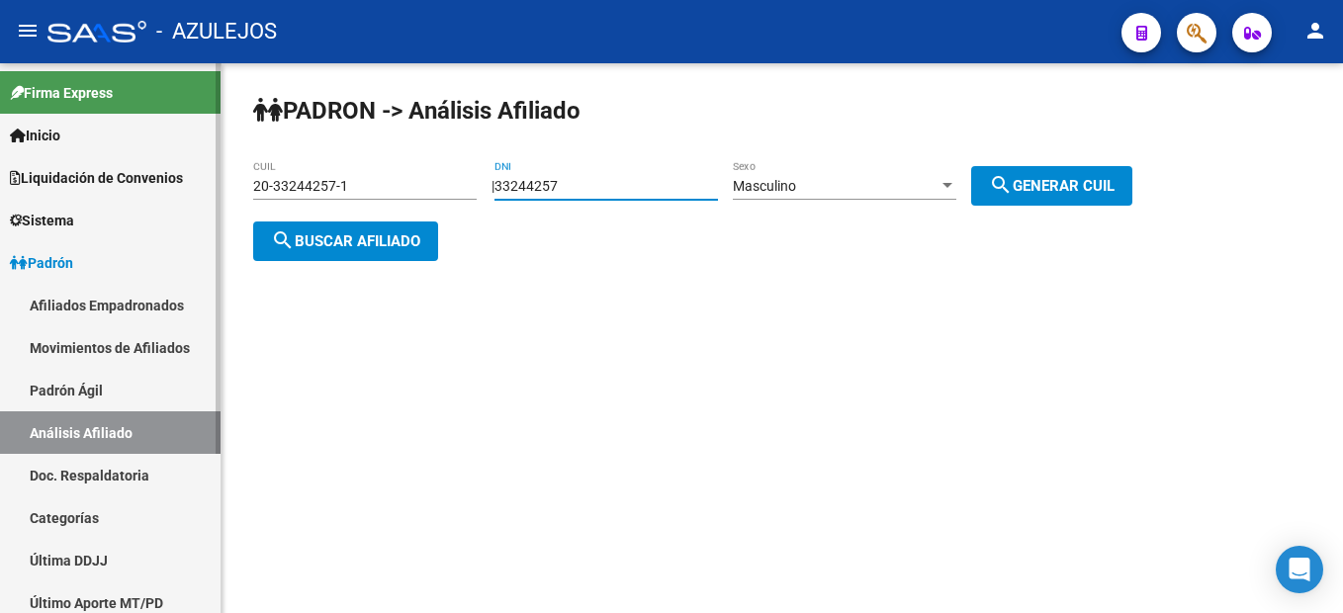
drag, startPoint x: 685, startPoint y: 177, endPoint x: 213, endPoint y: 122, distance: 475.9
click at [213, 122] on mat-sidenav-container "Firma Express Inicio Instructivos Contacto OS Liquidación de Convenios Liquidac…" at bounding box center [671, 338] width 1343 height 550
type input "23330606"
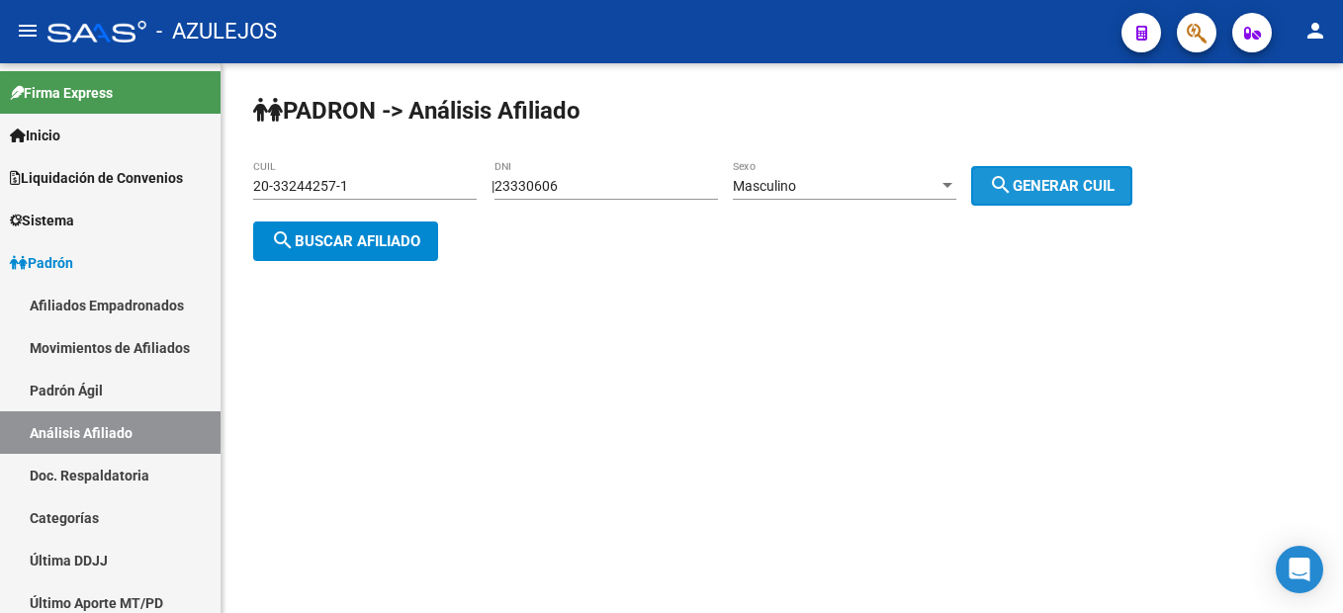
click at [1066, 199] on button "search Generar CUIL" at bounding box center [1051, 186] width 161 height 40
type input "20-23330606-2"
click at [1066, 199] on button "search Generar CUIL" at bounding box center [1051, 186] width 161 height 40
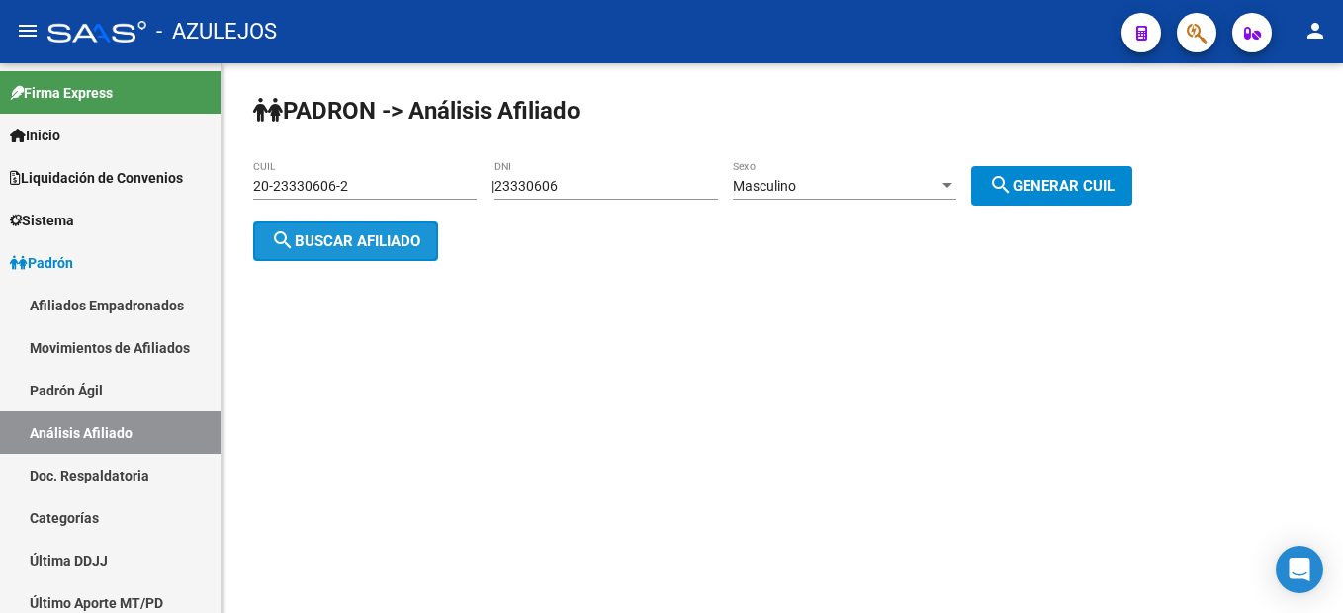
click at [402, 245] on span "search Buscar afiliado" at bounding box center [345, 241] width 149 height 18
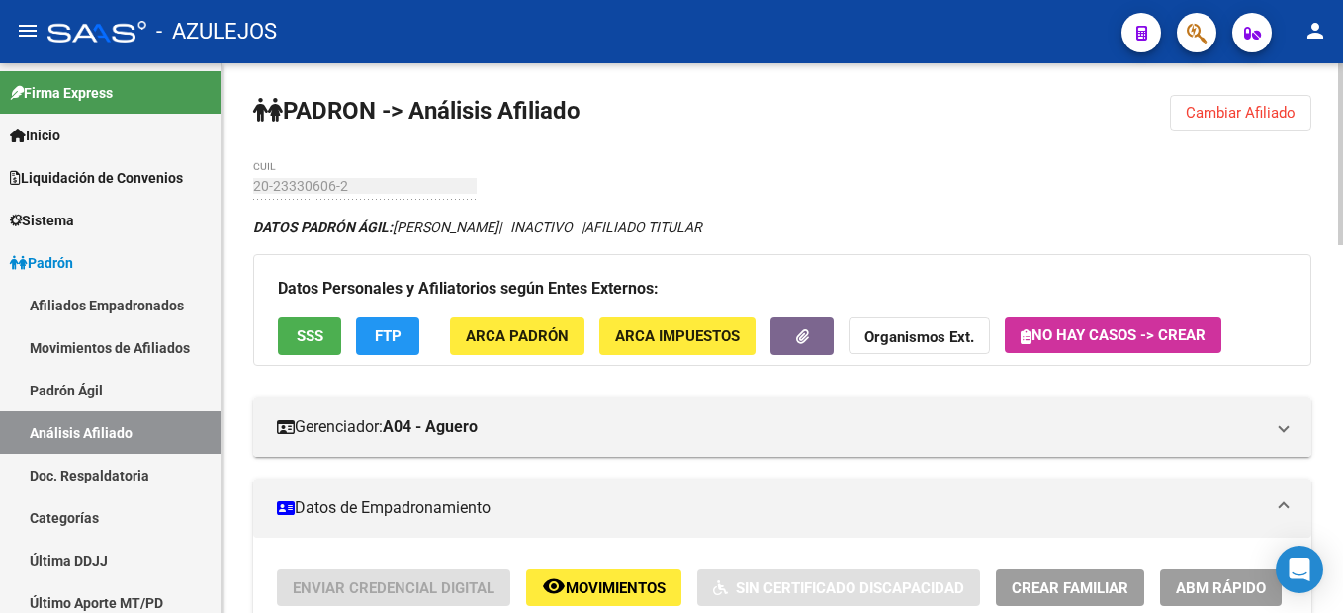
click at [1239, 111] on span "Cambiar Afiliado" at bounding box center [1241, 113] width 110 height 18
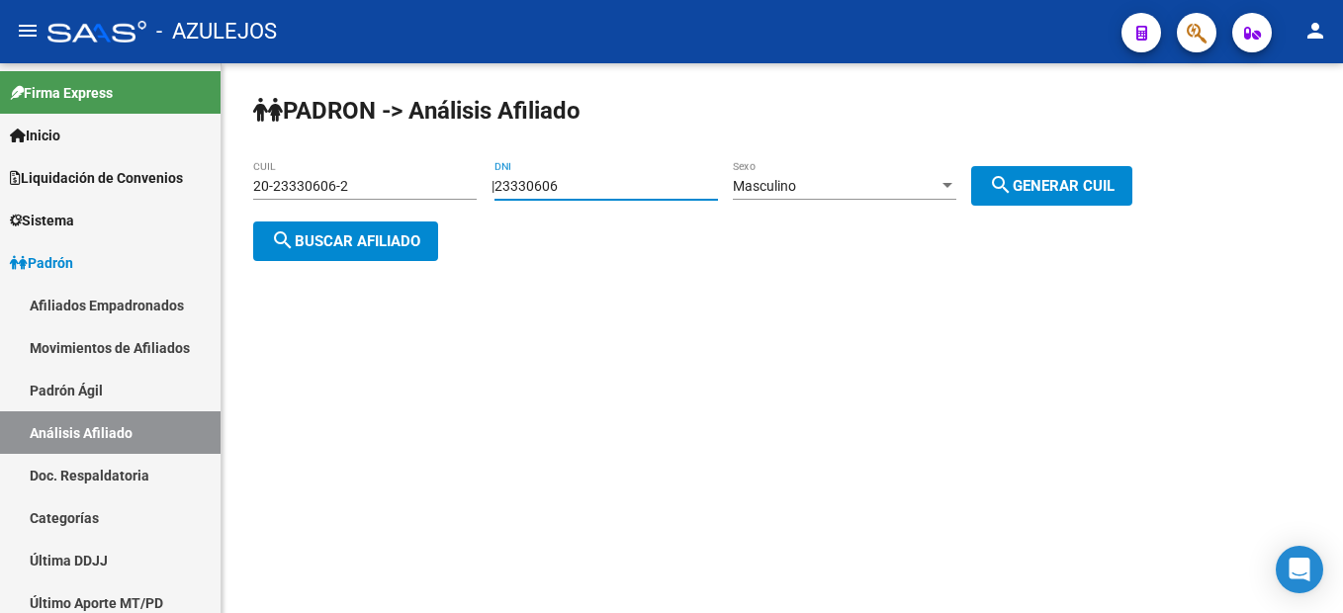
drag, startPoint x: 646, startPoint y: 180, endPoint x: 395, endPoint y: 144, distance: 253.7
click at [395, 144] on div "PADRON -> Análisis Afiliado 20-23330606-2 CUIL | 23330606 DNI Masculino Sexo se…" at bounding box center [781, 193] width 1121 height 261
type input "30732229"
click at [1072, 178] on span "search Generar CUIL" at bounding box center [1052, 186] width 126 height 18
type input "20-30732229-4"
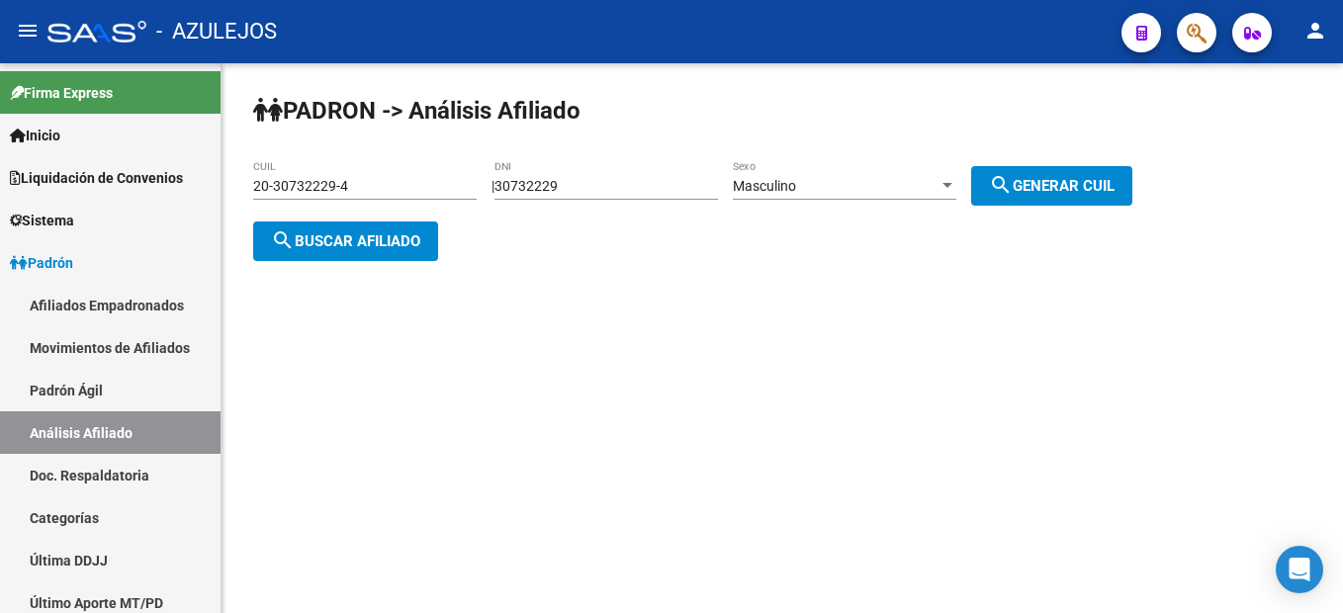
click at [274, 229] on mat-icon "search" at bounding box center [283, 240] width 24 height 24
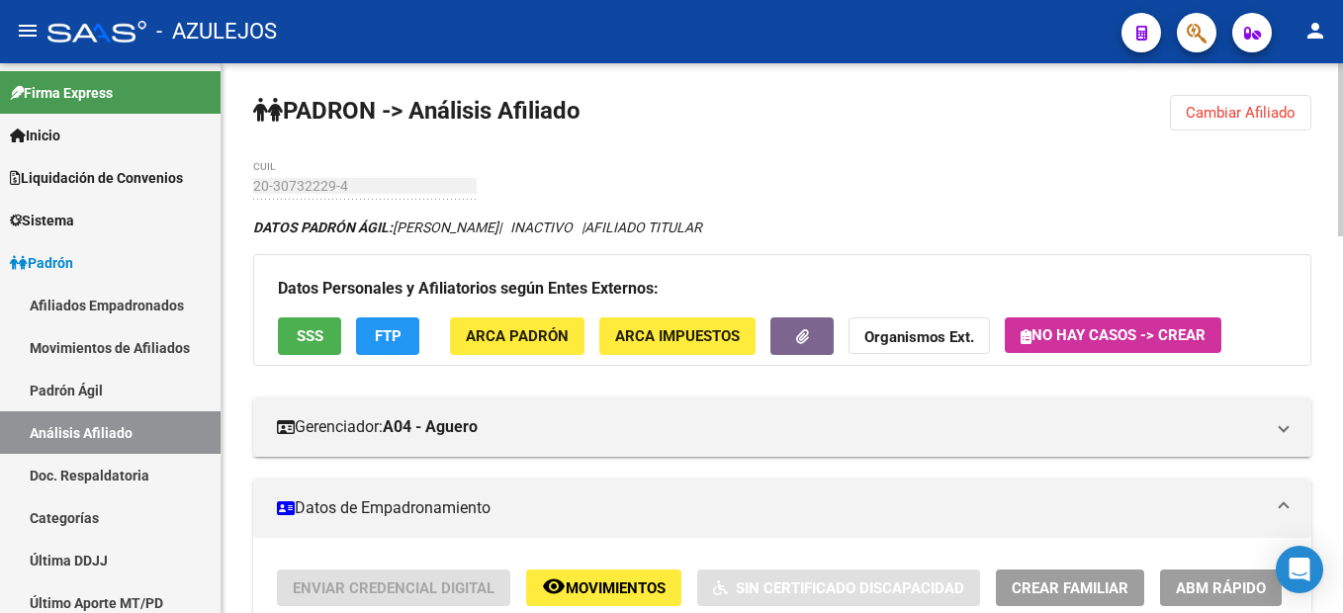
click at [1198, 126] on button "Cambiar Afiliado" at bounding box center [1240, 113] width 141 height 36
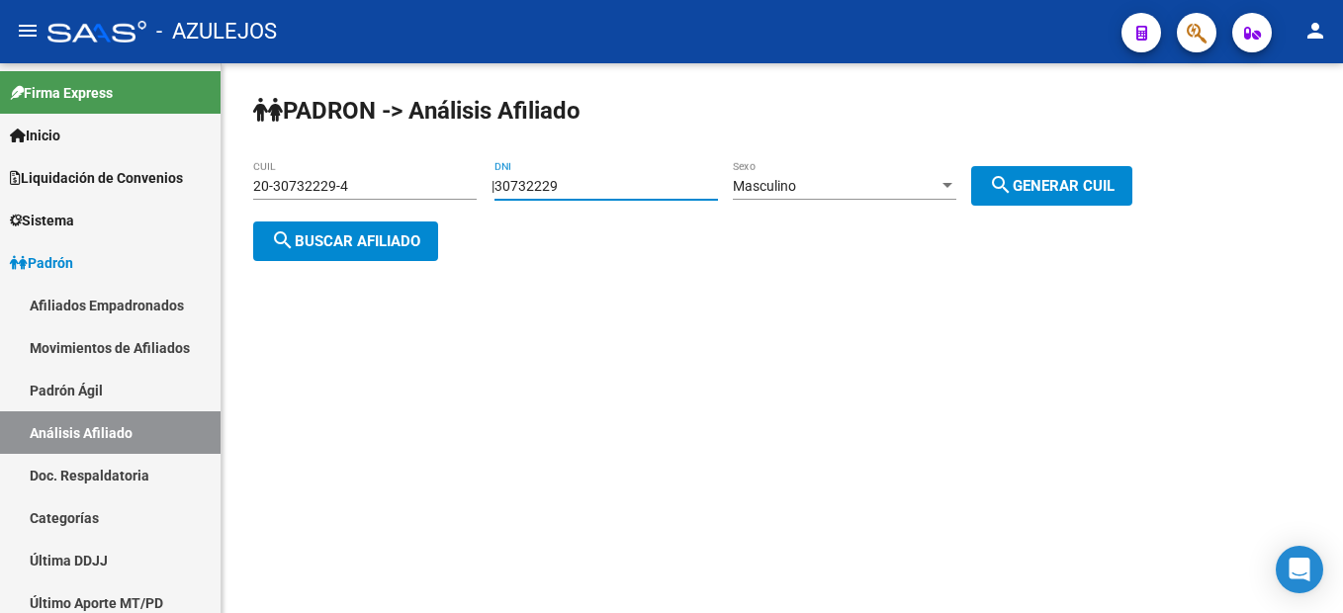
drag, startPoint x: 625, startPoint y: 185, endPoint x: 455, endPoint y: 152, distance: 173.2
click at [455, 152] on div "PADRON -> Análisis Afiliado 20-30732229-4 CUIL | 30732229 DNI Masculino Sexo se…" at bounding box center [781, 193] width 1121 height 261
type input "30732229"
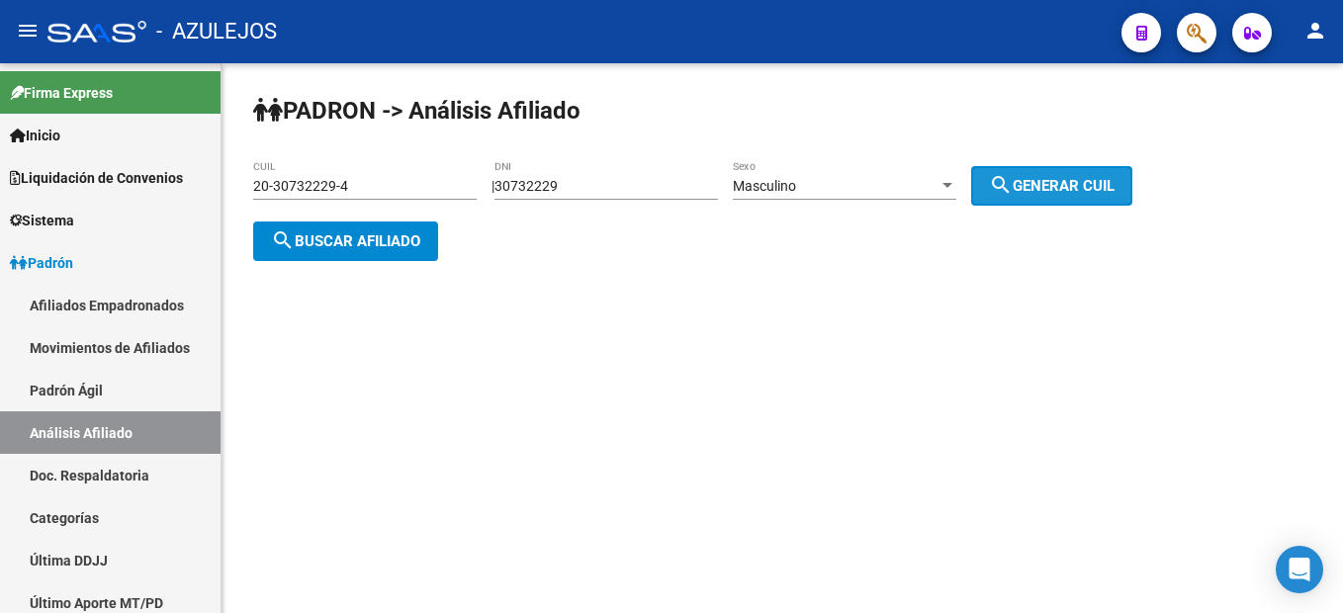
click at [1099, 191] on span "search Generar CUIL" at bounding box center [1052, 186] width 126 height 18
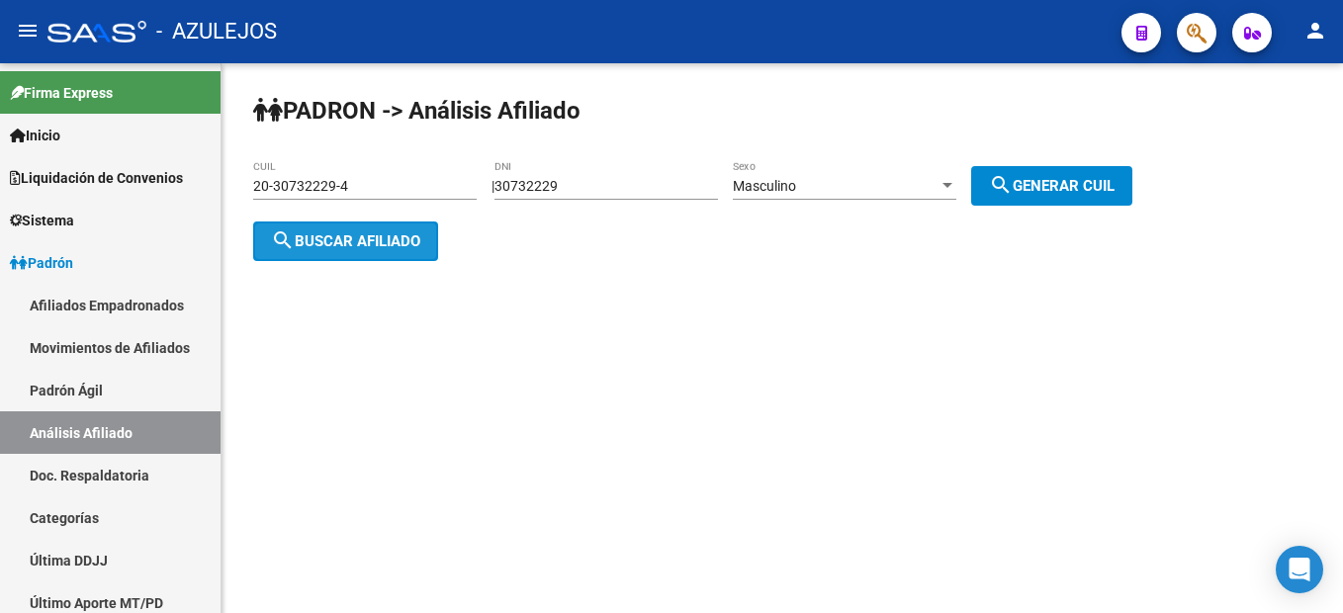
click at [334, 240] on span "search Buscar afiliado" at bounding box center [345, 241] width 149 height 18
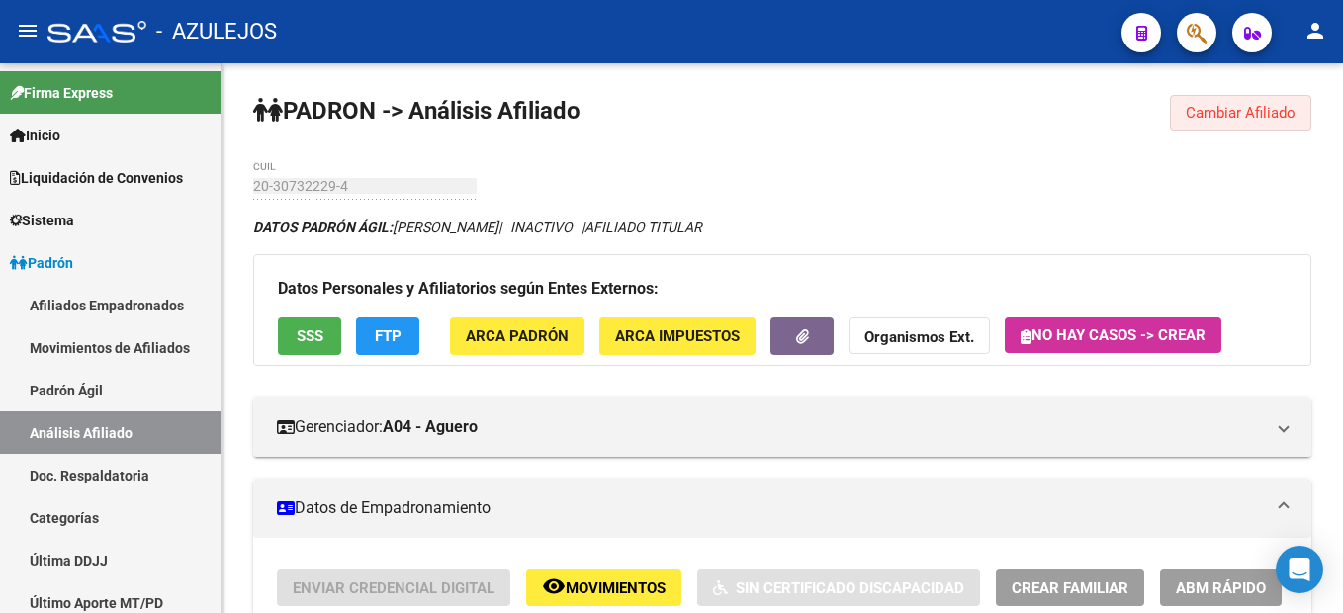
click at [1193, 116] on span "Cambiar Afiliado" at bounding box center [1241, 113] width 110 height 18
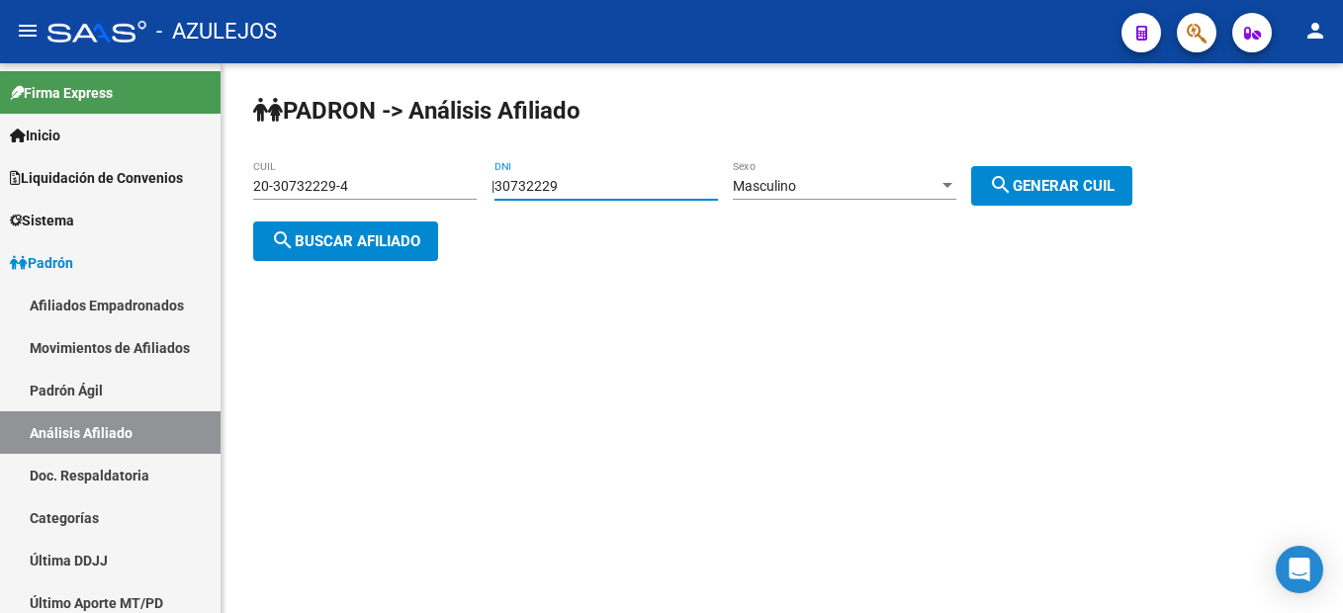
drag, startPoint x: 659, startPoint y: 179, endPoint x: 431, endPoint y: 141, distance: 230.5
click at [431, 141] on div "PADRON -> Análisis Afiliado 20-30732229-4 CUIL | 30732229 DNI Masculino Sexo se…" at bounding box center [781, 193] width 1121 height 261
type input "23981968"
click at [1114, 177] on span "search Generar CUIL" at bounding box center [1052, 186] width 126 height 18
type input "20-23981968-1"
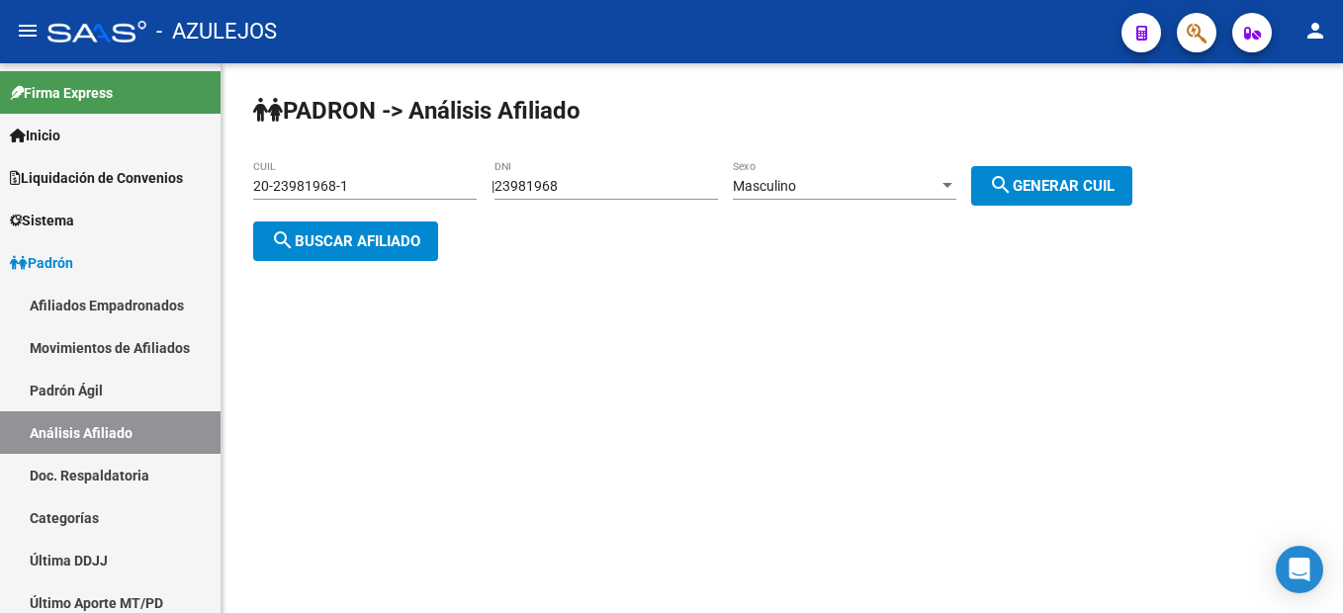
click at [335, 249] on button "search Buscar afiliado" at bounding box center [345, 241] width 185 height 40
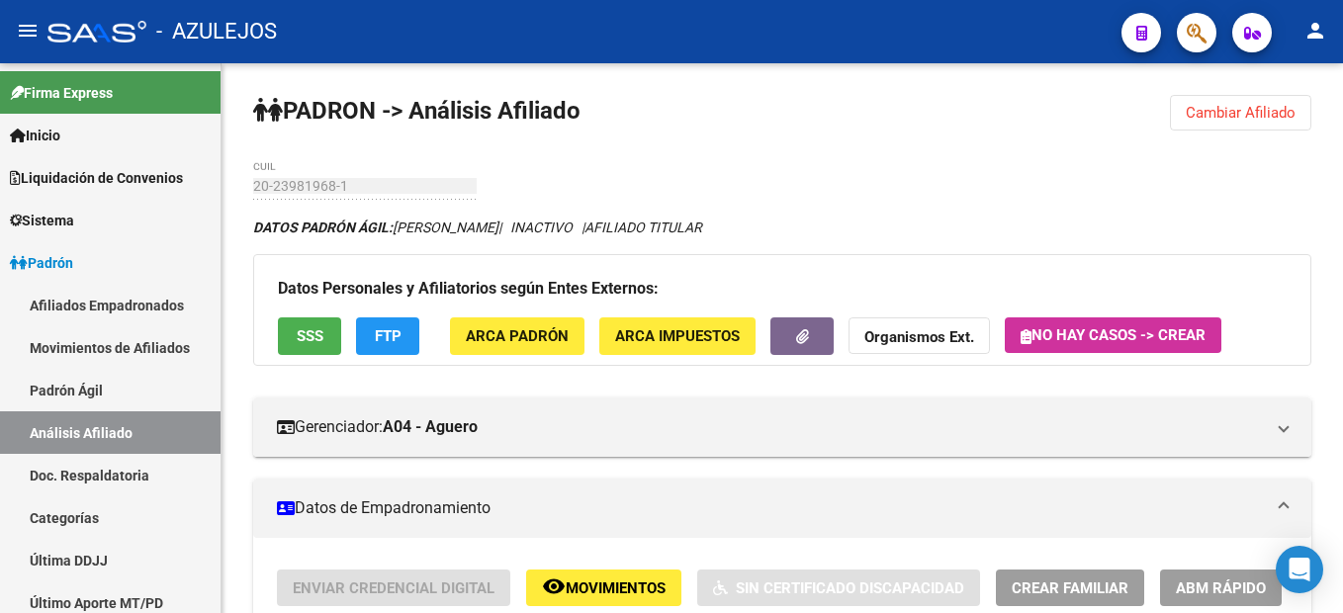
scroll to position [99, 0]
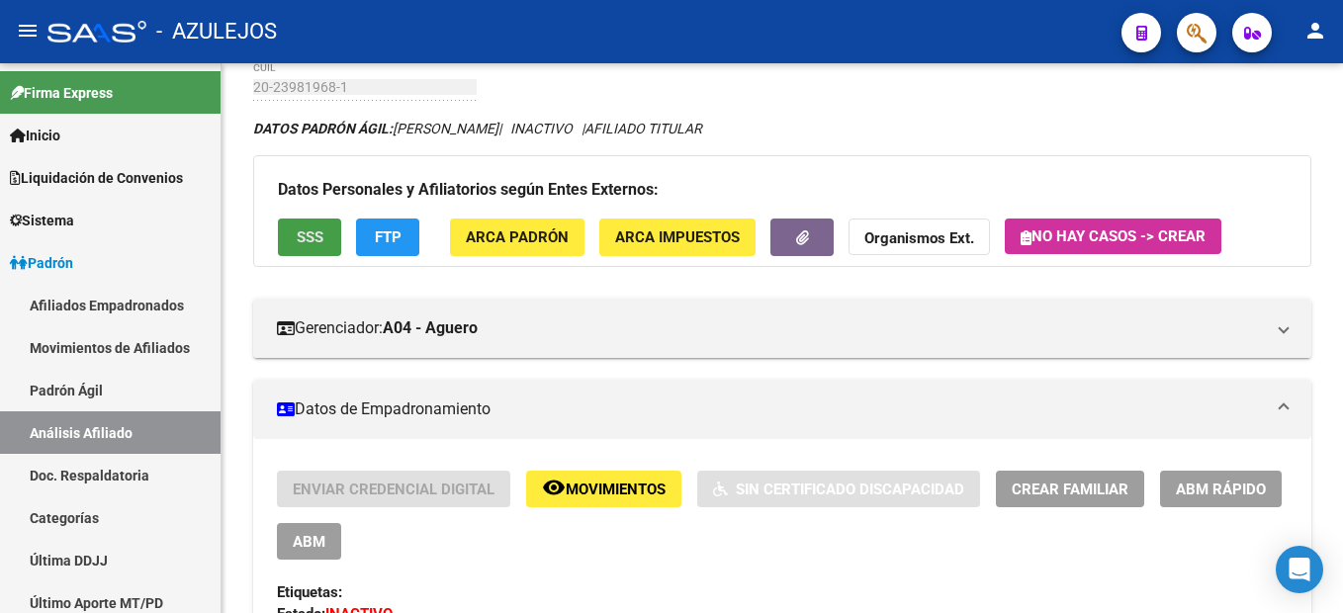
click at [327, 249] on button "SSS" at bounding box center [309, 237] width 63 height 37
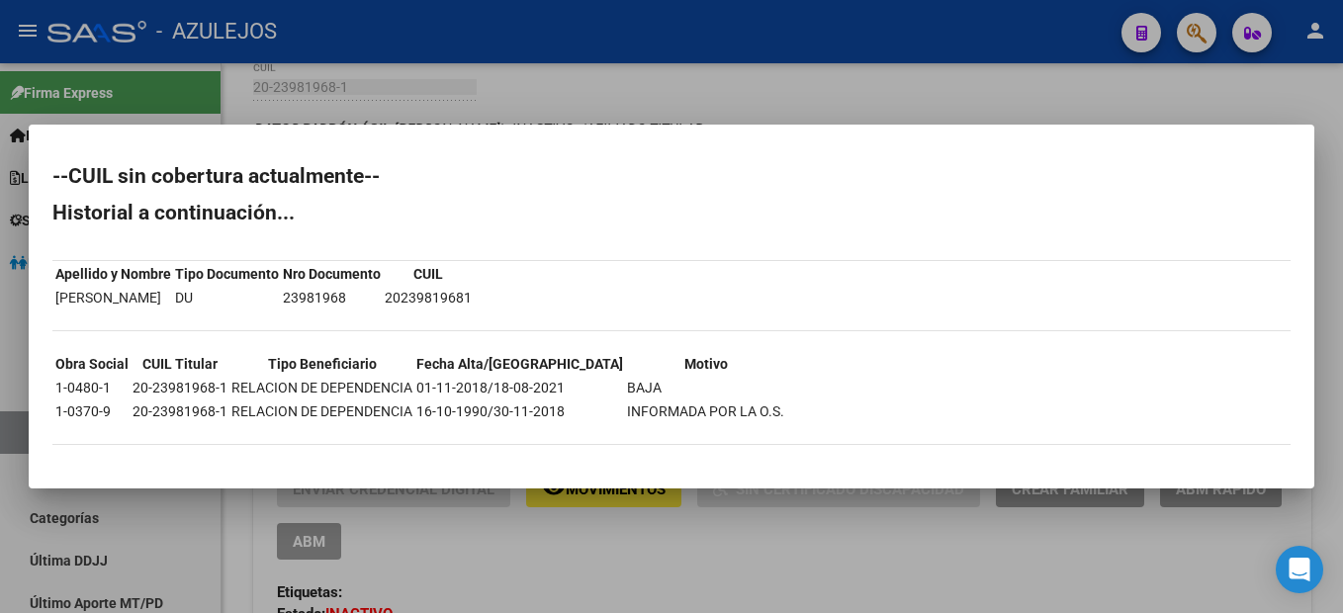
click at [391, 527] on div at bounding box center [671, 306] width 1343 height 613
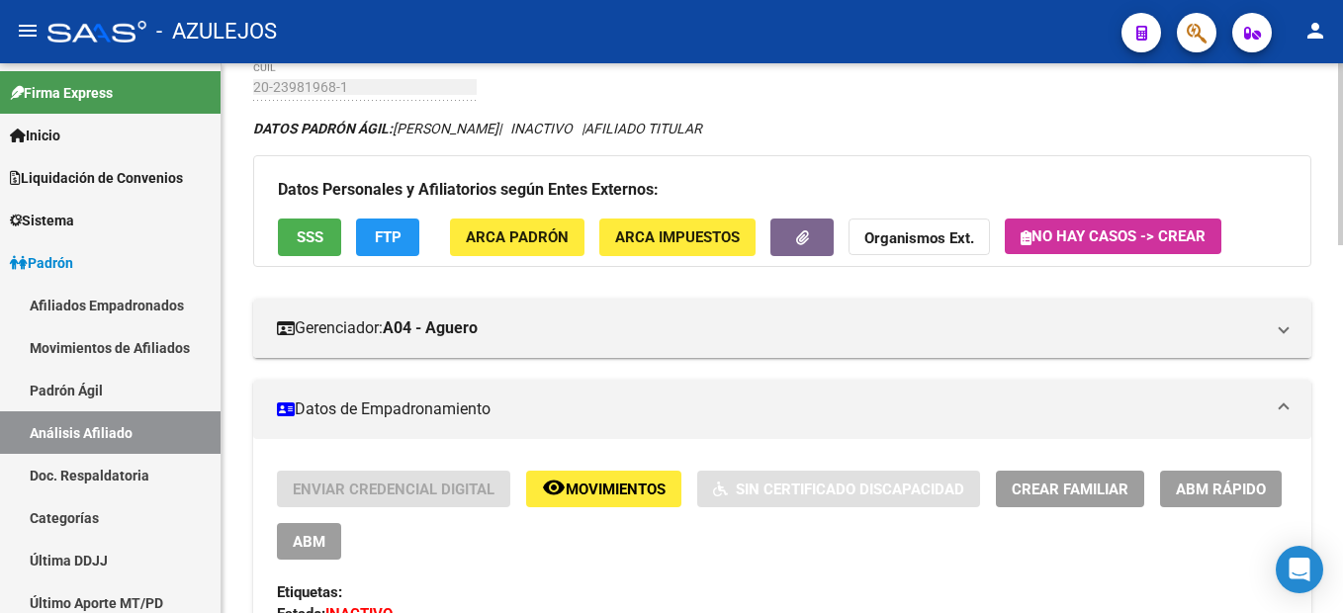
scroll to position [0, 0]
